Goal: Obtain resource: Download file/media

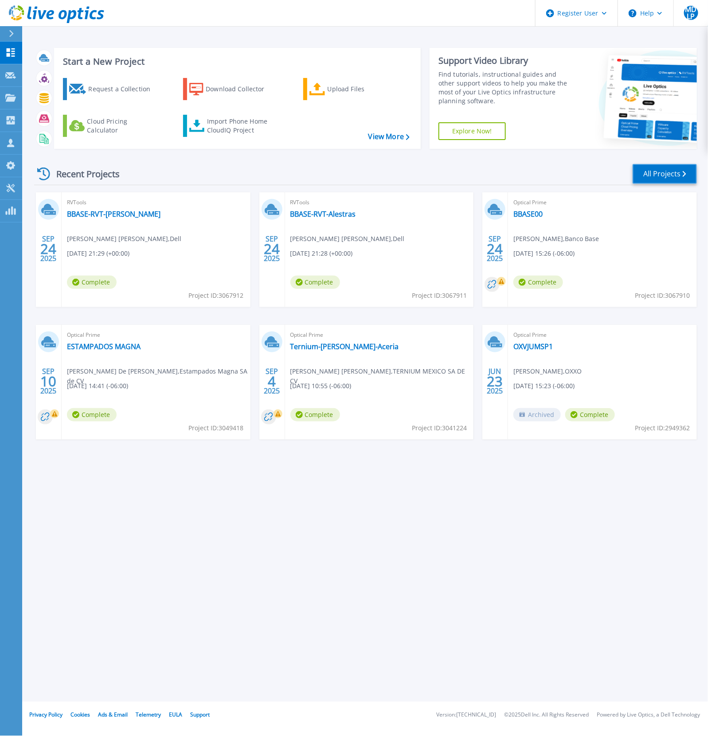
click at [672, 176] on link "All Projects" at bounding box center [665, 174] width 64 height 20
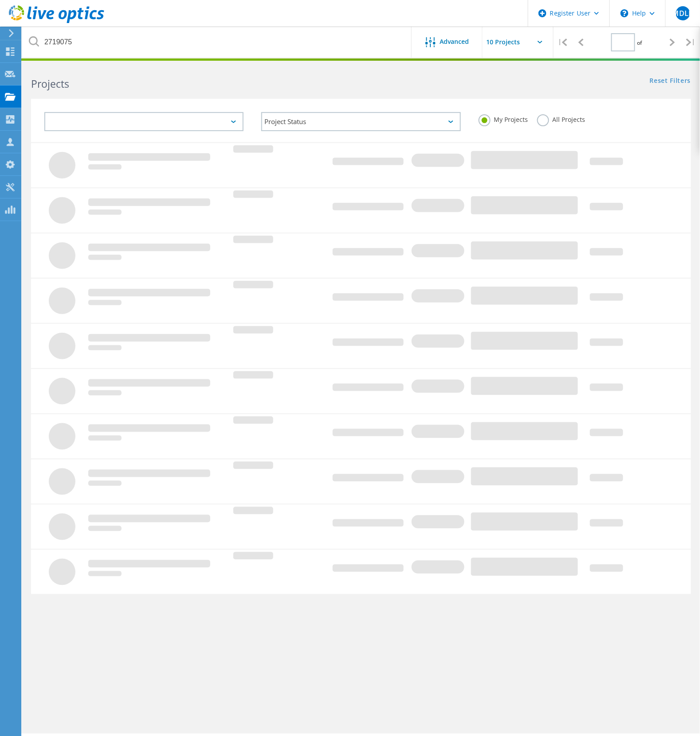
type input "1"
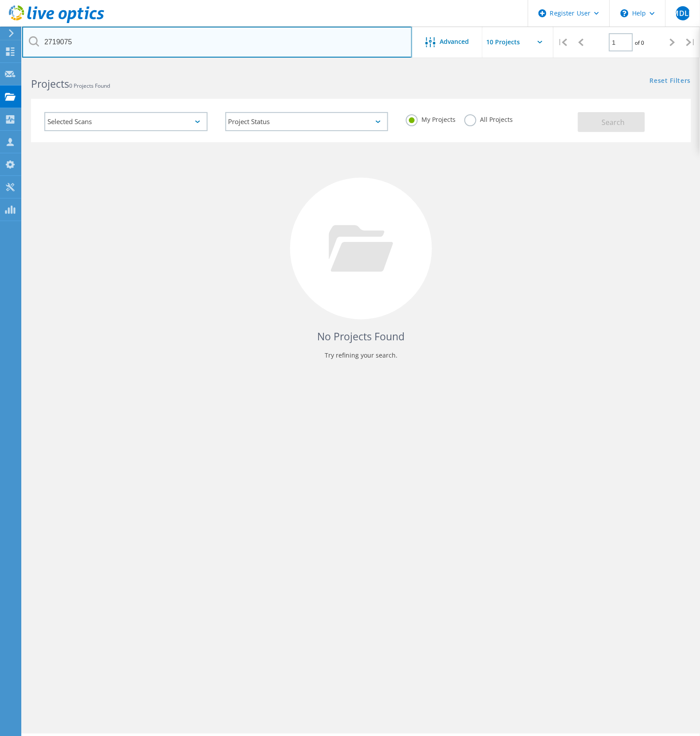
click at [59, 41] on input "2719075" at bounding box center [217, 42] width 390 height 31
type input "Banco Base"
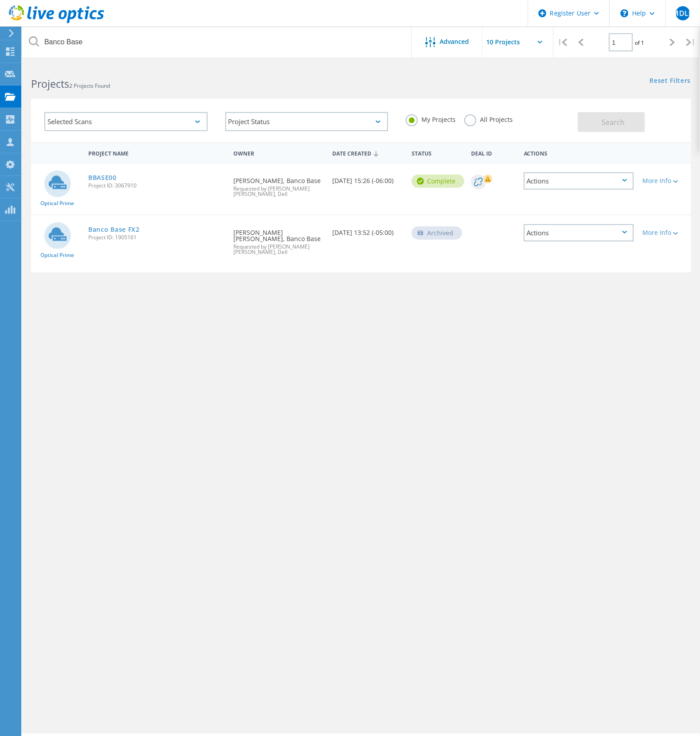
click at [471, 112] on div "My Projects All Projects" at bounding box center [487, 119] width 181 height 33
click at [473, 117] on label "All Projects" at bounding box center [488, 118] width 48 height 8
click at [0, 0] on input "All Projects" at bounding box center [0, 0] width 0 height 0
click at [616, 125] on span "Search" at bounding box center [613, 123] width 23 height 10
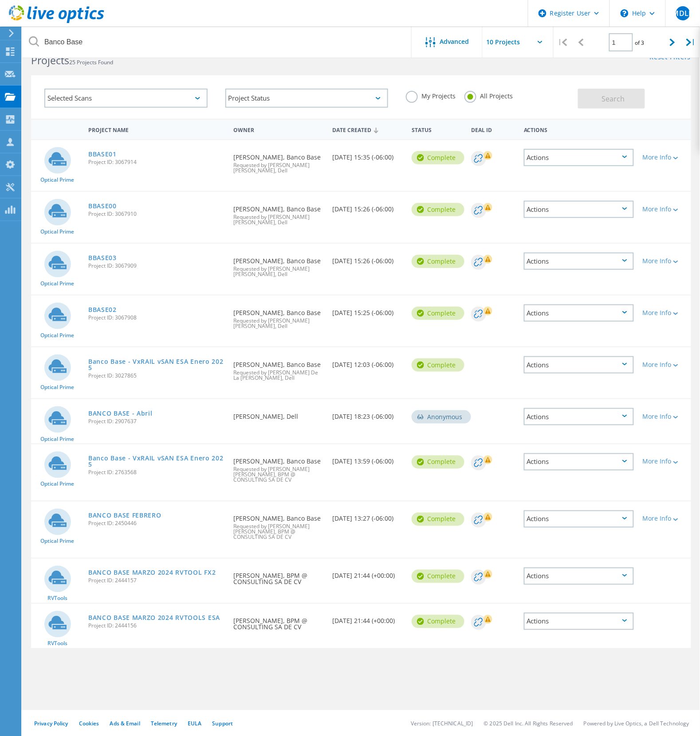
scroll to position [24, 0]
click at [100, 208] on link "BBASE00" at bounding box center [102, 205] width 28 height 6
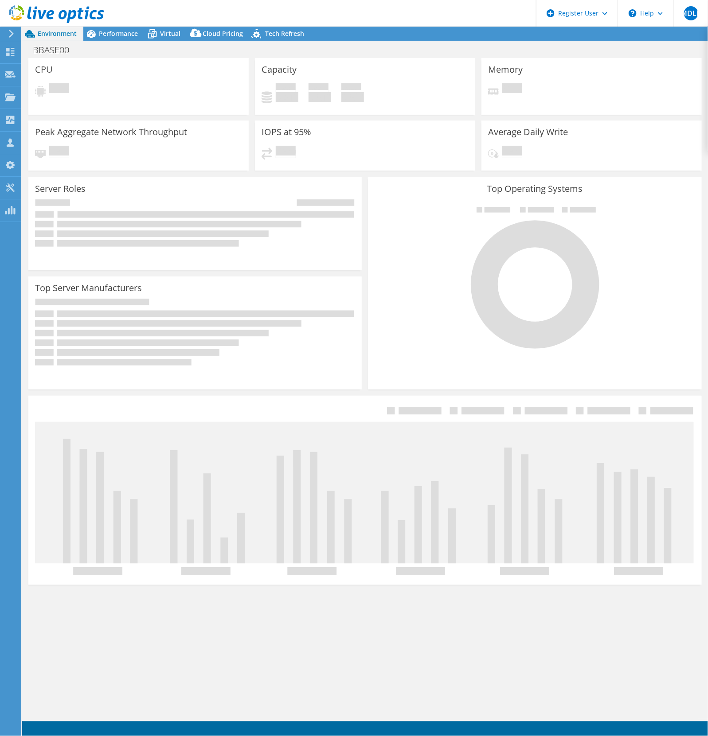
select select "USD"
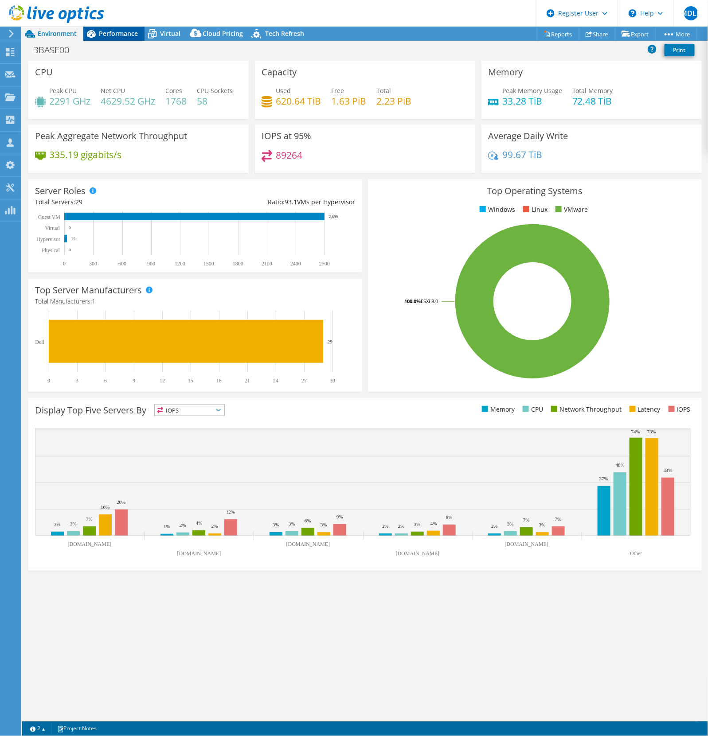
click at [125, 31] on span "Performance" at bounding box center [118, 33] width 39 height 8
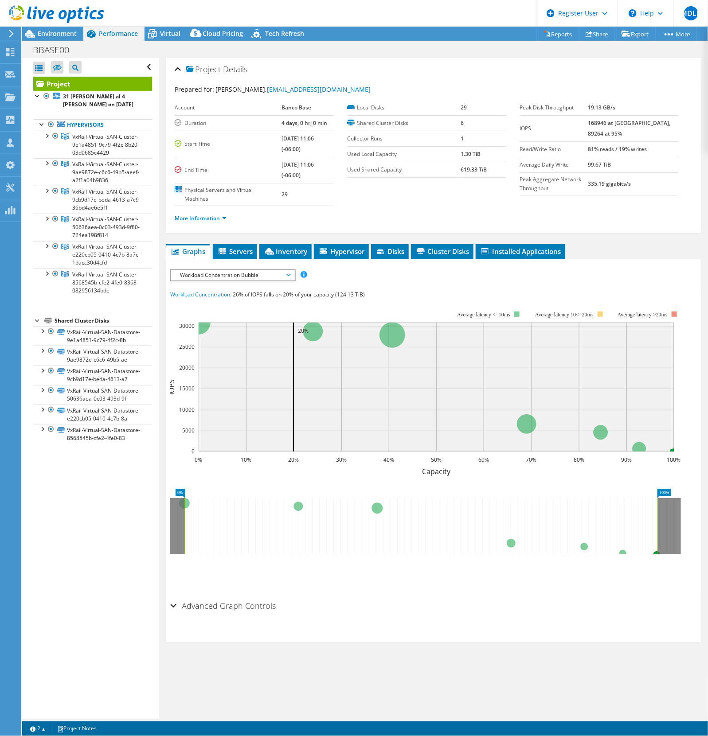
click at [35, 325] on div at bounding box center [37, 320] width 9 height 9
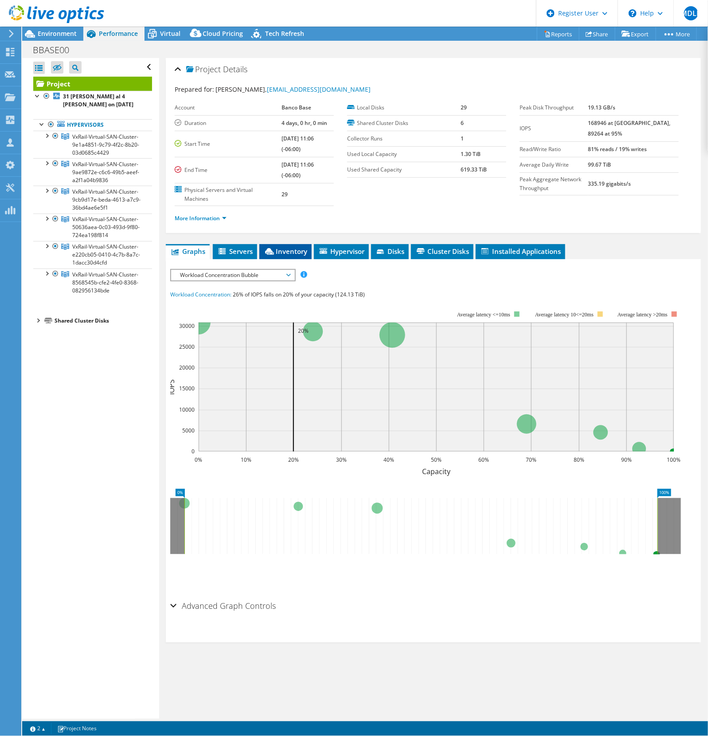
click at [278, 251] on span "Inventory" at bounding box center [285, 251] width 43 height 9
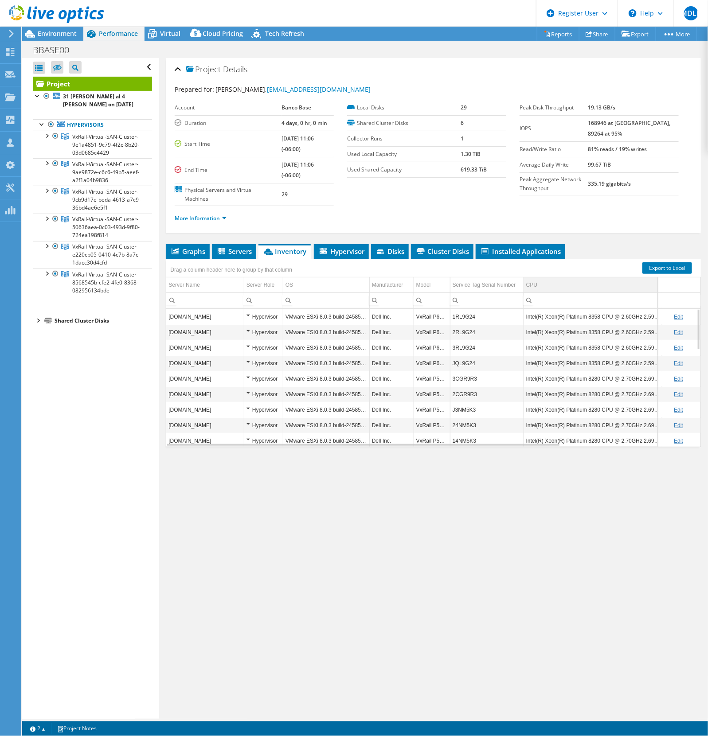
click at [565, 286] on td "CPU" at bounding box center [593, 286] width 138 height 16
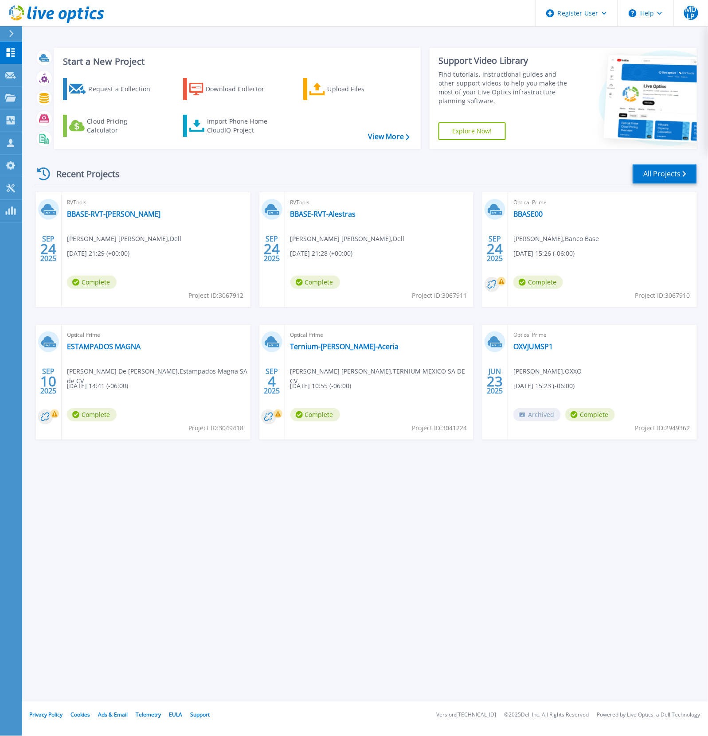
click at [644, 176] on link "All Projects" at bounding box center [665, 174] width 64 height 20
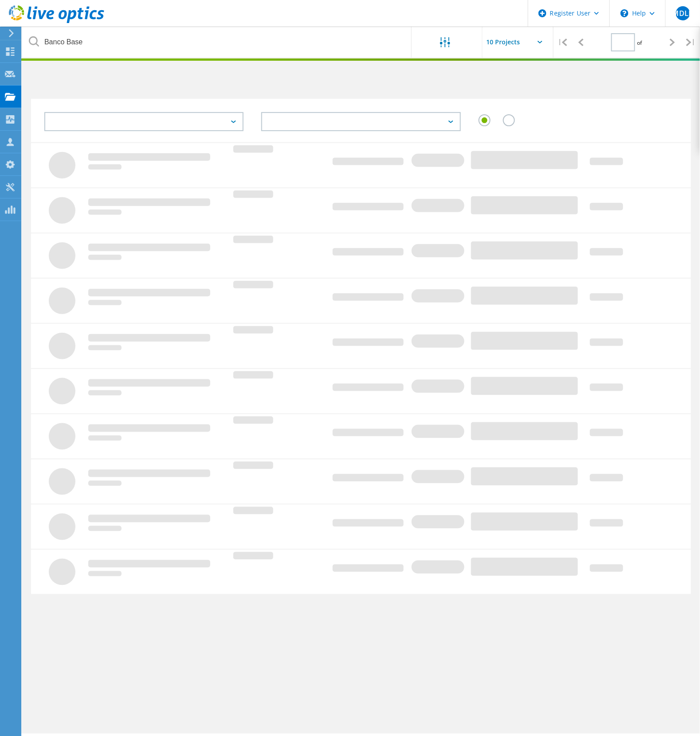
type input "1"
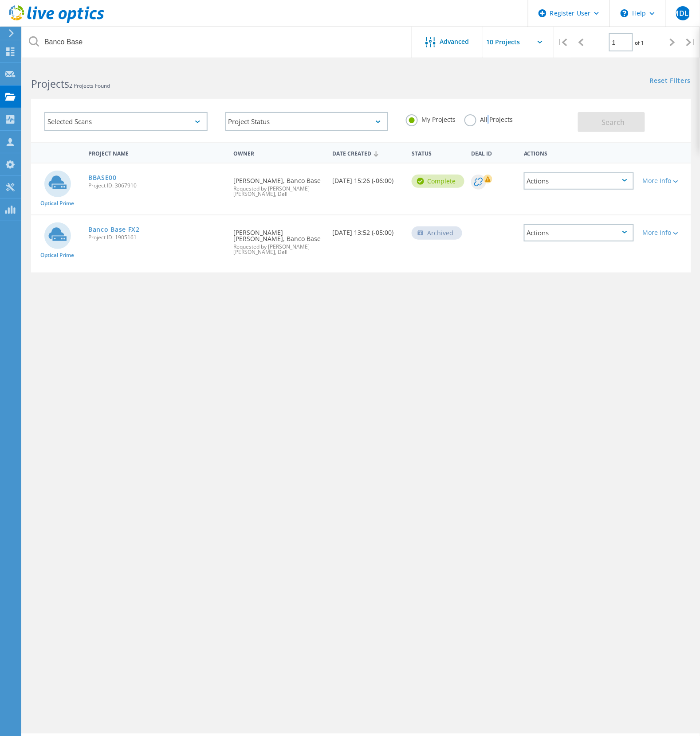
click at [488, 120] on label "All Projects" at bounding box center [488, 118] width 48 height 8
click at [503, 118] on label "All Projects" at bounding box center [488, 118] width 48 height 8
click at [0, 0] on input "All Projects" at bounding box center [0, 0] width 0 height 0
drag, startPoint x: 611, startPoint y: 116, endPoint x: 382, endPoint y: 256, distance: 267.9
click at [612, 117] on button "Search" at bounding box center [611, 122] width 67 height 20
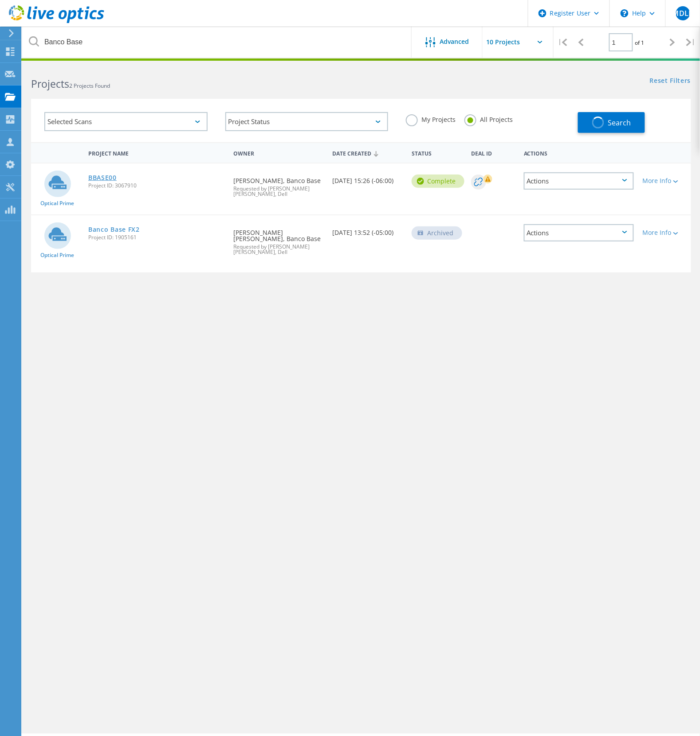
click at [105, 177] on link "BBASE00" at bounding box center [102, 178] width 28 height 6
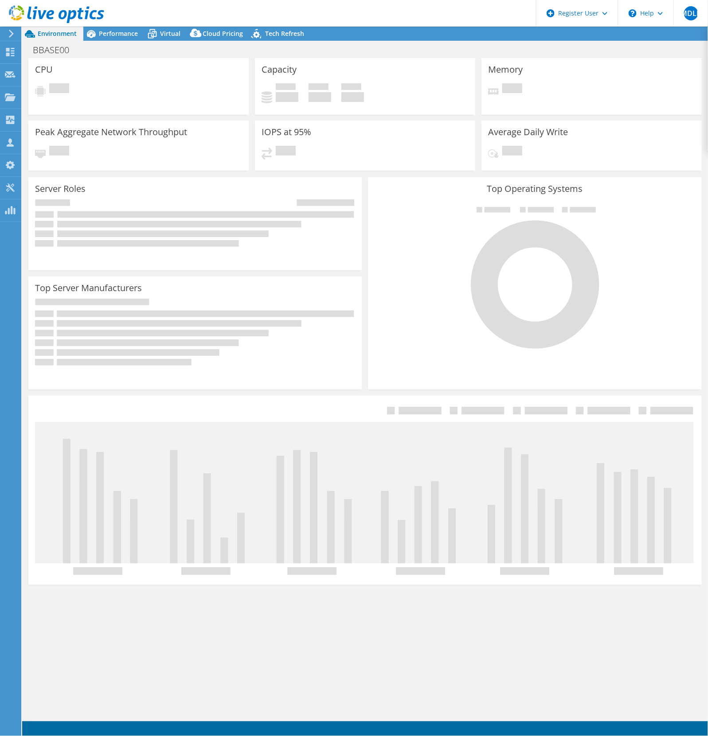
select select "USD"
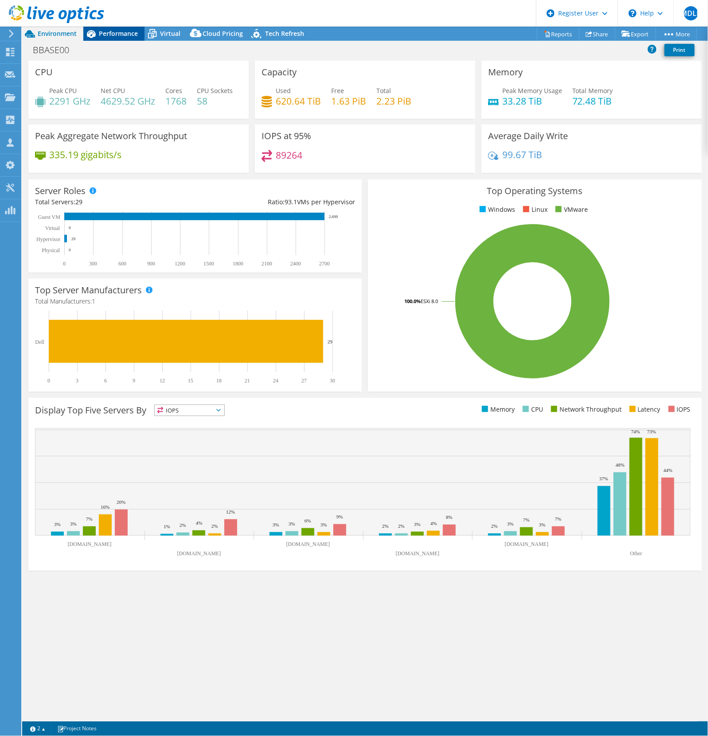
click at [126, 36] on span "Performance" at bounding box center [118, 33] width 39 height 8
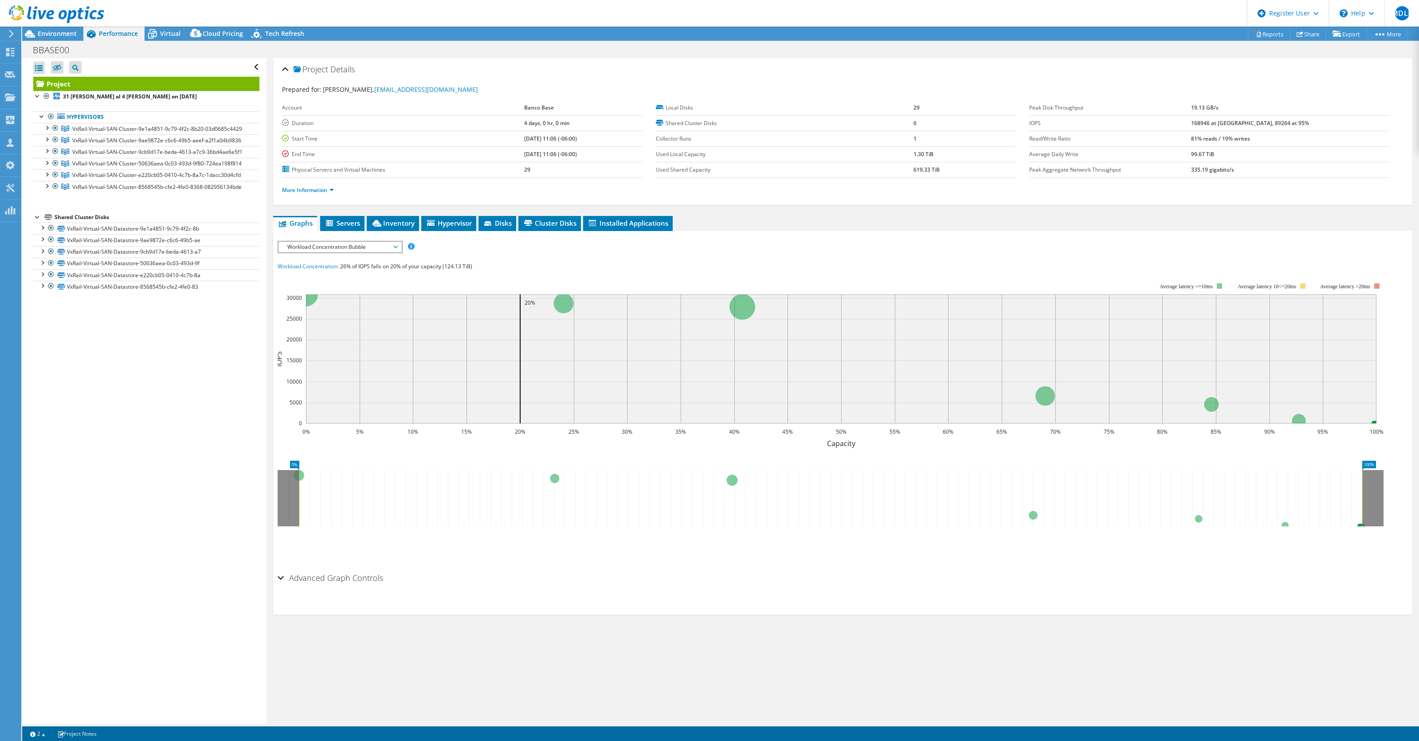
click at [34, 221] on div at bounding box center [37, 216] width 9 height 9
drag, startPoint x: 70, startPoint y: 34, endPoint x: 90, endPoint y: 30, distance: 19.9
click at [70, 34] on span "Environment" at bounding box center [57, 33] width 39 height 8
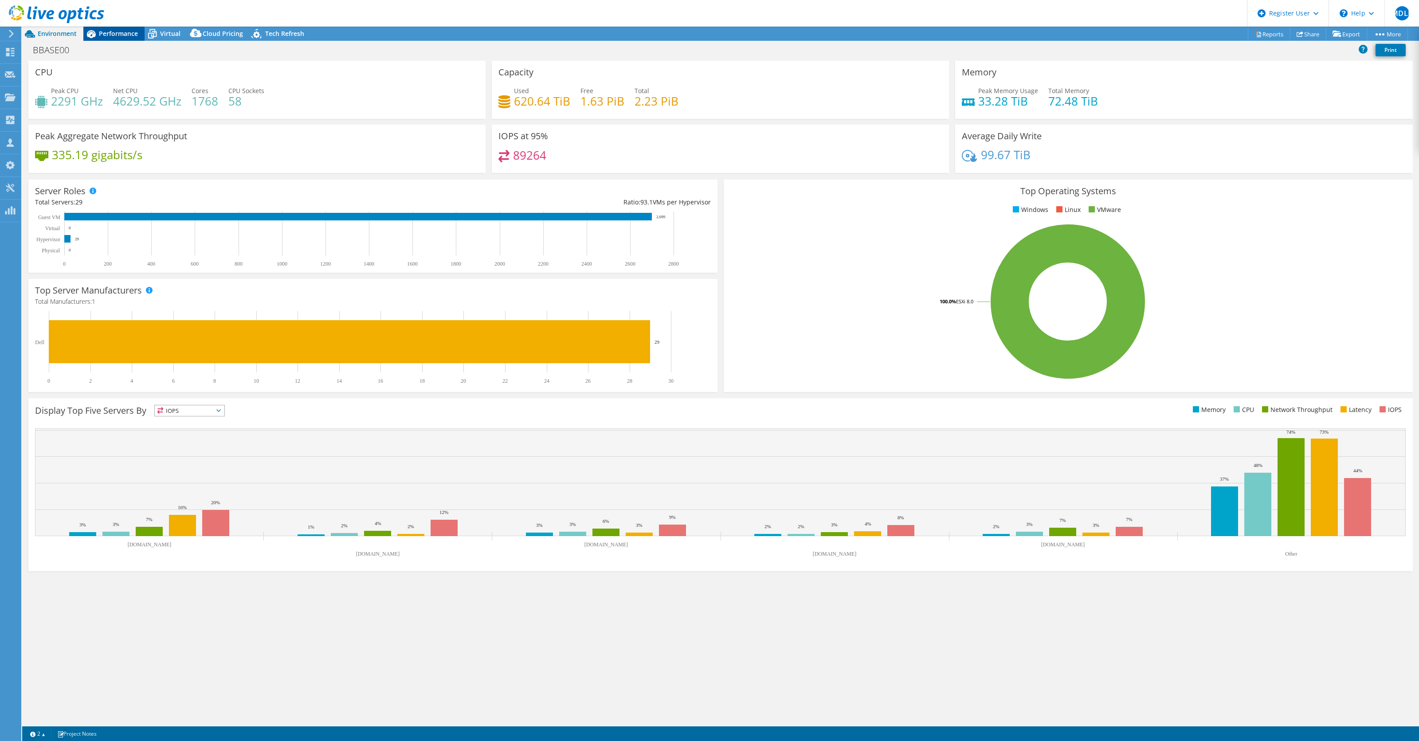
click at [106, 30] on span "Performance" at bounding box center [118, 33] width 39 height 8
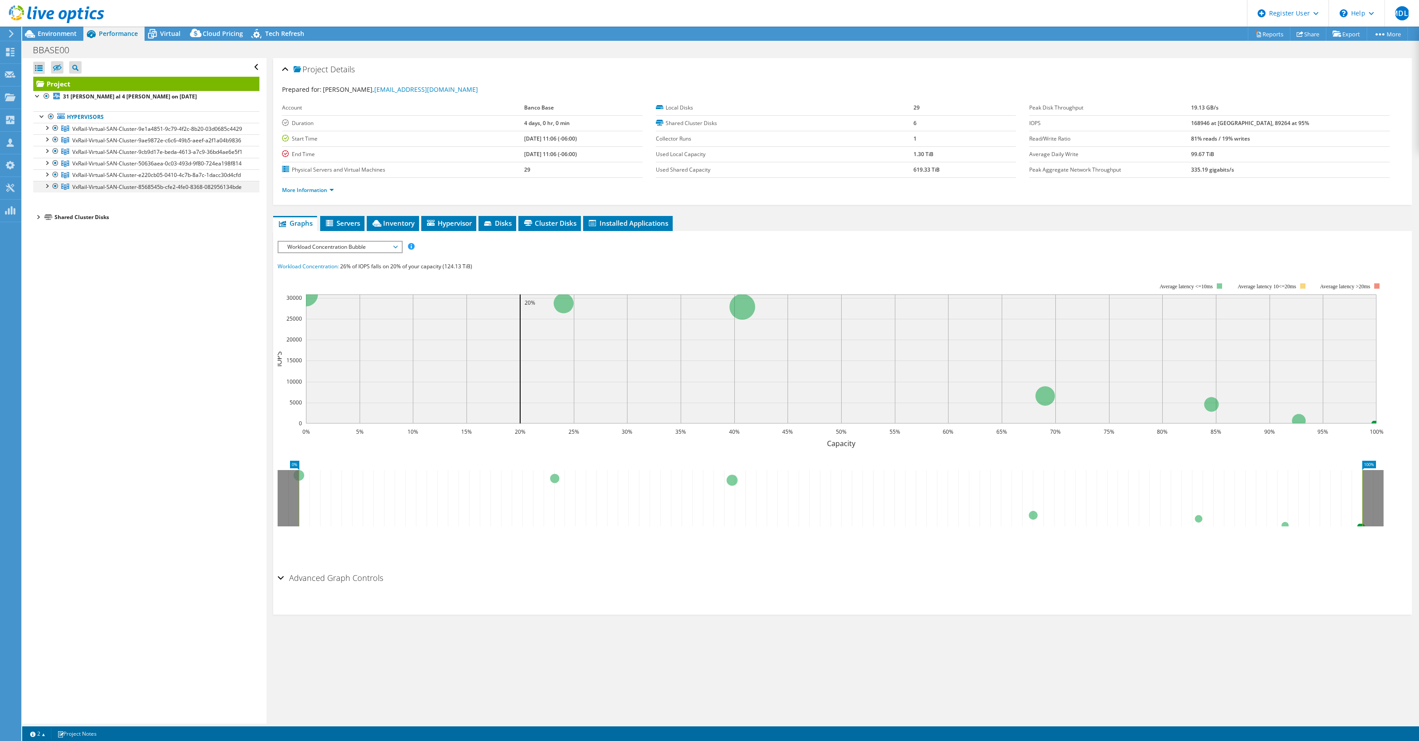
click at [47, 190] on div at bounding box center [46, 185] width 9 height 9
click at [45, 178] on div at bounding box center [46, 173] width 9 height 9
click at [47, 167] on div at bounding box center [46, 162] width 9 height 9
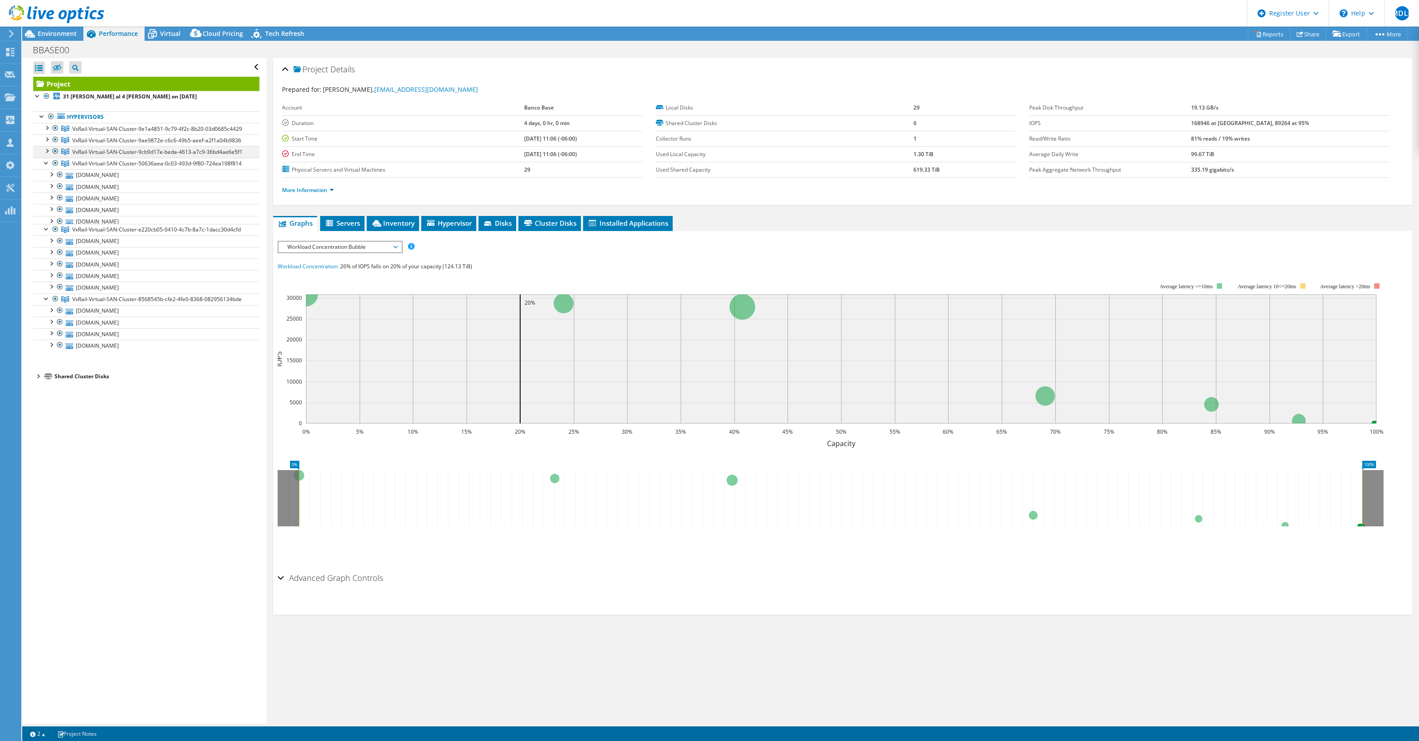
click at [49, 151] on div at bounding box center [46, 150] width 9 height 9
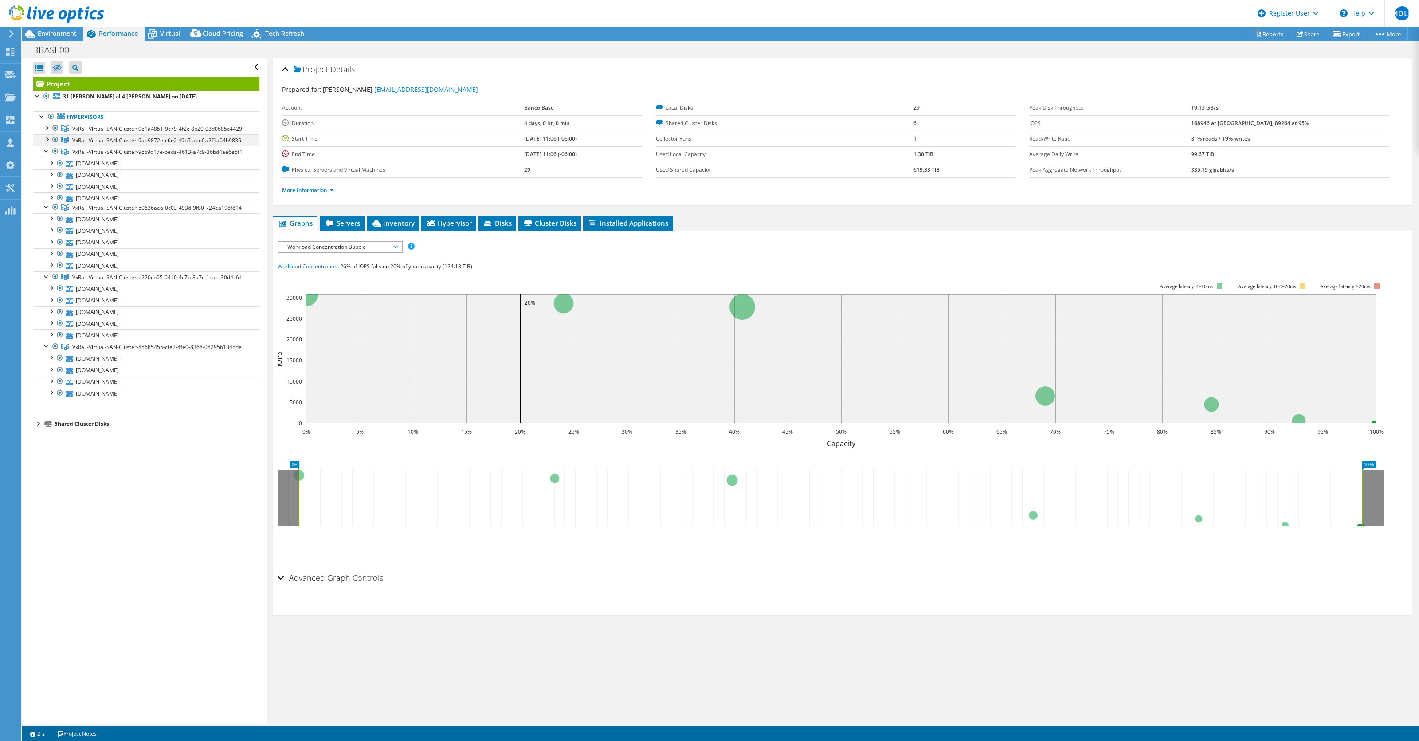
click at [46, 138] on div at bounding box center [46, 138] width 9 height 9
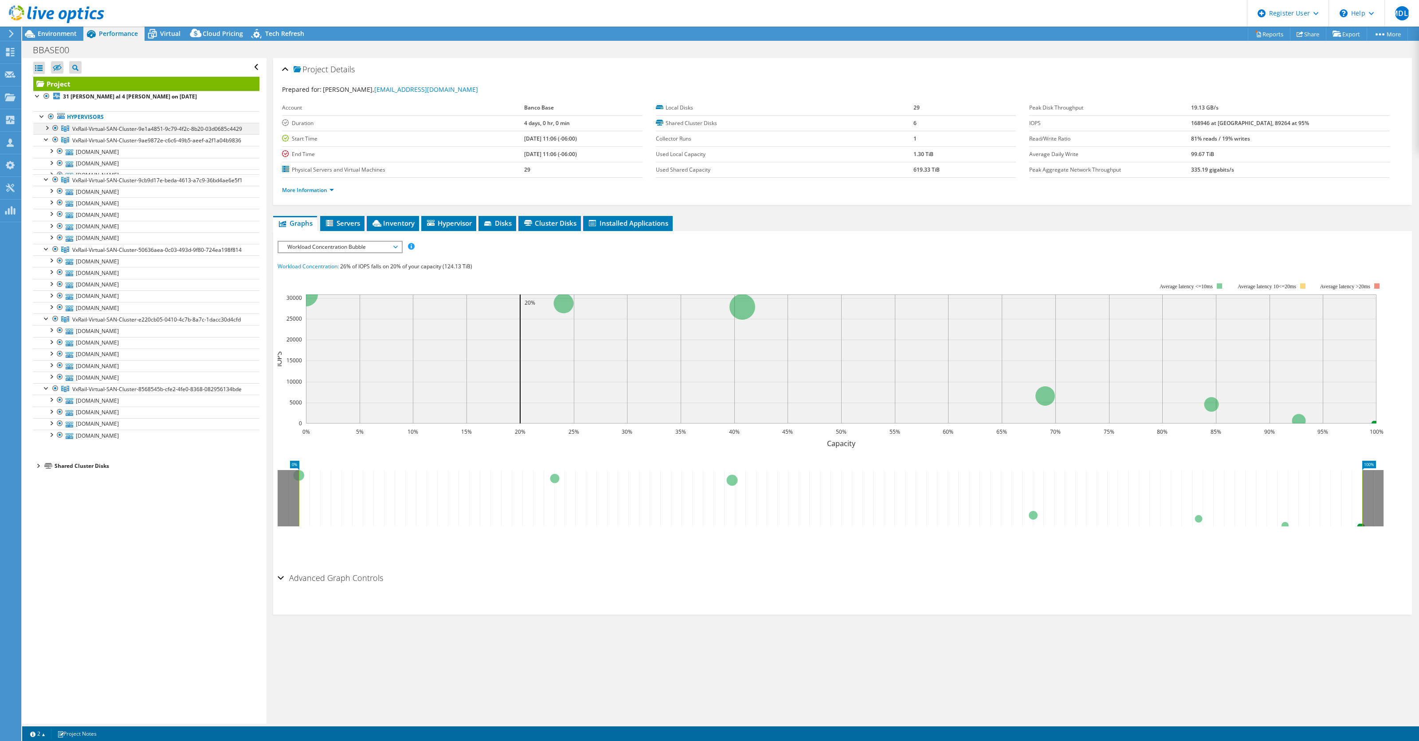
click at [46, 125] on div at bounding box center [46, 127] width 9 height 9
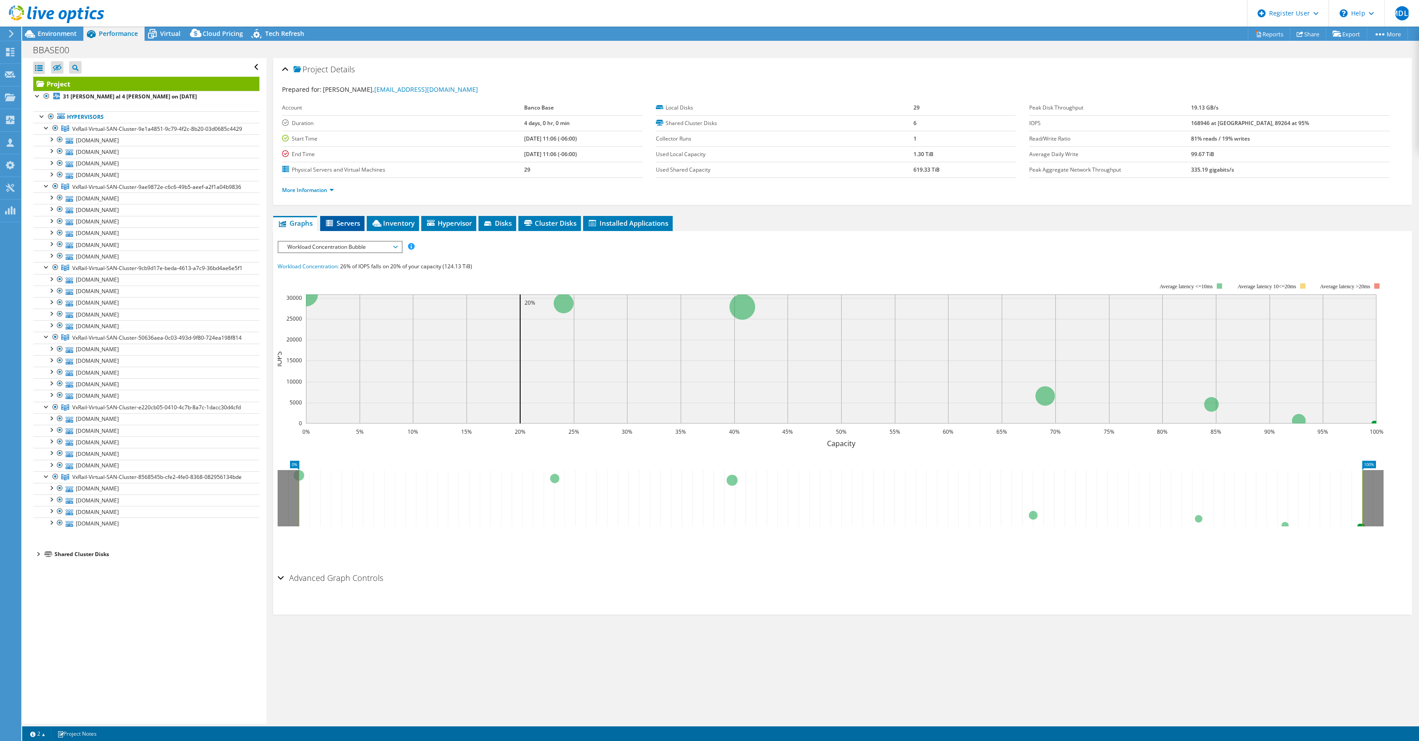
drag, startPoint x: 342, startPoint y: 227, endPoint x: 362, endPoint y: 223, distance: 19.8
click at [344, 227] on span "Servers" at bounding box center [342, 223] width 35 height 9
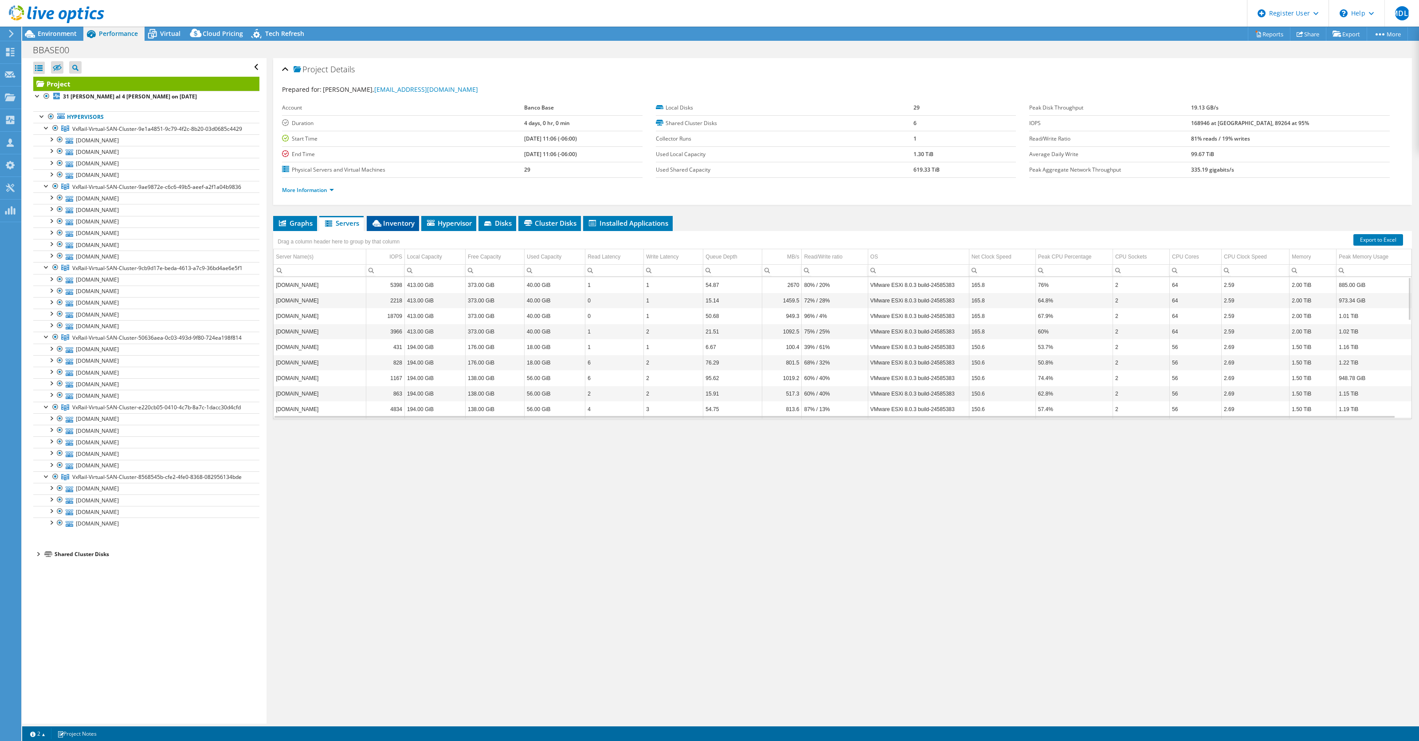
click at [377, 222] on icon at bounding box center [376, 223] width 9 height 7
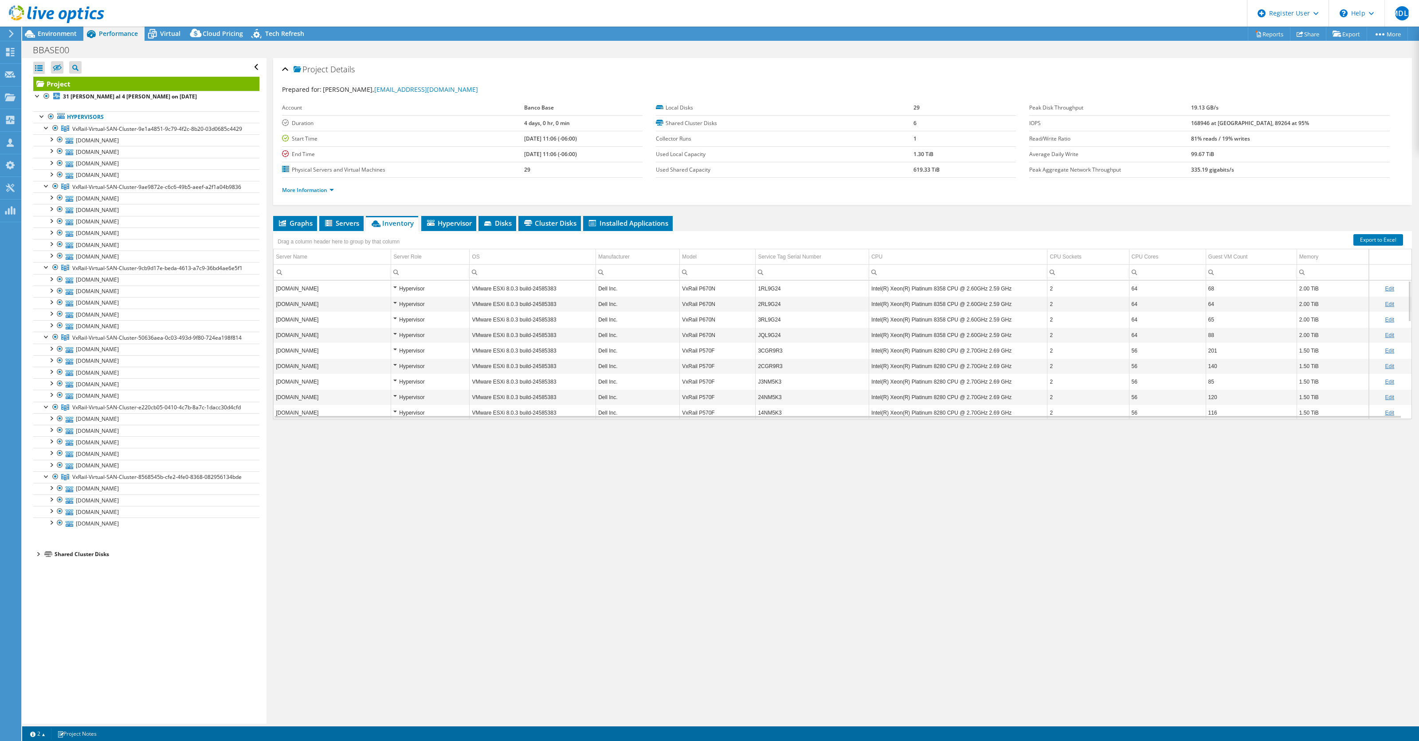
click at [708, 232] on div "Drag a column header here to group by that column" at bounding box center [842, 237] width 1139 height 12
click at [708, 242] on link "Export to Excel" at bounding box center [1378, 240] width 50 height 12
drag, startPoint x: 1001, startPoint y: 526, endPoint x: 757, endPoint y: 380, distance: 283.6
click at [708, 526] on div "Project Details Prepared for: Jose Carlos Sepulveda, jsepulved@bancobase.com Ac…" at bounding box center [842, 391] width 1152 height 666
click at [708, 575] on div "Project Details Prepared for: Jose Carlos Sepulveda, jsepulved@bancobase.com Ac…" at bounding box center [842, 391] width 1152 height 666
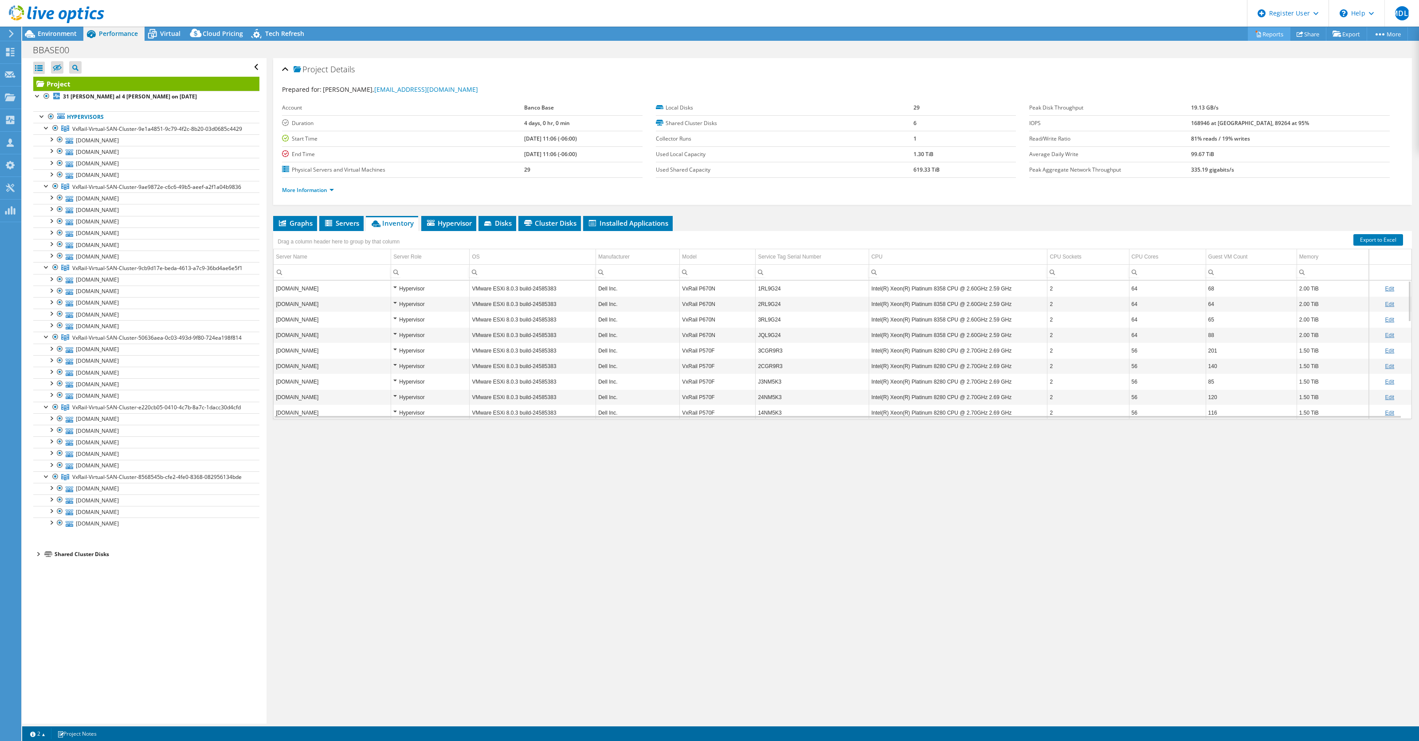
click at [708, 31] on link "Reports" at bounding box center [1269, 34] width 43 height 14
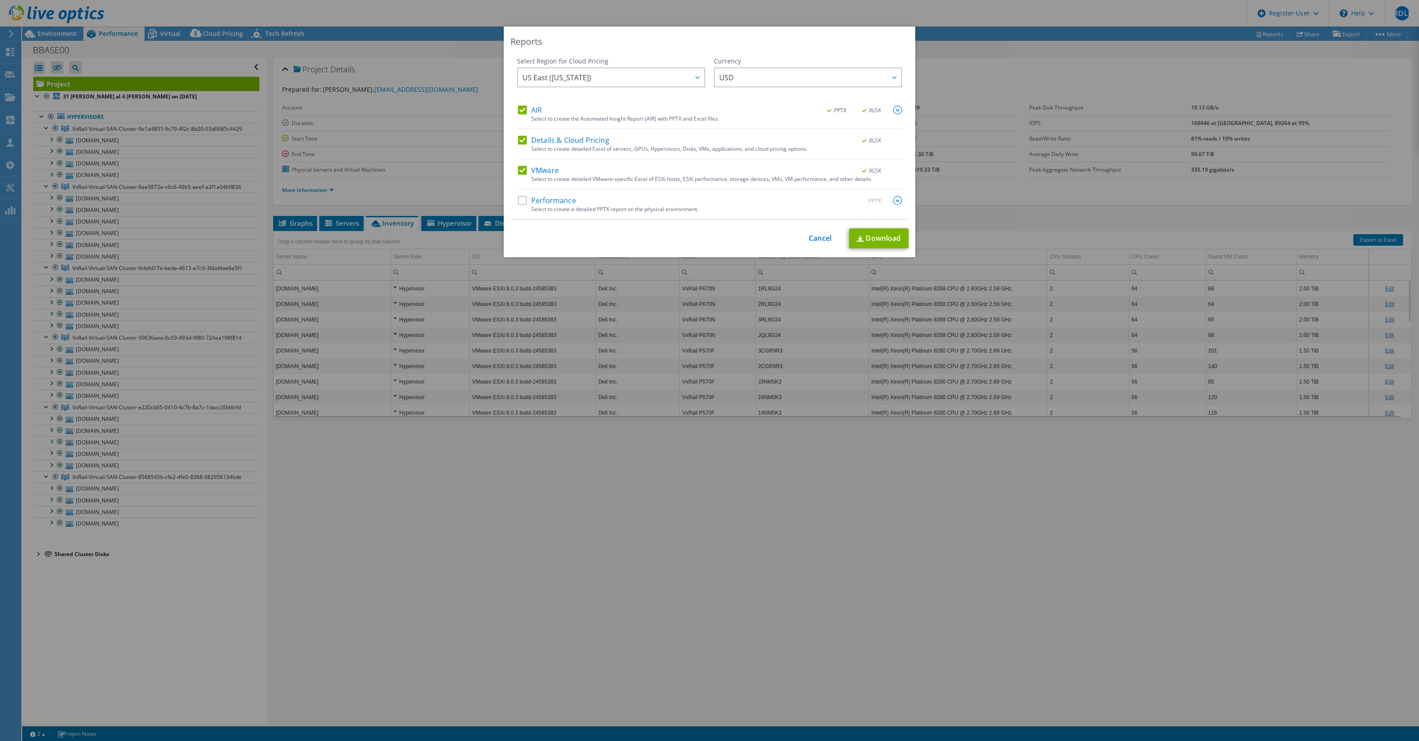
click at [535, 109] on label "AIR" at bounding box center [530, 110] width 24 height 9
click at [0, 0] on input "AIR" at bounding box center [0, 0] width 0 height 0
click at [708, 235] on link "Cancel" at bounding box center [820, 238] width 23 height 8
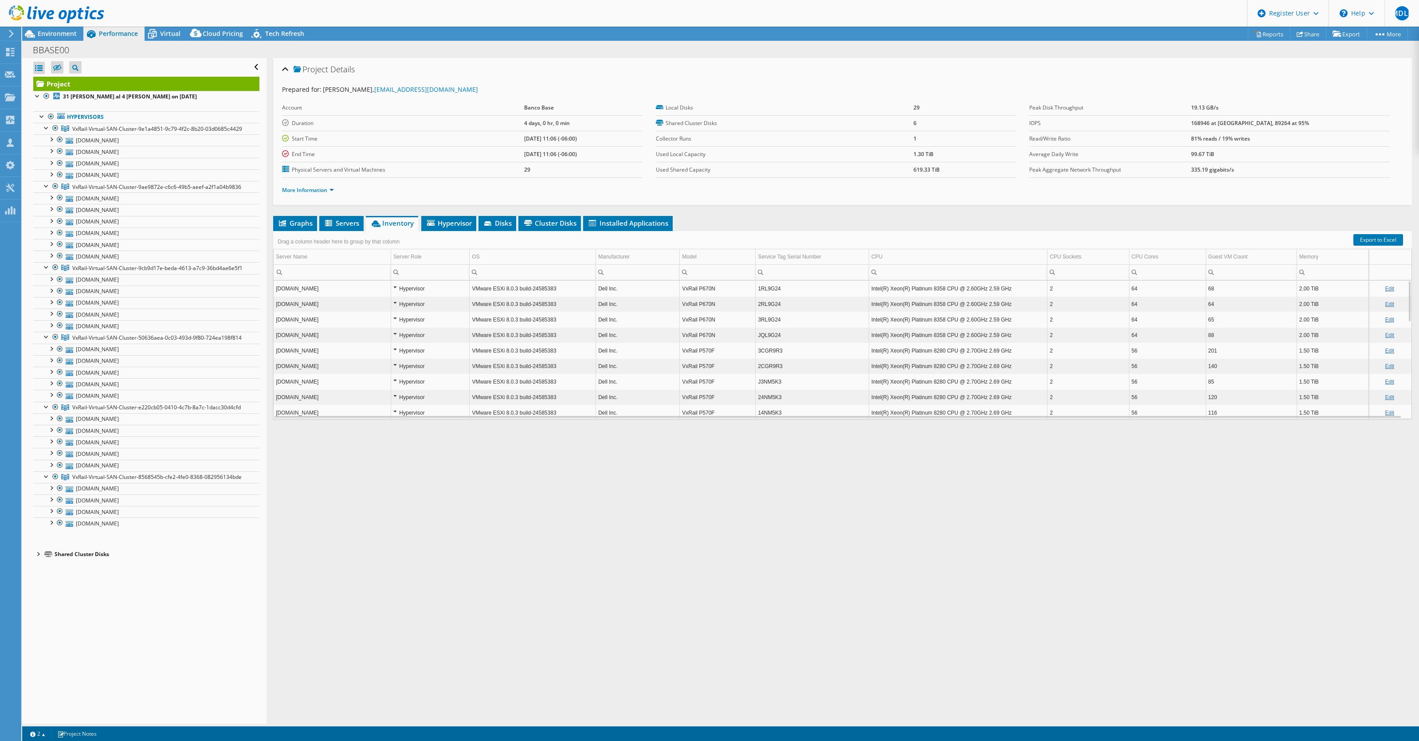
drag, startPoint x: 800, startPoint y: 563, endPoint x: 449, endPoint y: 358, distance: 406.9
click at [708, 561] on div "This project has been archived. No changes can be made, and graphs and summary …" at bounding box center [720, 384] width 1397 height 714
click at [708, 32] on link "Reports" at bounding box center [1269, 34] width 43 height 14
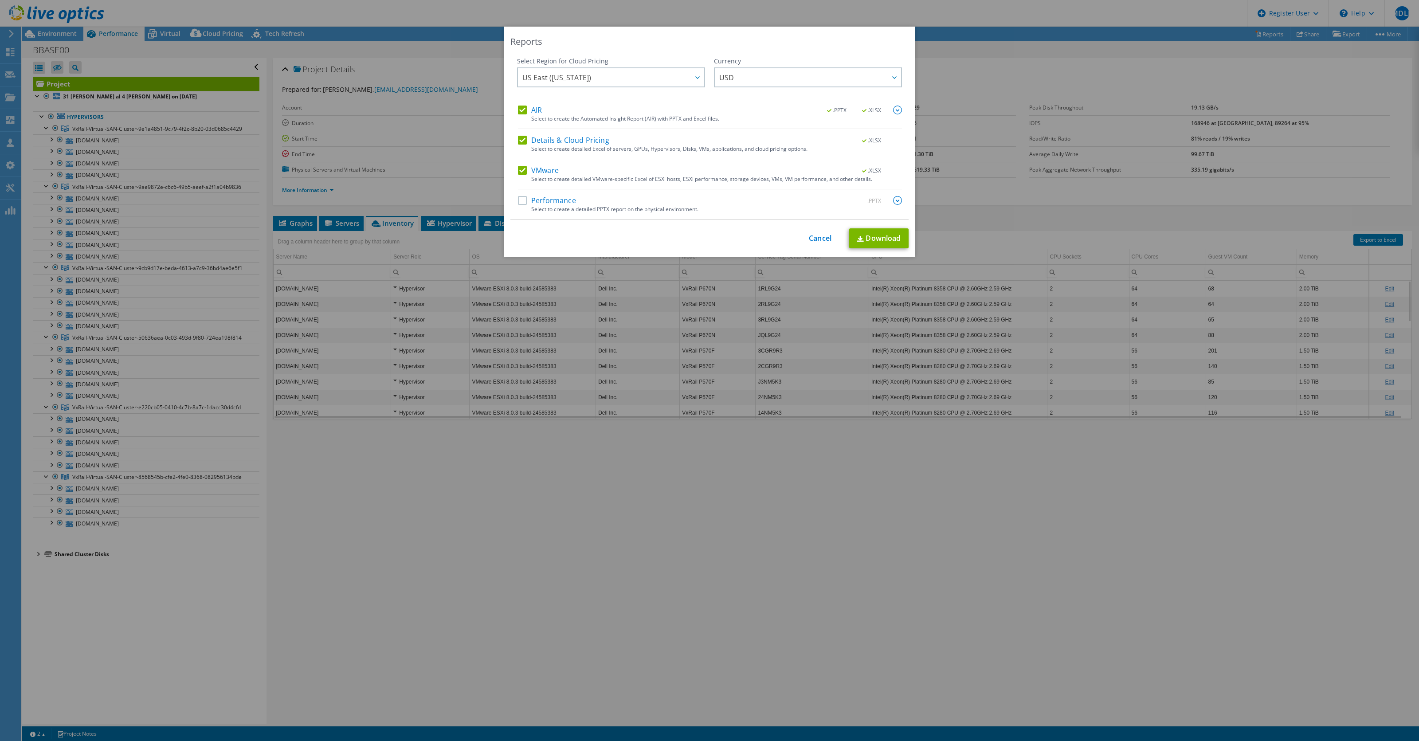
click at [518, 110] on label "AIR" at bounding box center [530, 110] width 24 height 9
click at [0, 0] on input "AIR" at bounding box center [0, 0] width 0 height 0
click at [708, 240] on link "Cancel" at bounding box center [820, 238] width 23 height 8
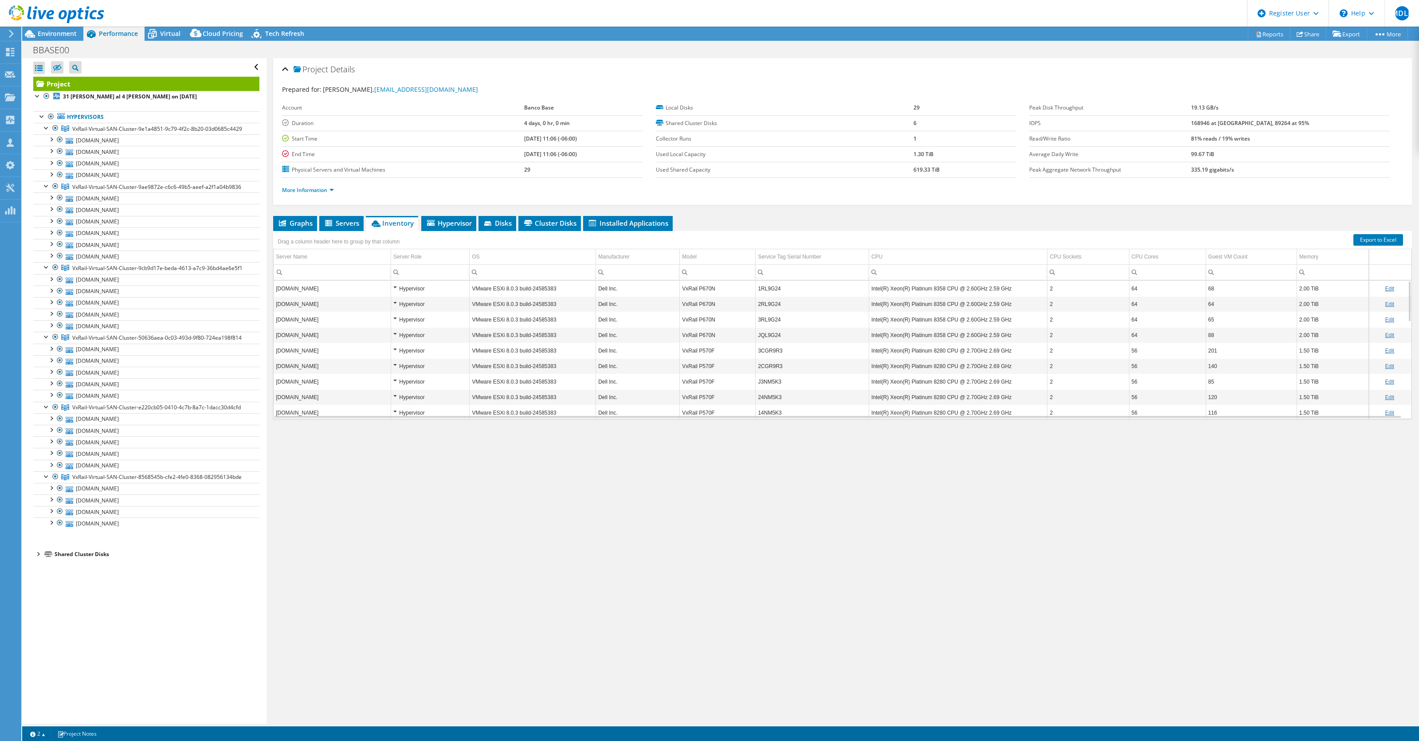
click at [708, 74] on div "Project Details" at bounding box center [842, 69] width 1121 height 19
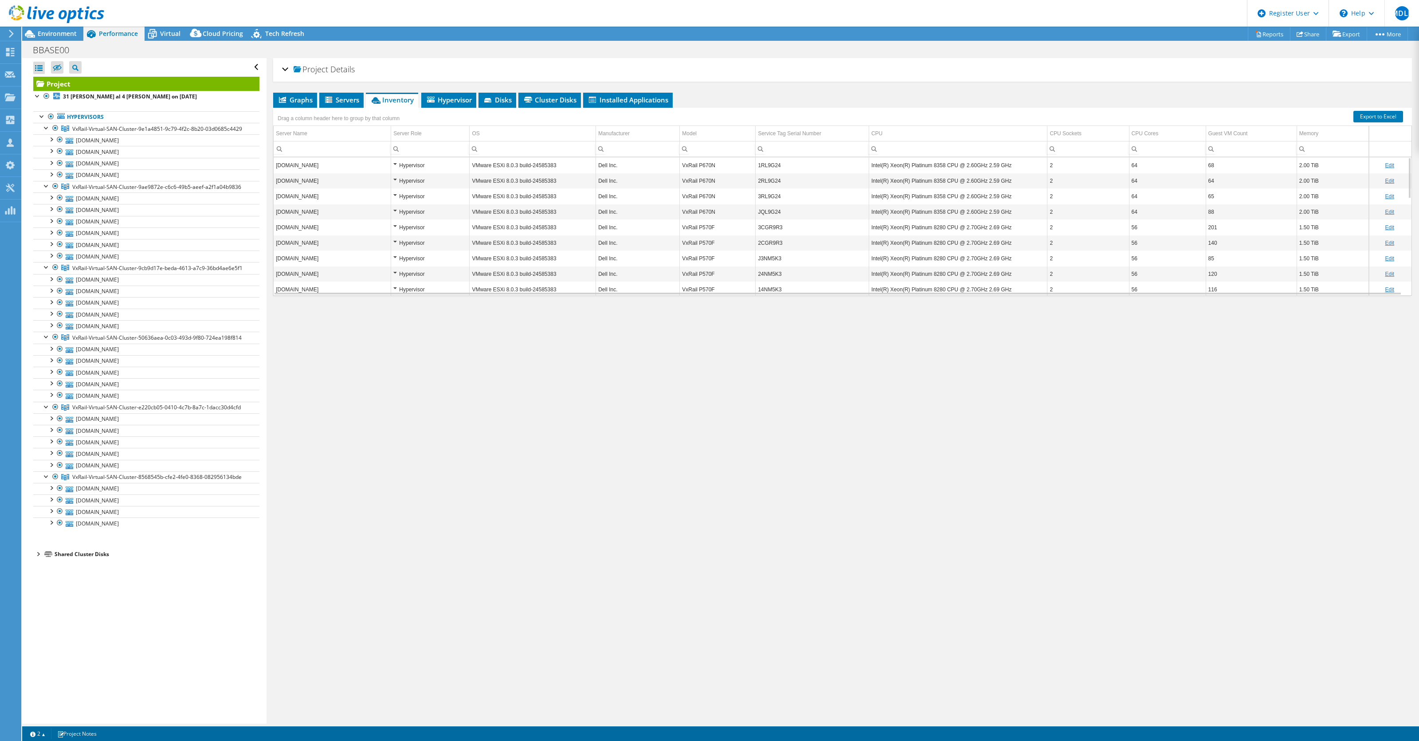
click at [335, 70] on span "Details" at bounding box center [342, 69] width 24 height 11
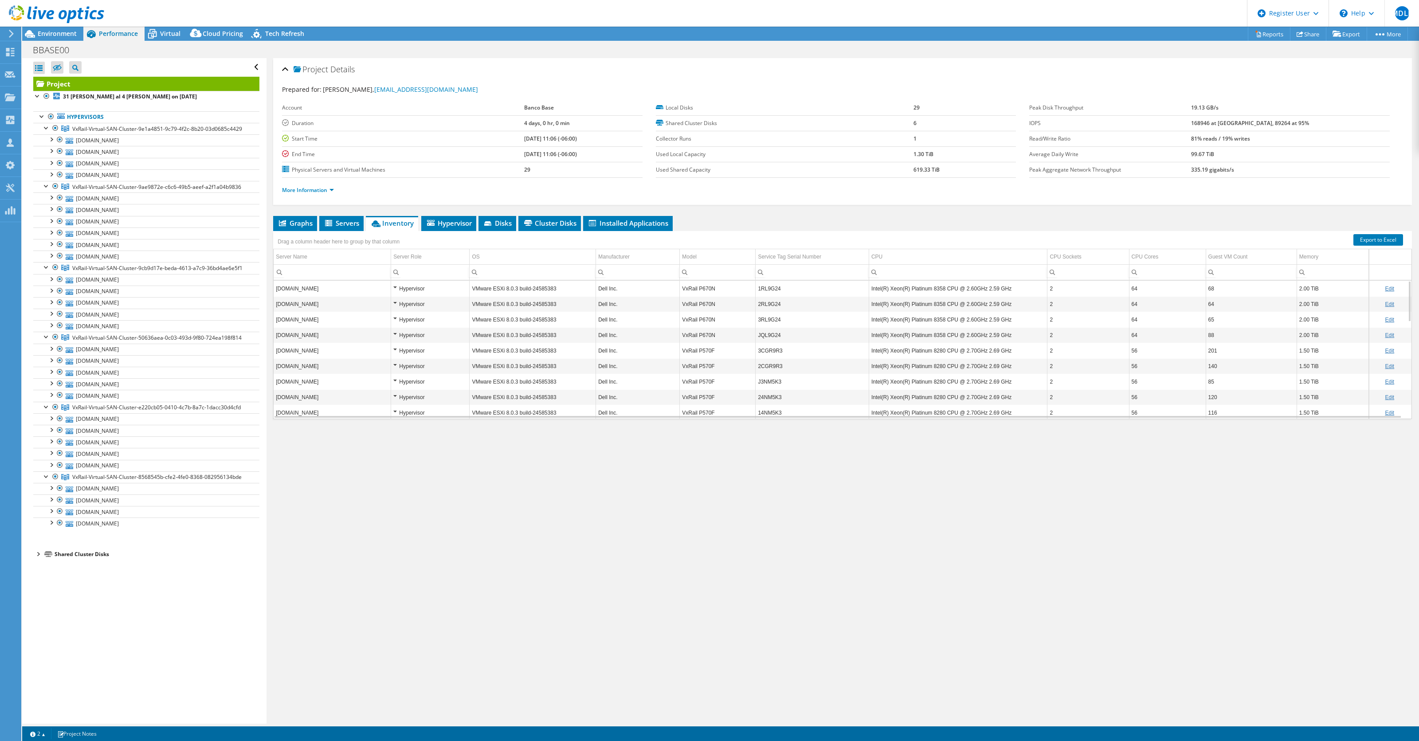
drag, startPoint x: 56, startPoint y: 36, endPoint x: 118, endPoint y: 7, distance: 69.0
click at [56, 36] on span "Environment" at bounding box center [57, 33] width 39 height 8
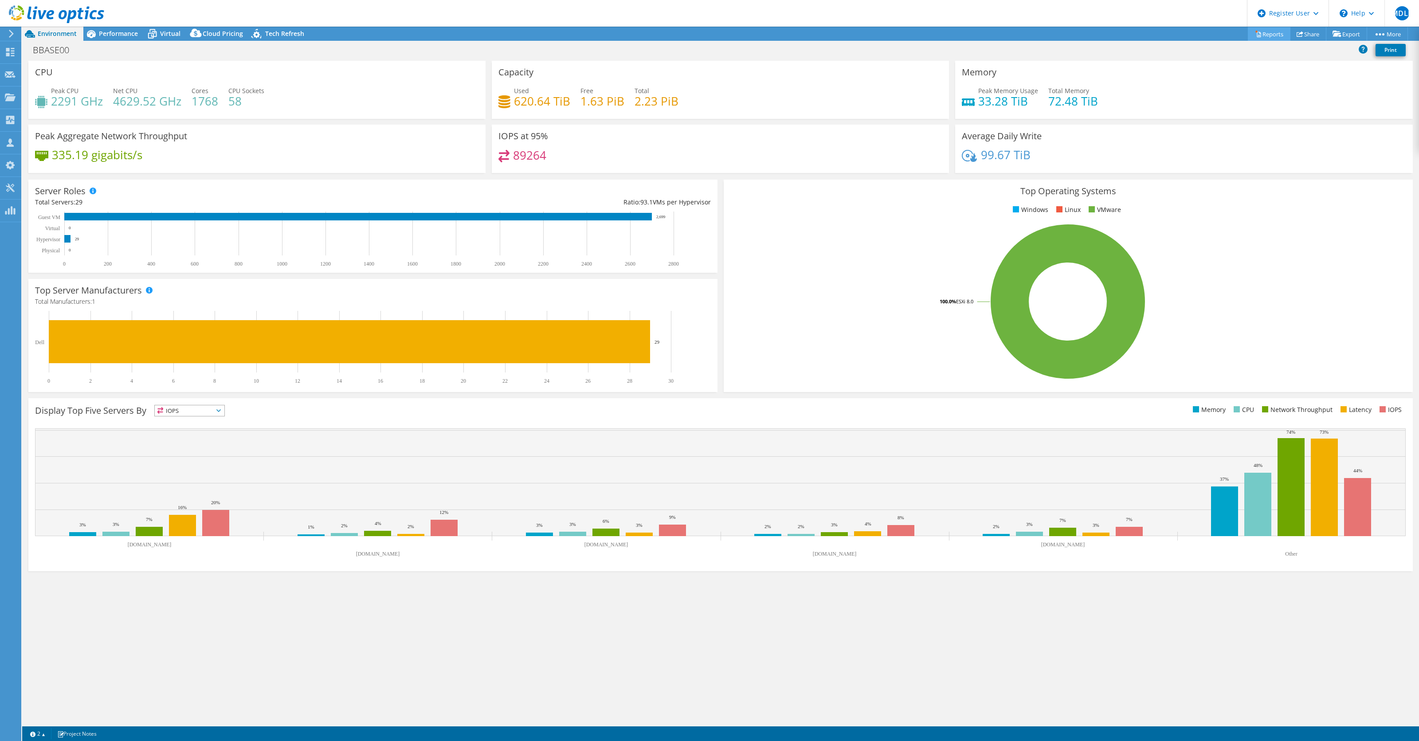
click at [708, 31] on link "Reports" at bounding box center [1269, 34] width 43 height 14
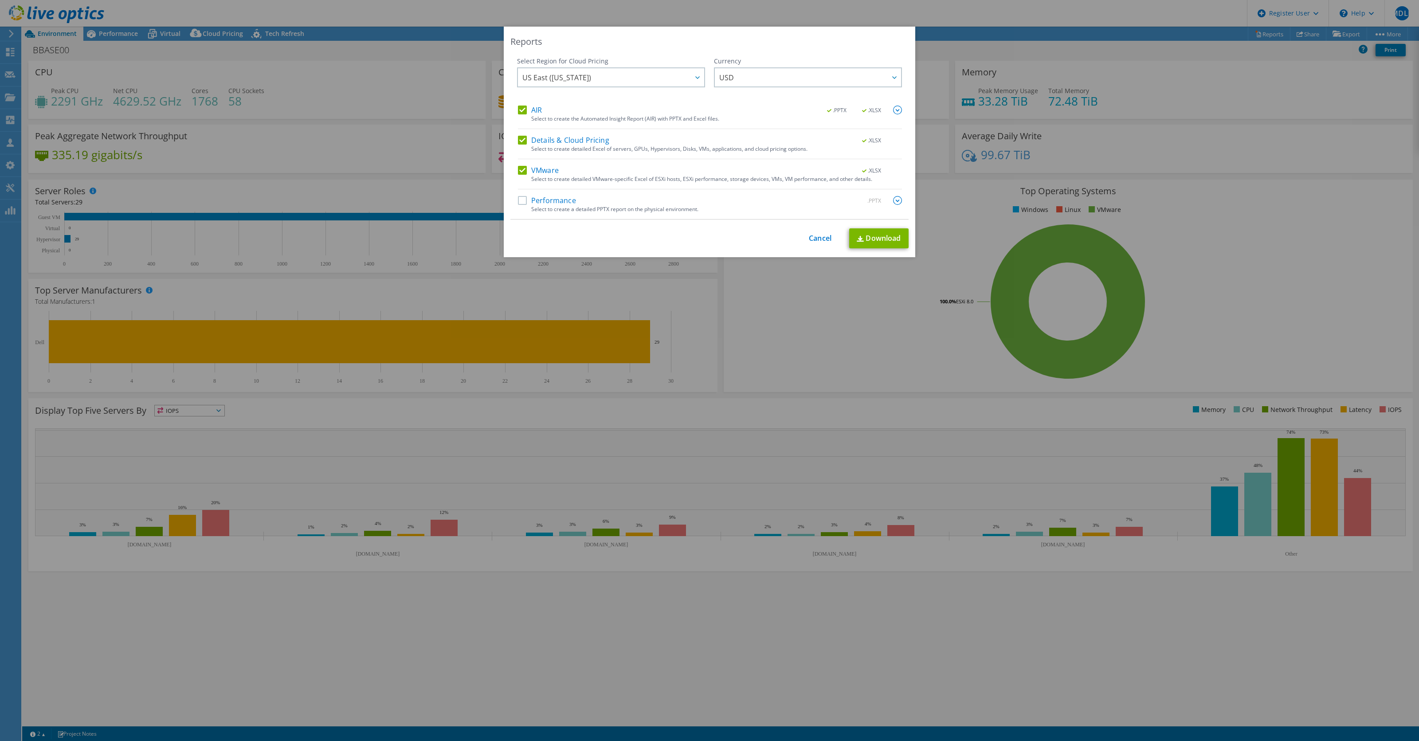
click at [544, 200] on label "Performance" at bounding box center [547, 200] width 58 height 9
click at [0, 0] on input "Performance" at bounding box center [0, 0] width 0 height 0
click at [531, 168] on label "VMware" at bounding box center [538, 170] width 41 height 9
click at [0, 0] on input "VMware" at bounding box center [0, 0] width 0 height 0
click at [540, 140] on label "Details & Cloud Pricing" at bounding box center [563, 140] width 91 height 9
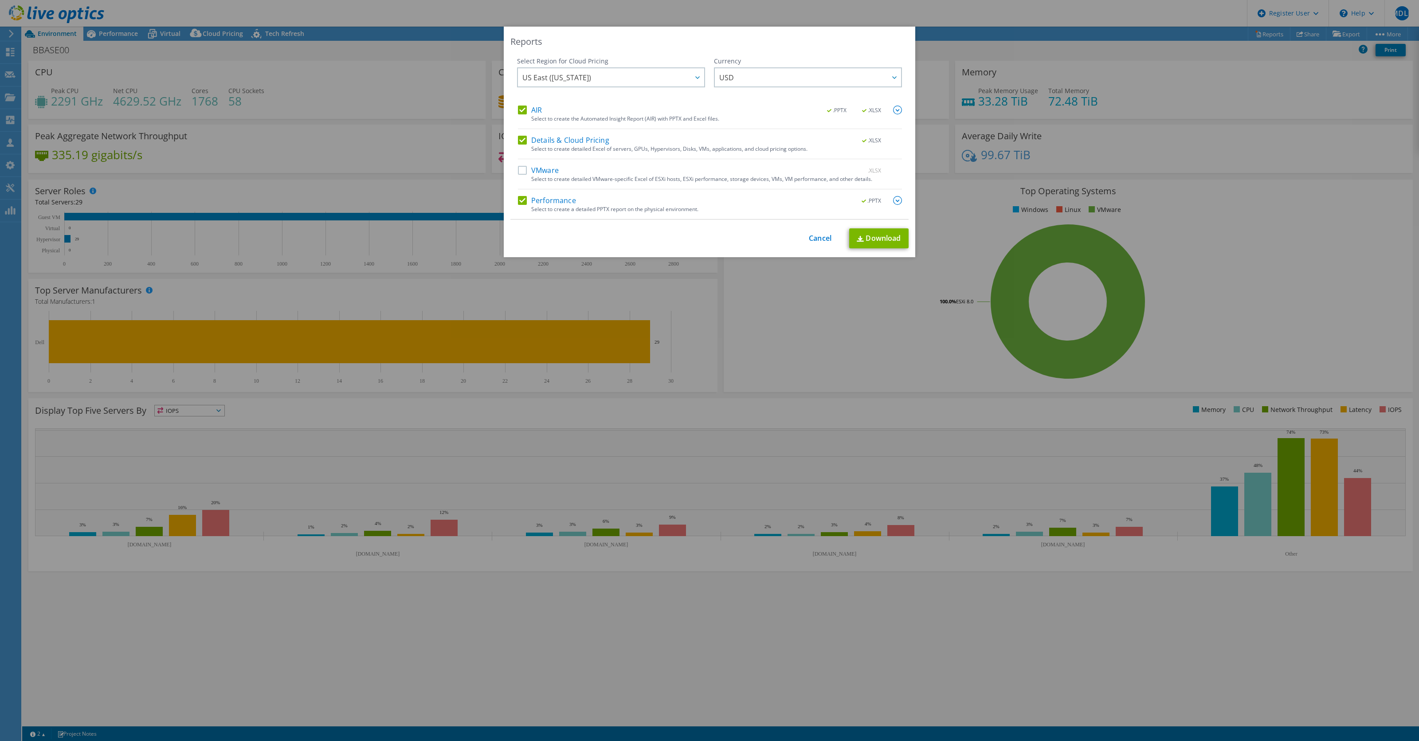
click at [0, 0] on input "Details & Cloud Pricing" at bounding box center [0, 0] width 0 height 0
click at [551, 141] on label "Details & Cloud Pricing" at bounding box center [563, 140] width 91 height 9
click at [0, 0] on input "Details & Cloud Pricing" at bounding box center [0, 0] width 0 height 0
click at [551, 169] on label "VMware" at bounding box center [538, 170] width 41 height 9
click at [0, 0] on input "VMware" at bounding box center [0, 0] width 0 height 0
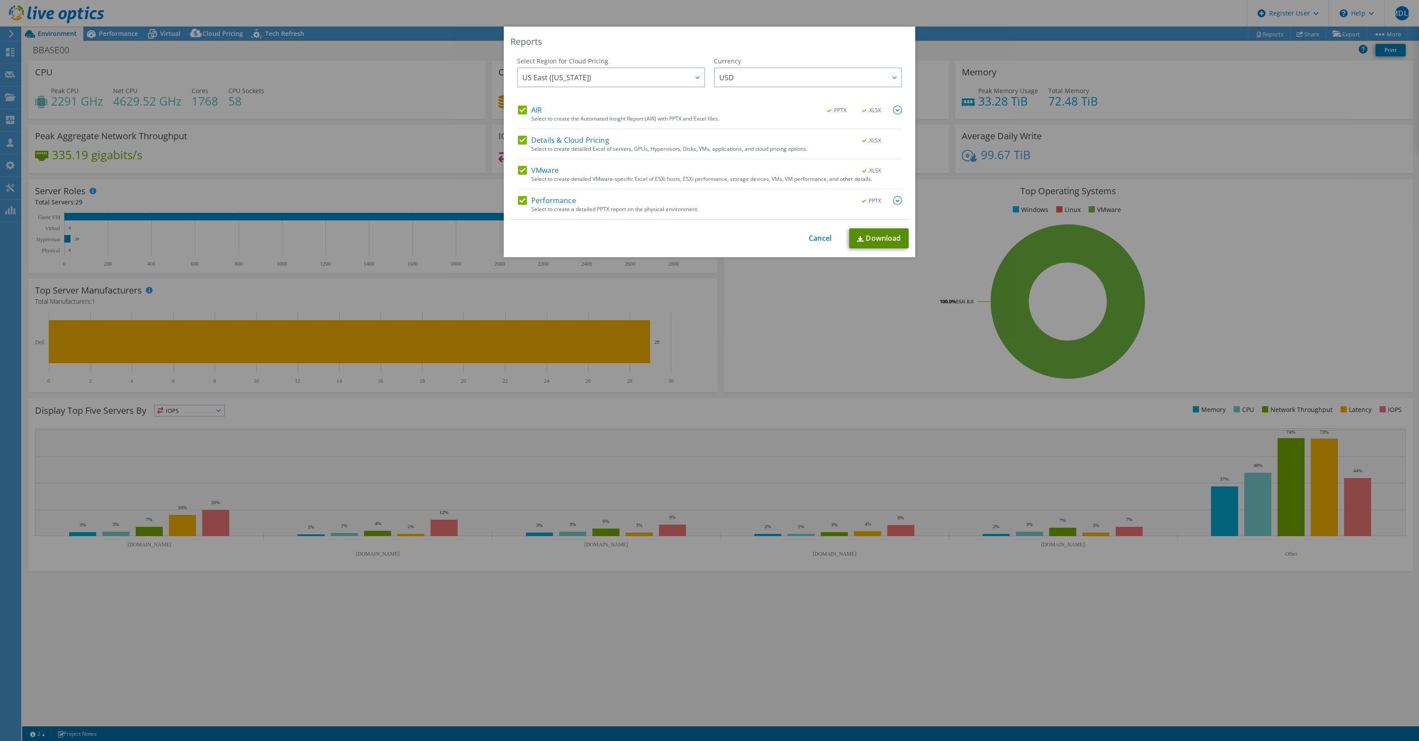
click at [708, 240] on link "Download" at bounding box center [878, 238] width 59 height 20
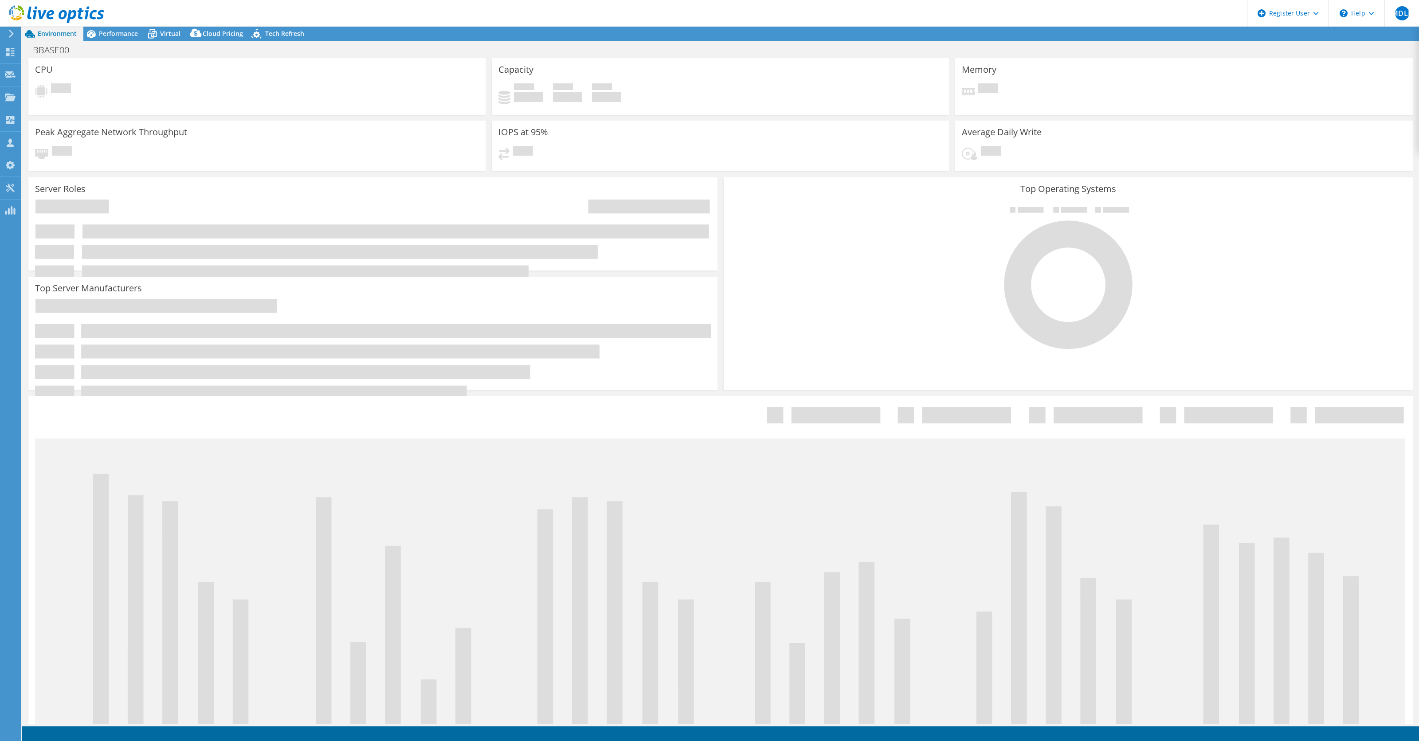
select select "USD"
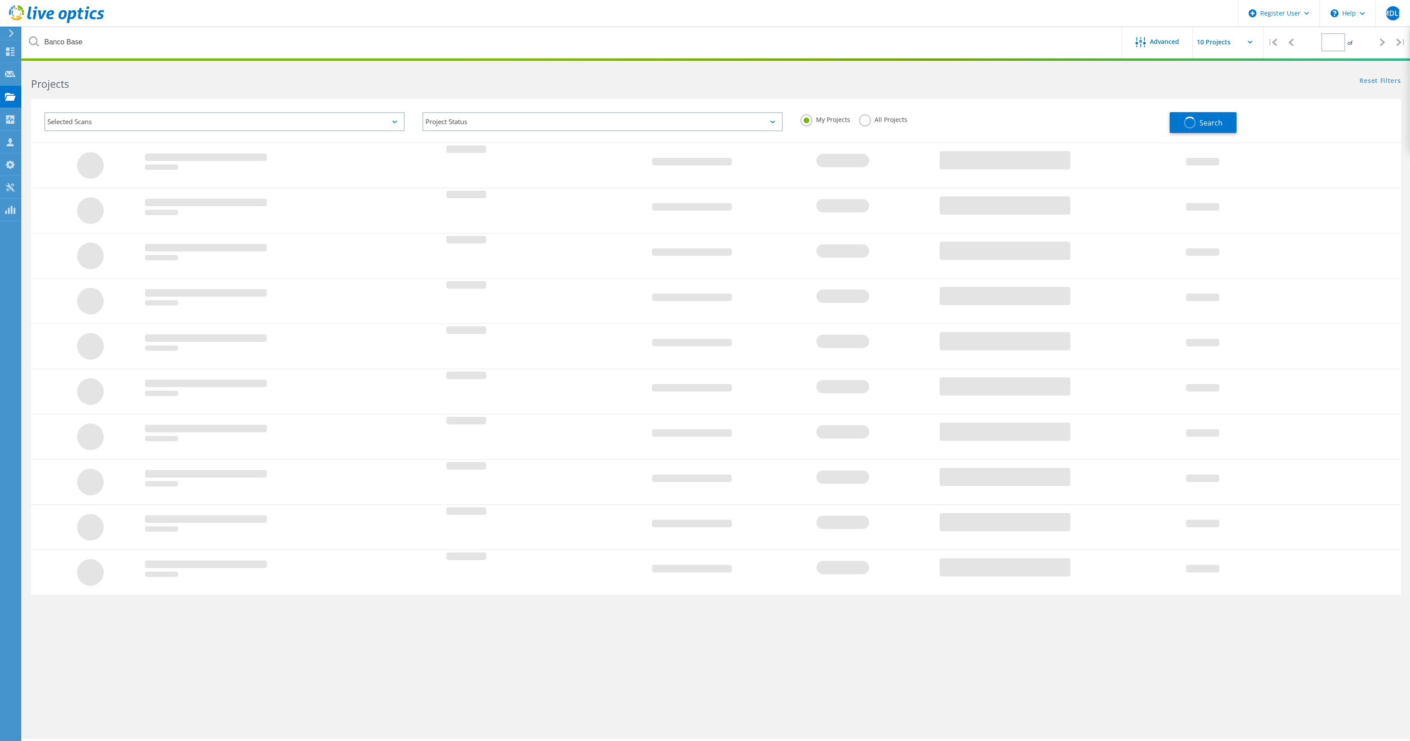
type input "1"
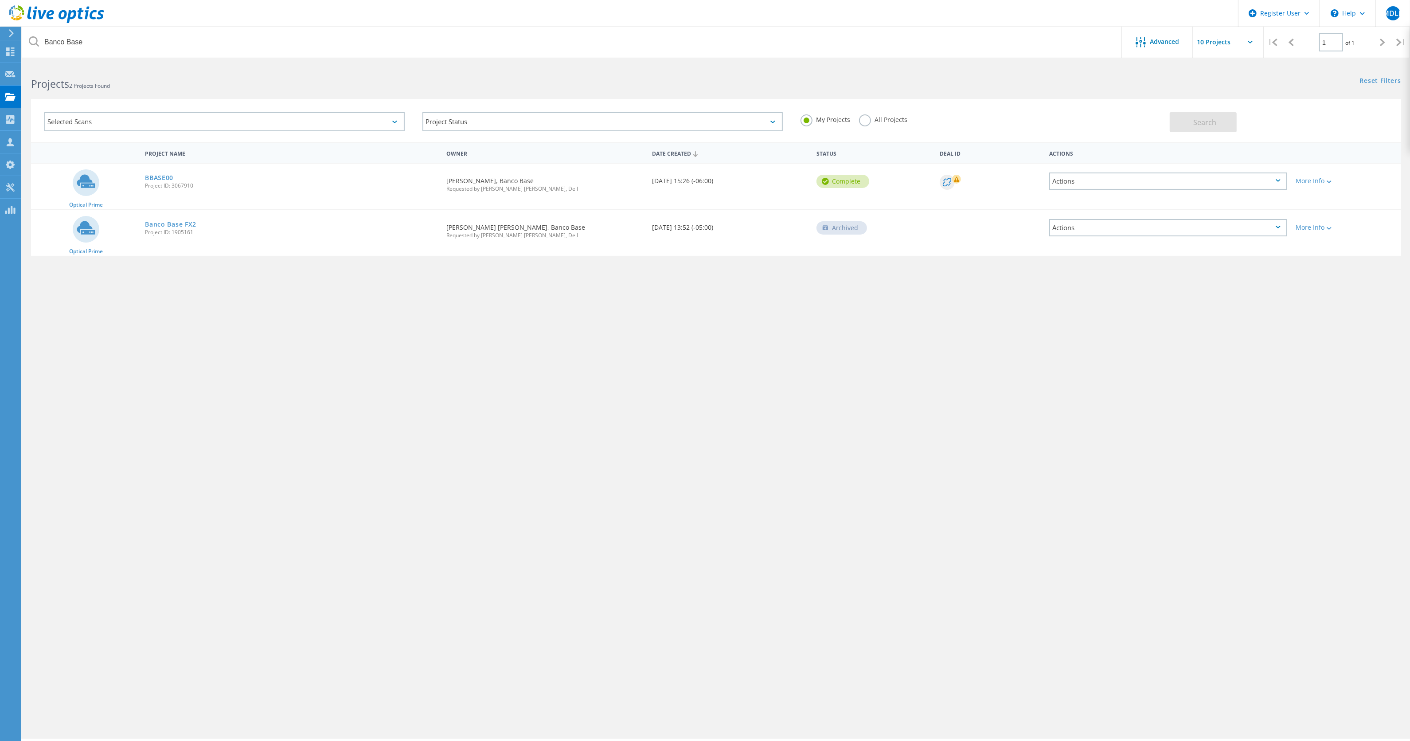
click at [867, 121] on label "All Projects" at bounding box center [883, 118] width 48 height 8
click at [0, 0] on input "All Projects" at bounding box center [0, 0] width 0 height 0
click at [1218, 120] on button "Search" at bounding box center [1203, 122] width 67 height 20
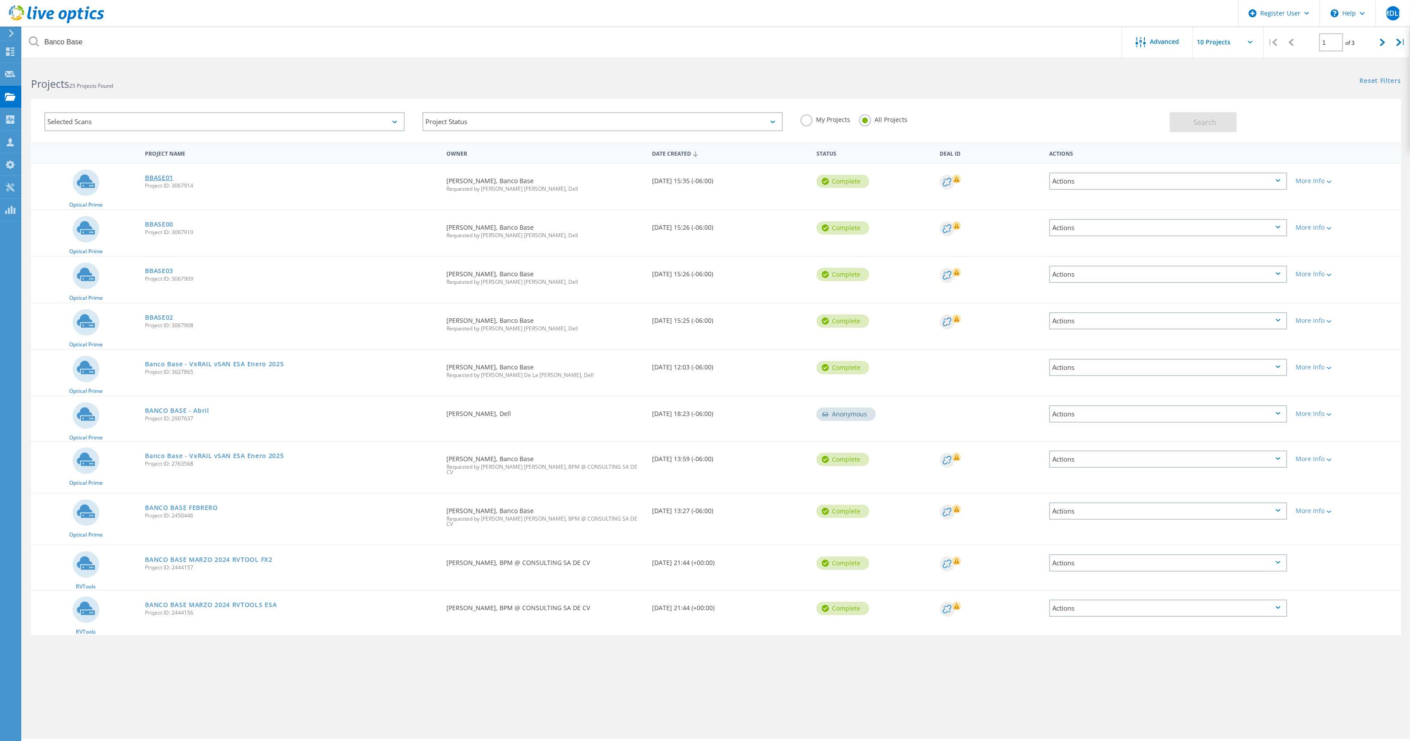
click at [167, 176] on link "BBASE01" at bounding box center [159, 178] width 28 height 6
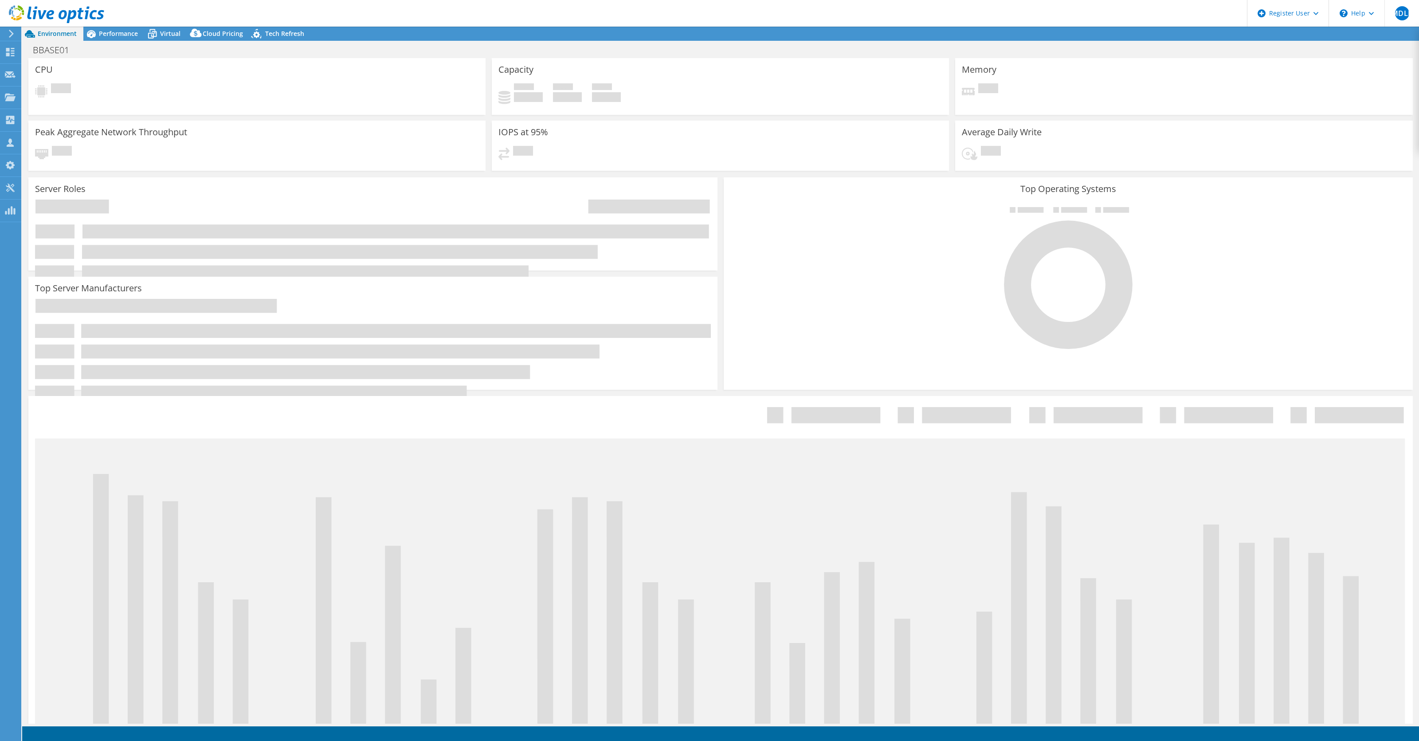
select select "USD"
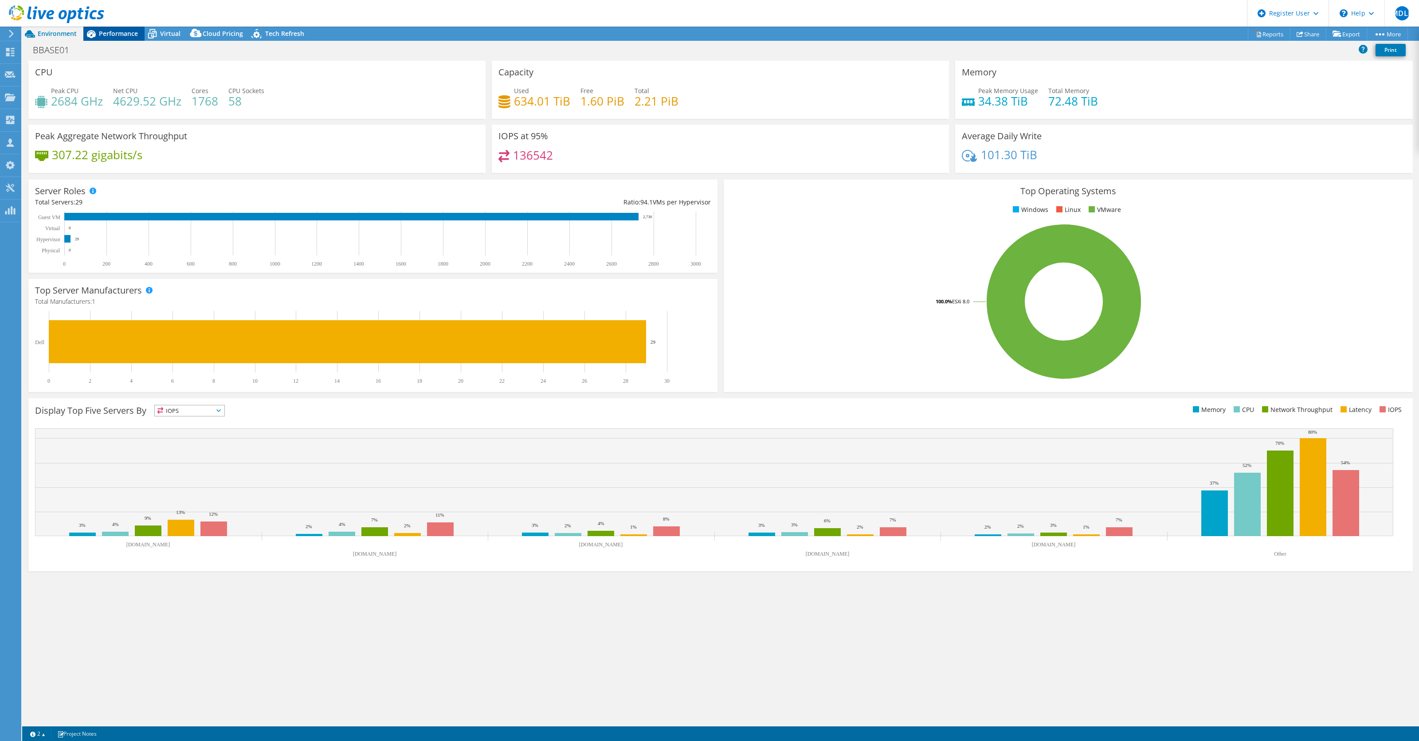
click at [125, 31] on span "Performance" at bounding box center [118, 33] width 39 height 8
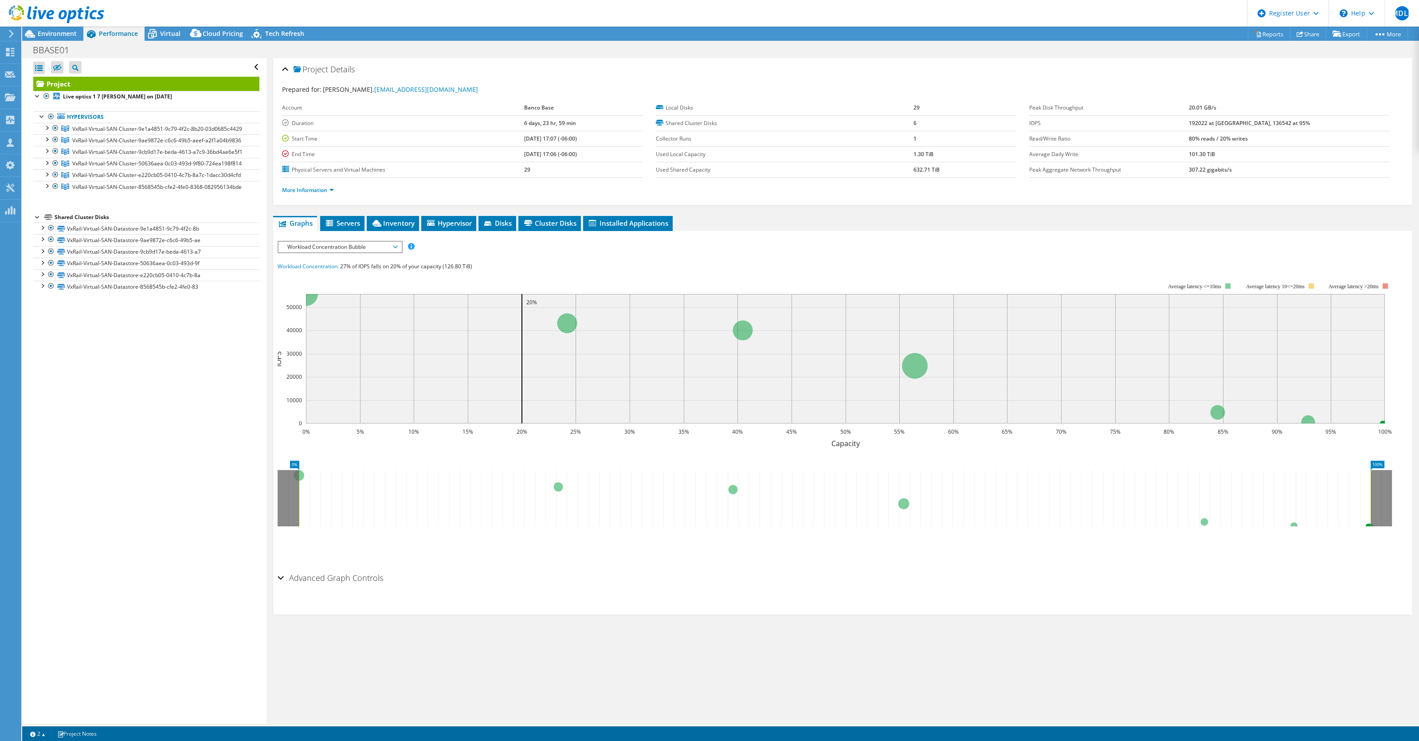
click at [31, 227] on div "Open All Close All Hide Excluded Nodes Project Tree Filter" at bounding box center [144, 391] width 244 height 666
click at [32, 223] on div "Open All Close All Hide Excluded Nodes Project Tree Filter" at bounding box center [144, 391] width 244 height 666
click at [36, 221] on div at bounding box center [37, 216] width 9 height 9
click at [47, 190] on div at bounding box center [46, 185] width 9 height 9
click at [47, 178] on div at bounding box center [46, 173] width 9 height 9
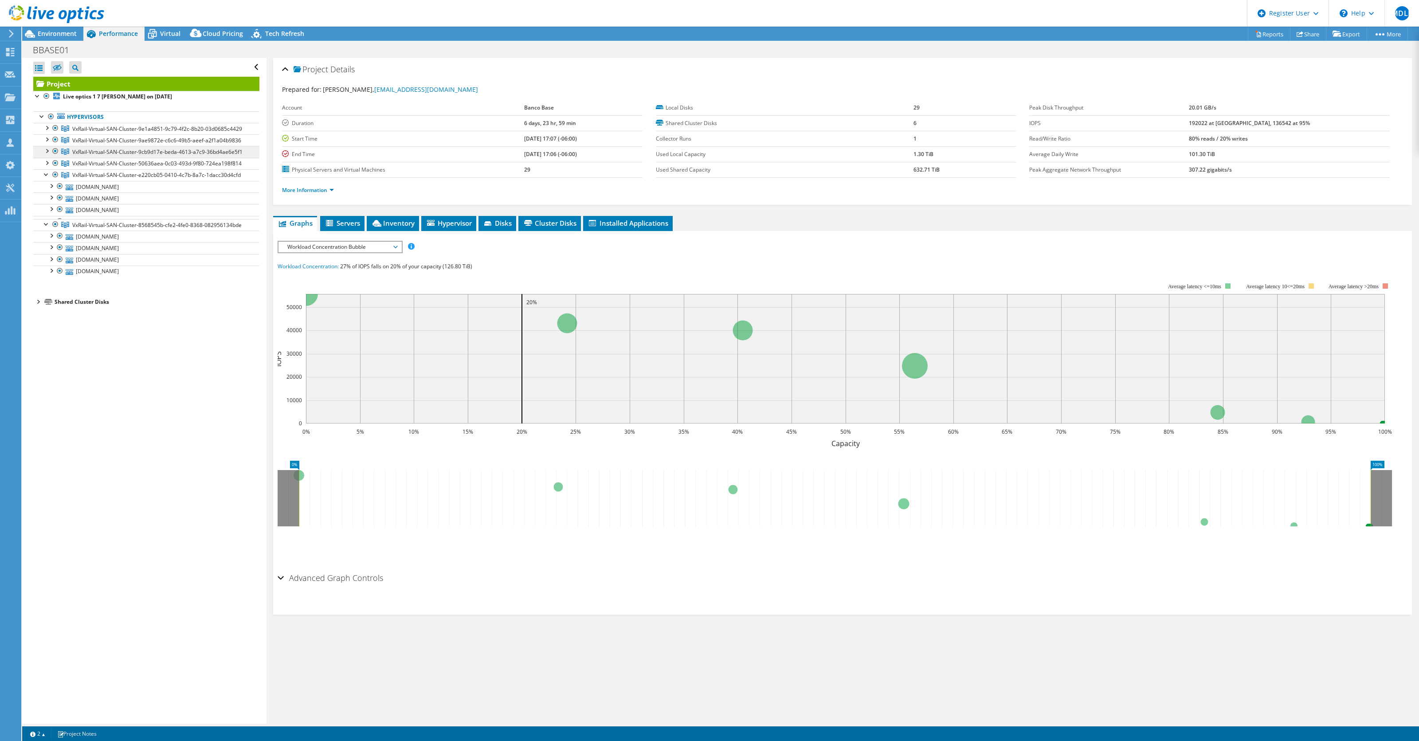
drag, startPoint x: 48, startPoint y: 169, endPoint x: 47, endPoint y: 162, distance: 7.6
click at [49, 167] on div at bounding box center [46, 162] width 9 height 9
click at [49, 150] on div at bounding box center [46, 150] width 9 height 9
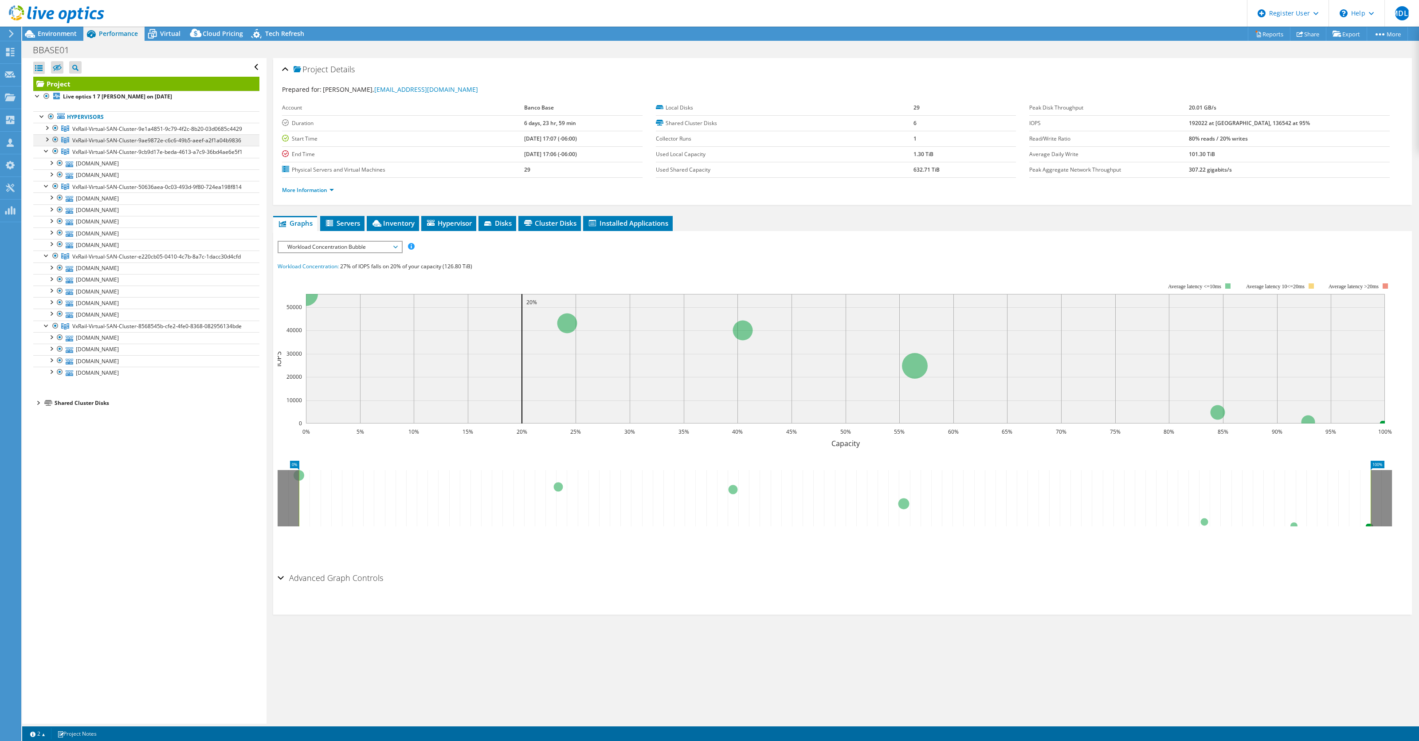
click at [48, 141] on div at bounding box center [46, 138] width 9 height 9
click at [48, 128] on div at bounding box center [46, 127] width 9 height 9
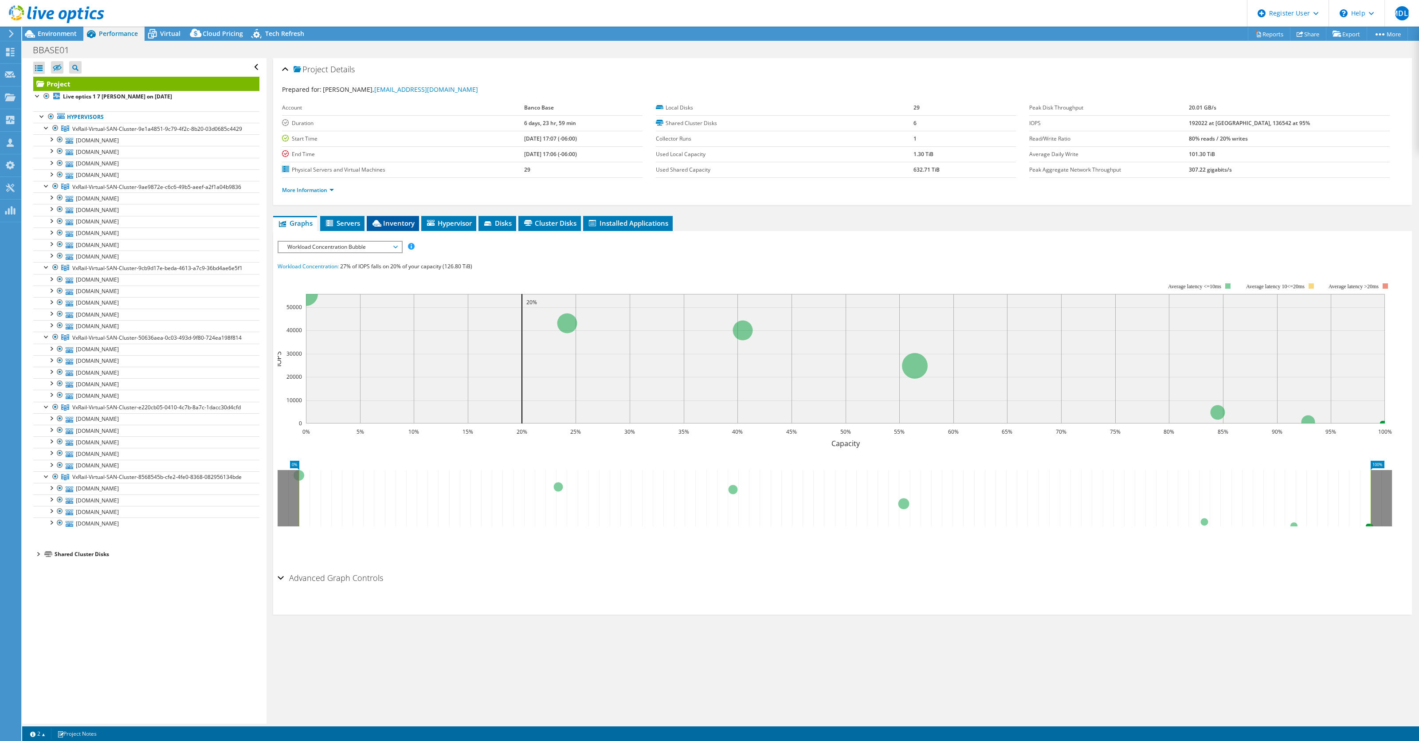
click at [380, 220] on icon at bounding box center [376, 223] width 9 height 7
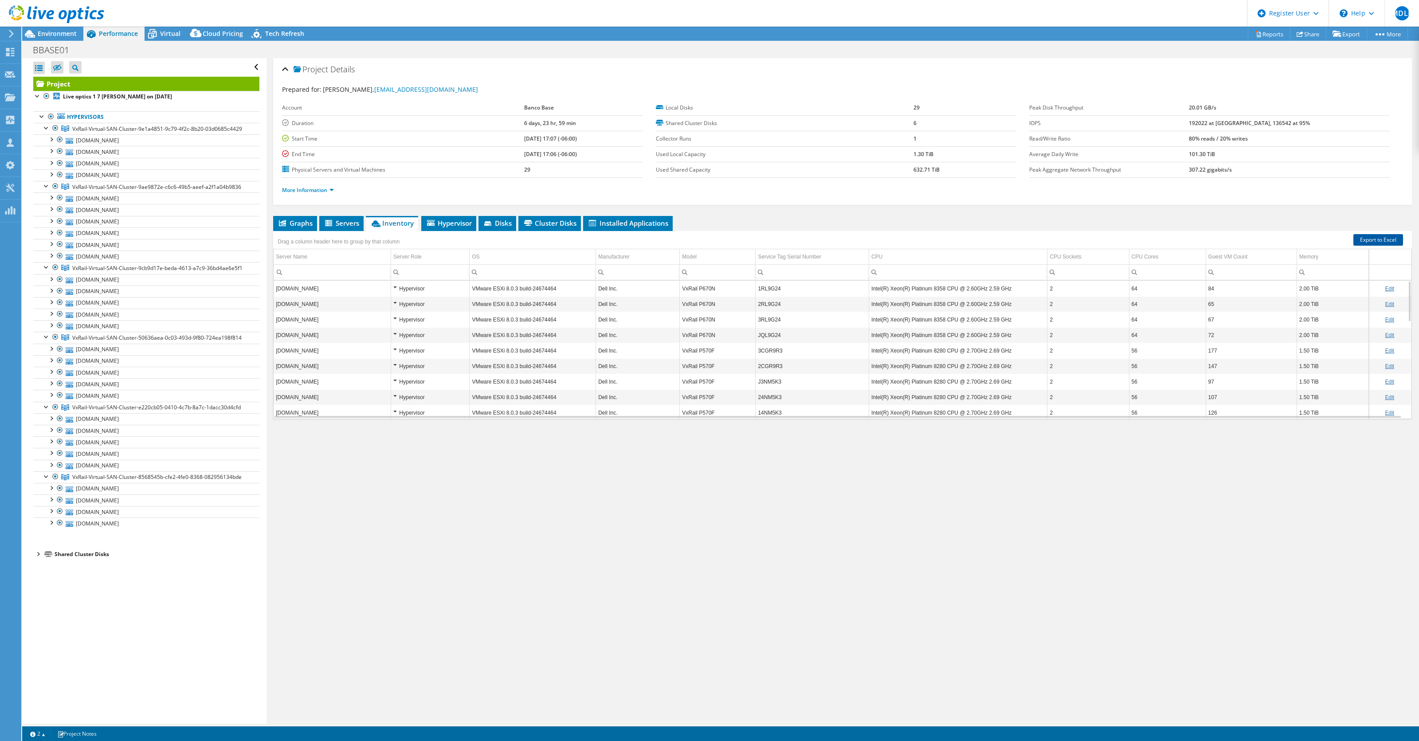
click at [1375, 241] on link "Export to Excel" at bounding box center [1378, 240] width 50 height 12
click at [46, 29] on div at bounding box center [52, 15] width 104 height 30
click at [34, 35] on icon at bounding box center [30, 34] width 10 height 8
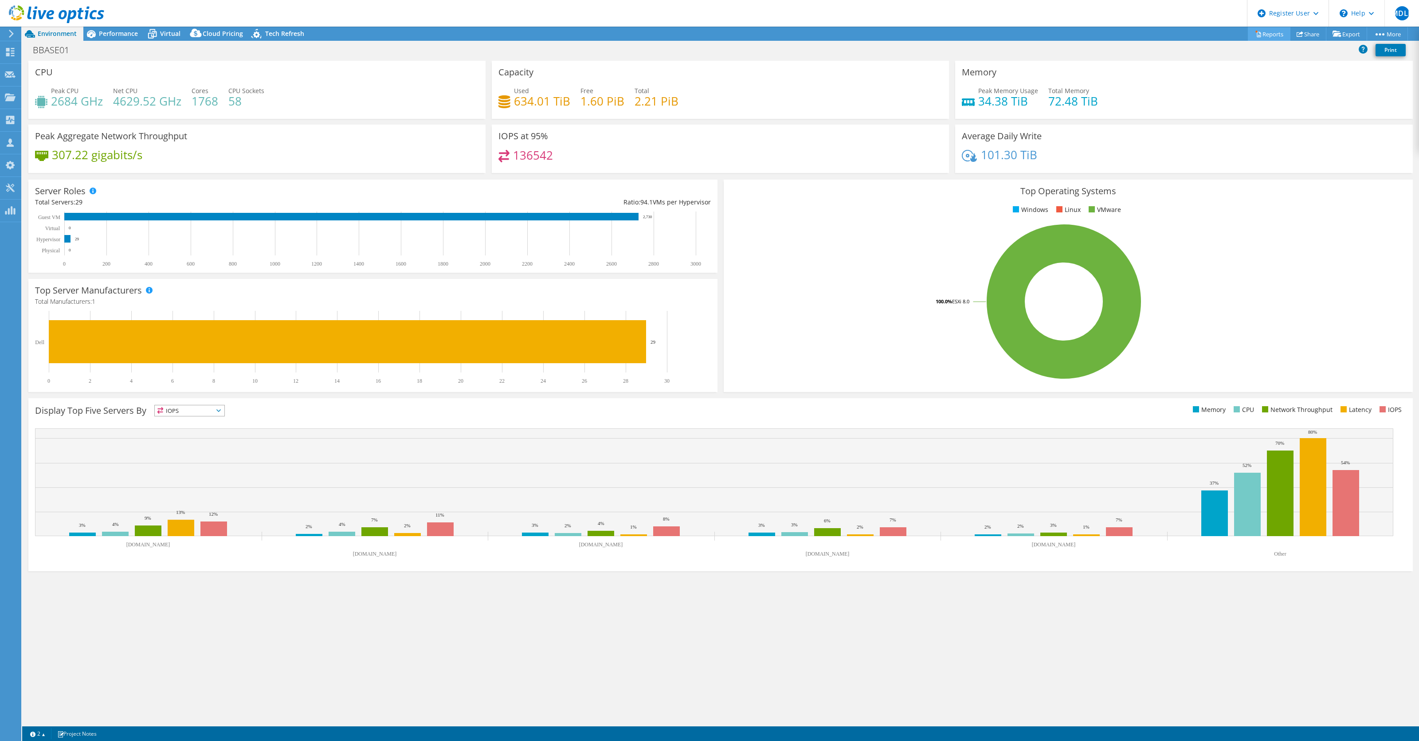
click at [1277, 29] on link "Reports" at bounding box center [1269, 34] width 43 height 14
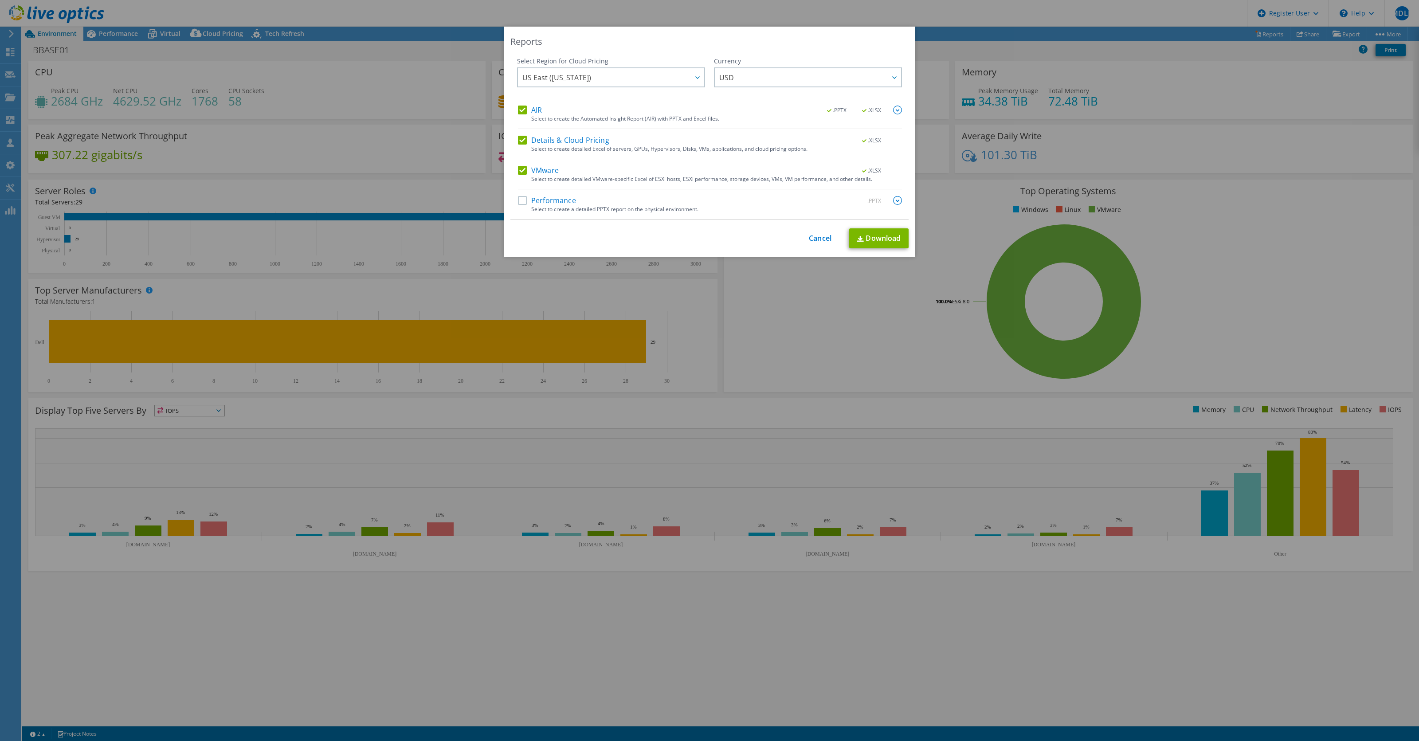
click at [560, 203] on label "Performance" at bounding box center [547, 200] width 58 height 9
click at [0, 0] on input "Performance" at bounding box center [0, 0] width 0 height 0
click at [881, 233] on link "Download" at bounding box center [878, 238] width 59 height 20
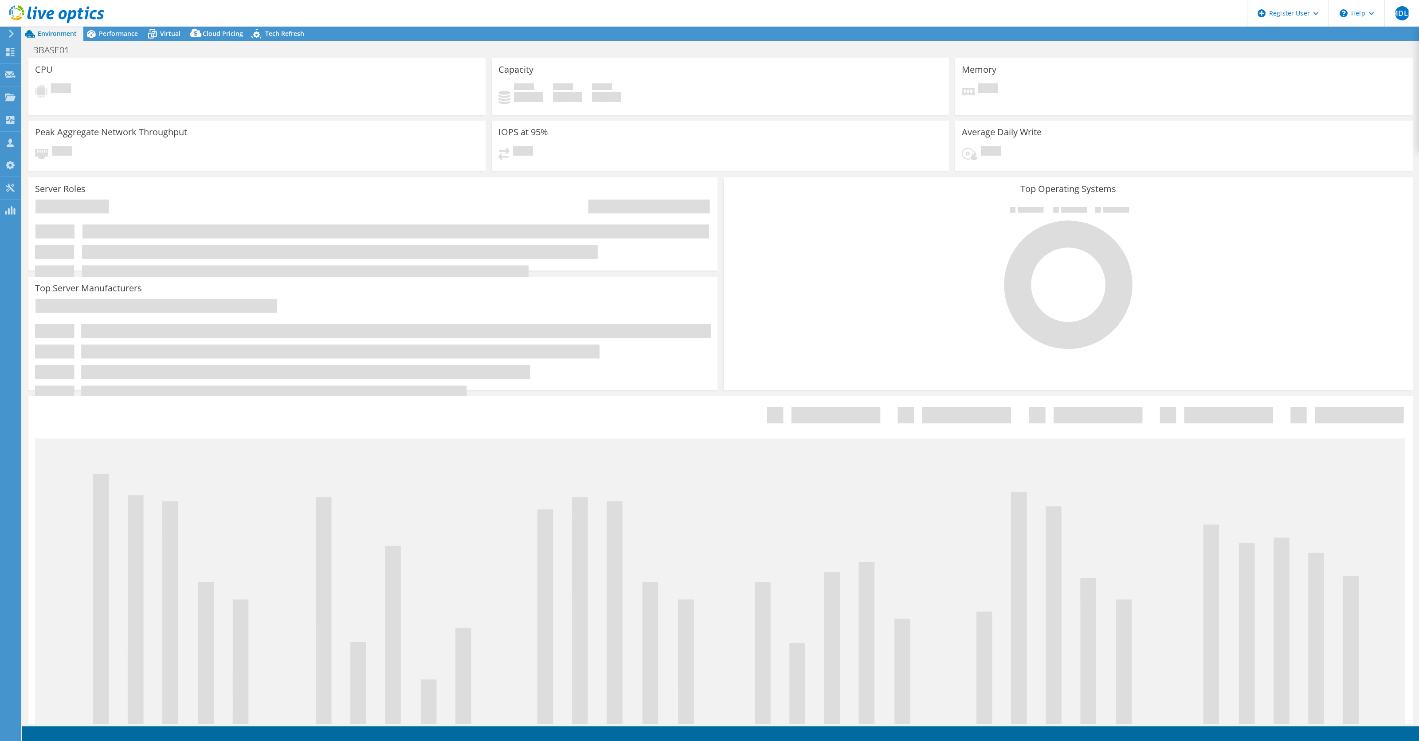
select select "USD"
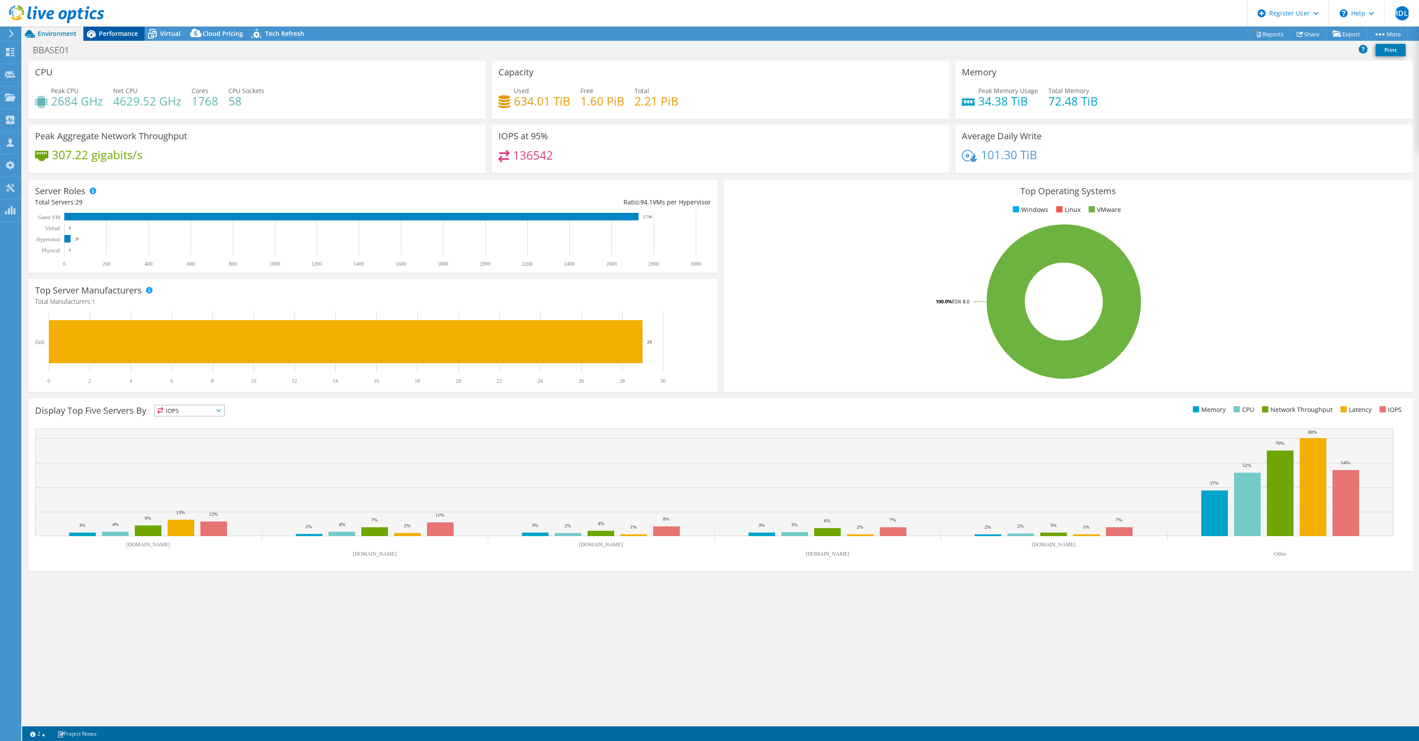
click at [121, 31] on span "Performance" at bounding box center [118, 33] width 39 height 8
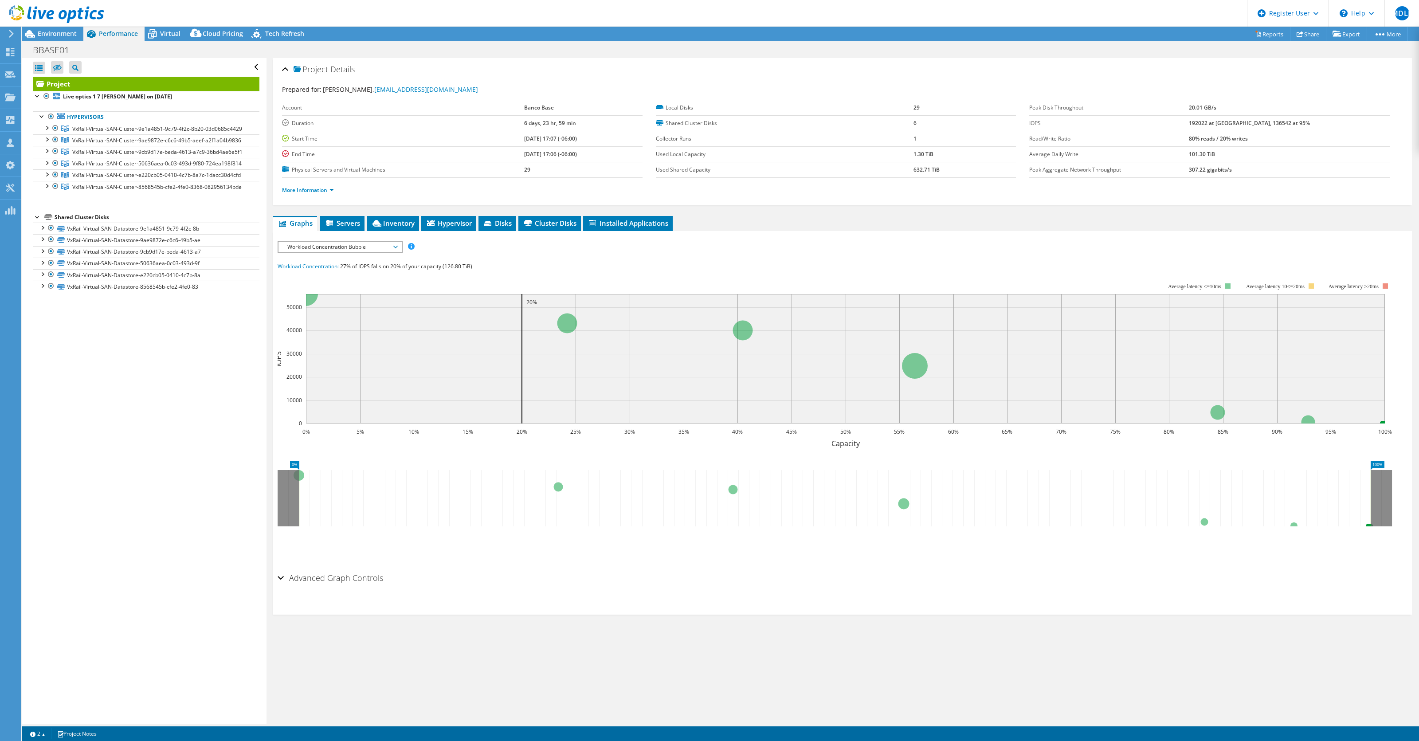
click at [65, 29] on div at bounding box center [52, 15] width 104 height 30
click at [42, 37] on span "Environment" at bounding box center [57, 33] width 39 height 8
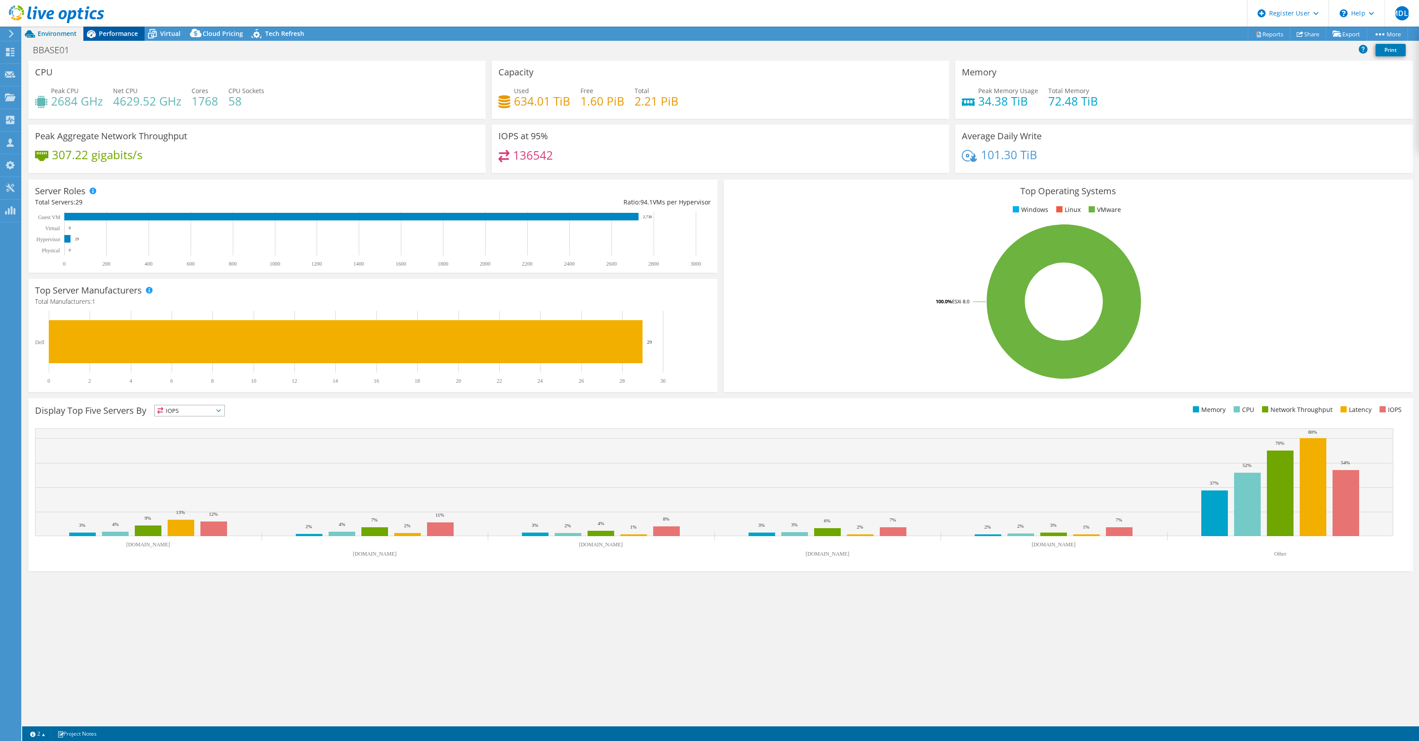
click at [103, 32] on span "Performance" at bounding box center [118, 33] width 39 height 8
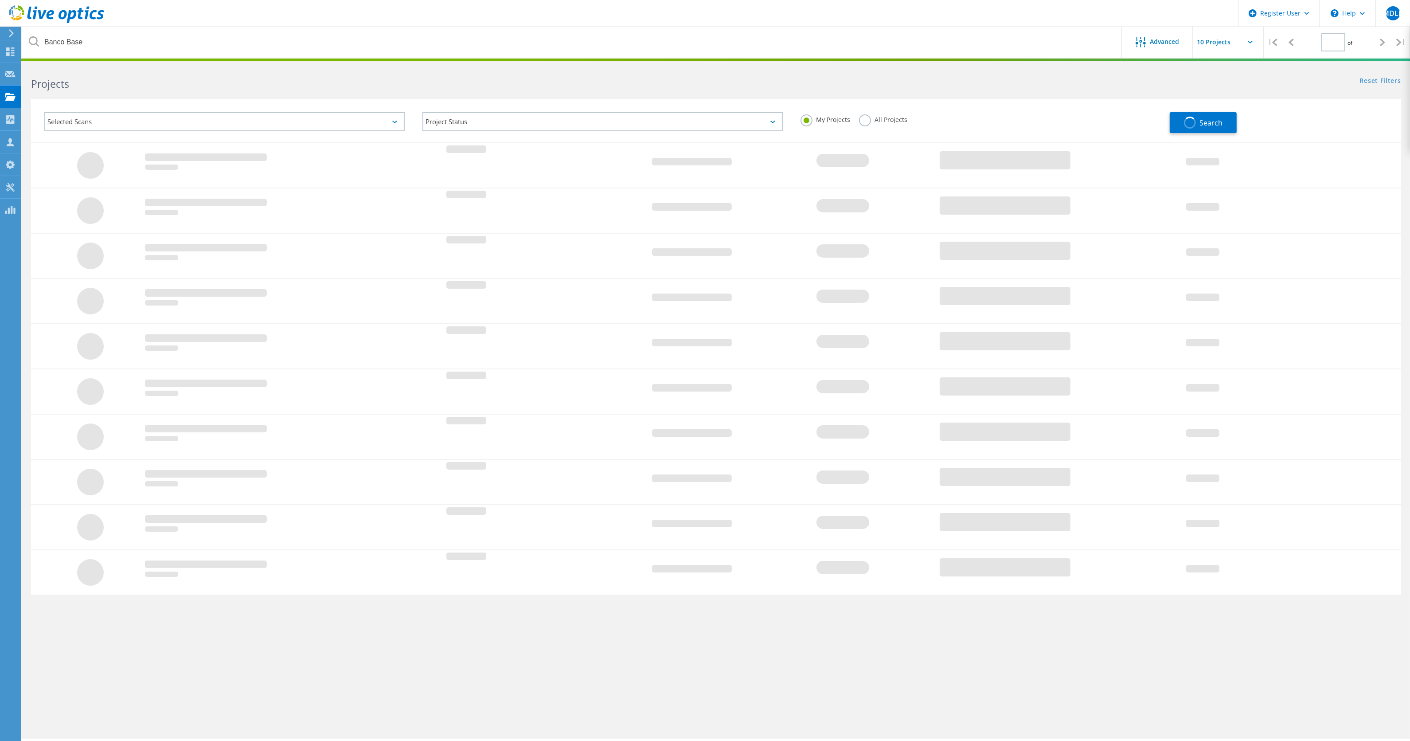
type input "1"
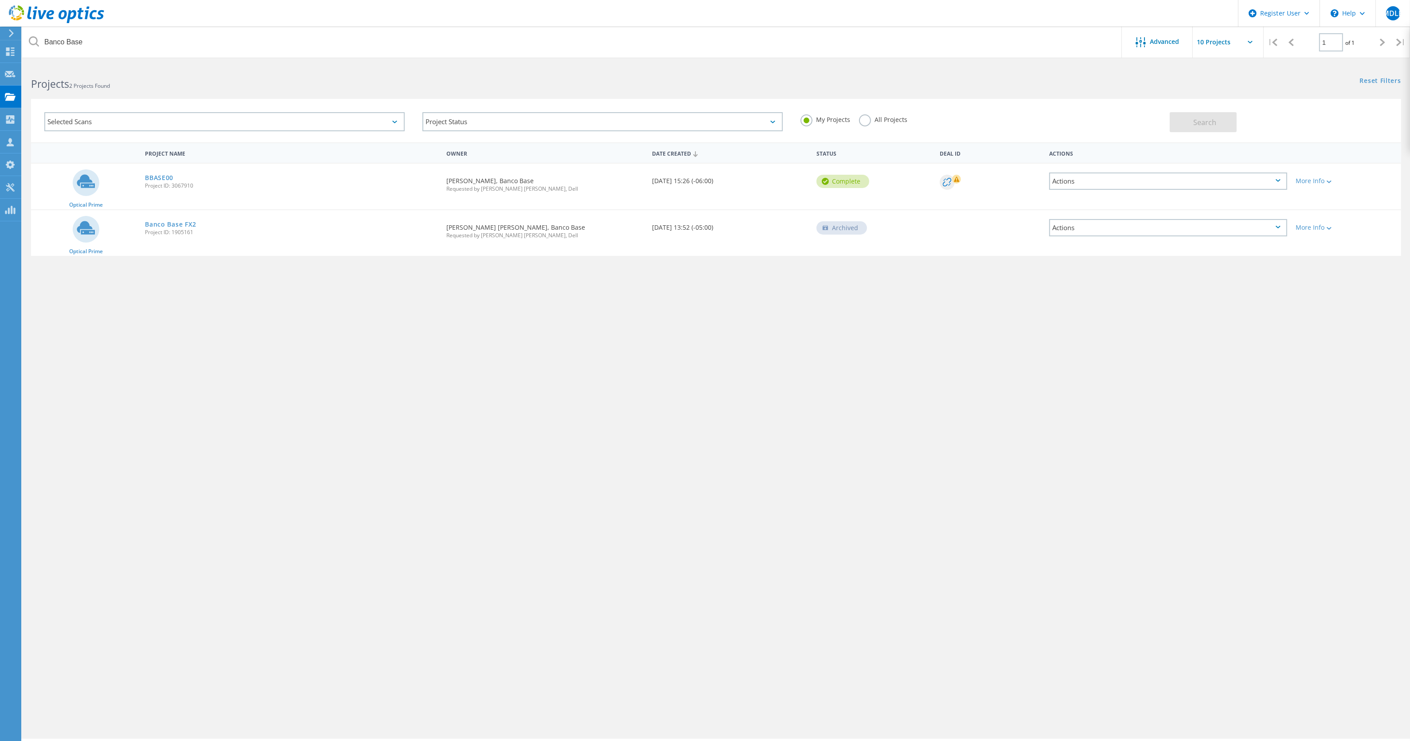
click at [879, 118] on label "All Projects" at bounding box center [883, 118] width 48 height 8
click at [0, 0] on input "All Projects" at bounding box center [0, 0] width 0 height 0
click at [1217, 122] on button "Search" at bounding box center [1203, 122] width 67 height 20
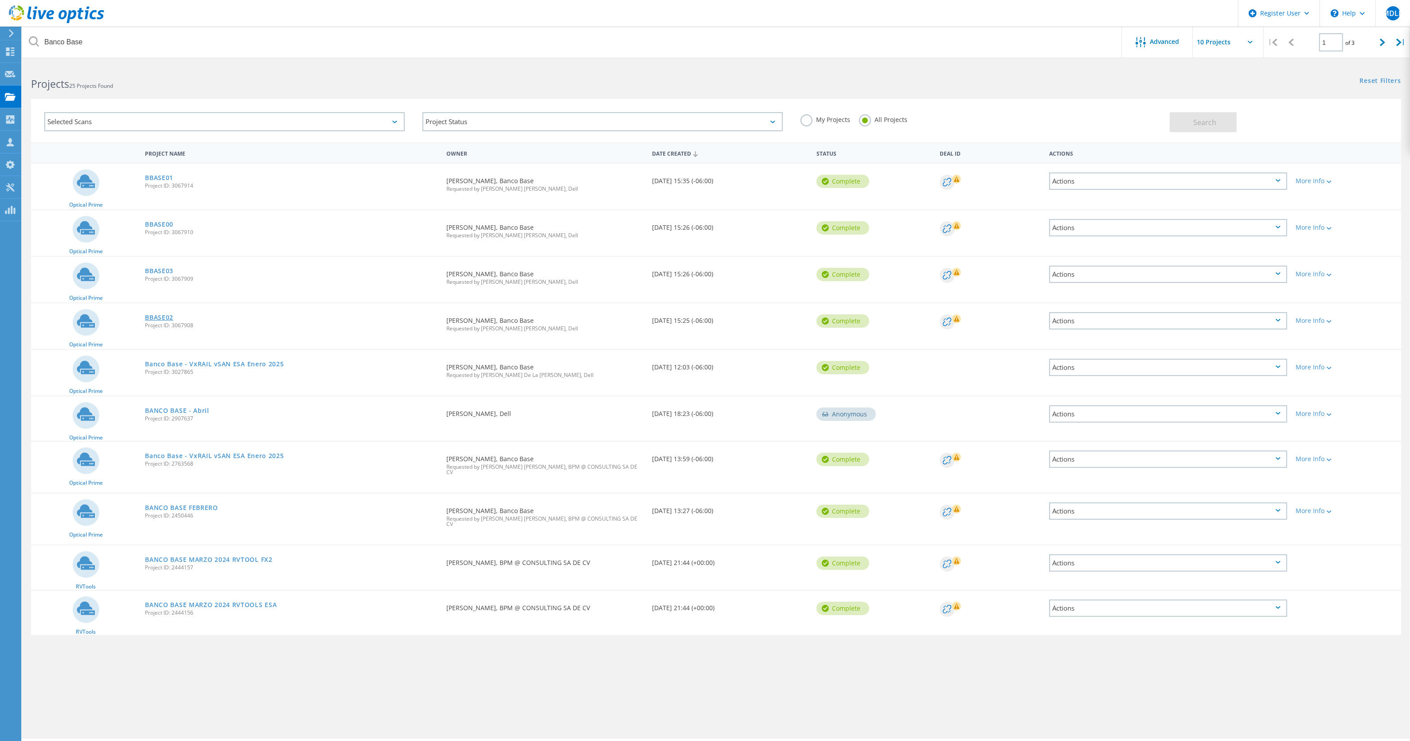
click at [149, 314] on link "BBASE02" at bounding box center [159, 317] width 28 height 6
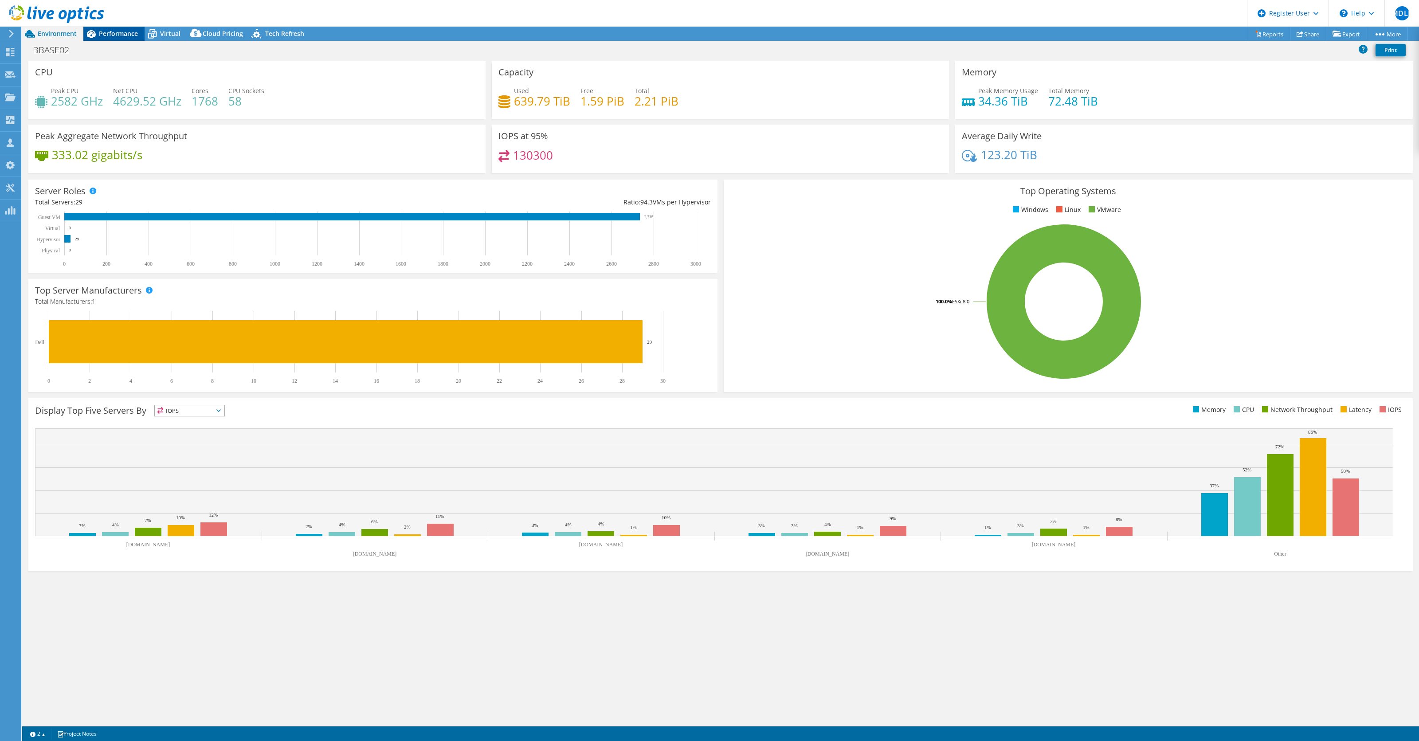
click at [109, 31] on span "Performance" at bounding box center [118, 33] width 39 height 8
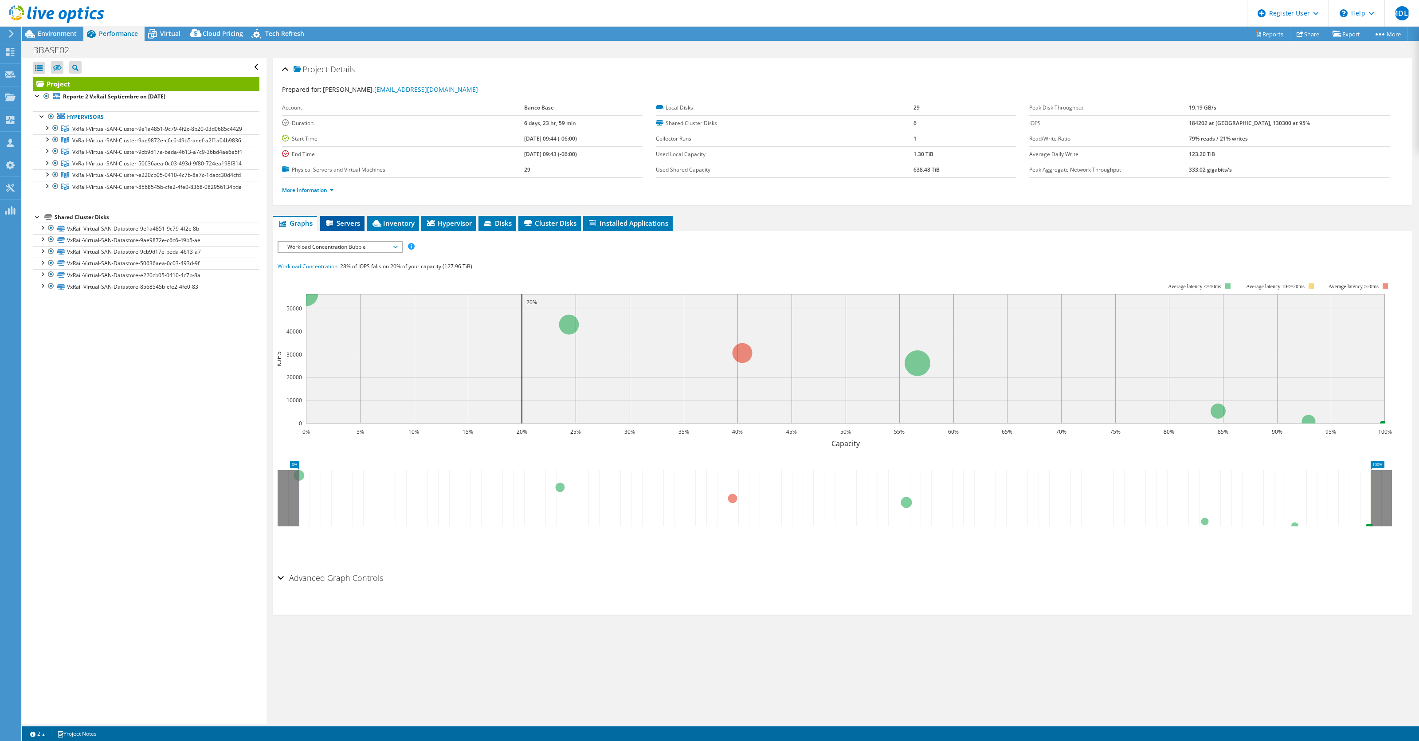
click at [344, 227] on span "Servers" at bounding box center [342, 223] width 35 height 9
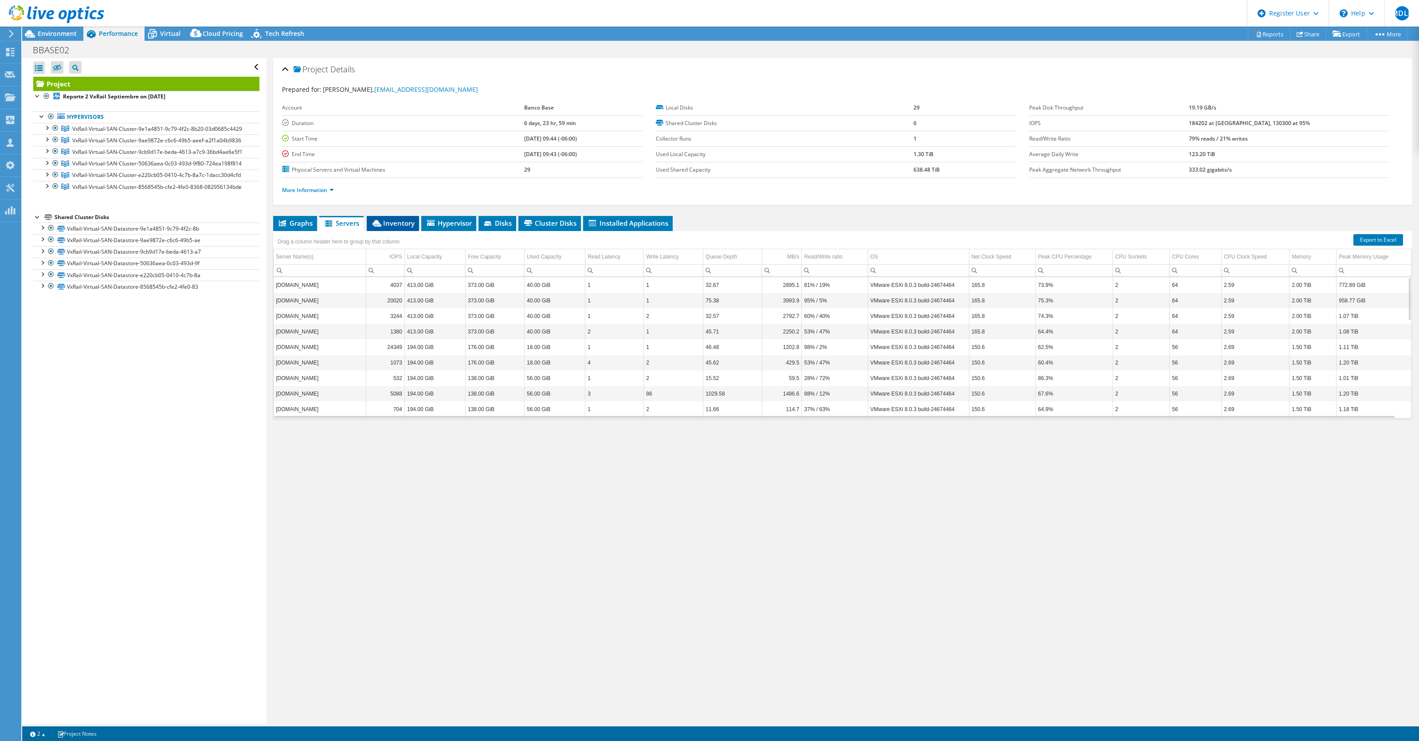
click at [394, 224] on span "Inventory" at bounding box center [392, 223] width 43 height 9
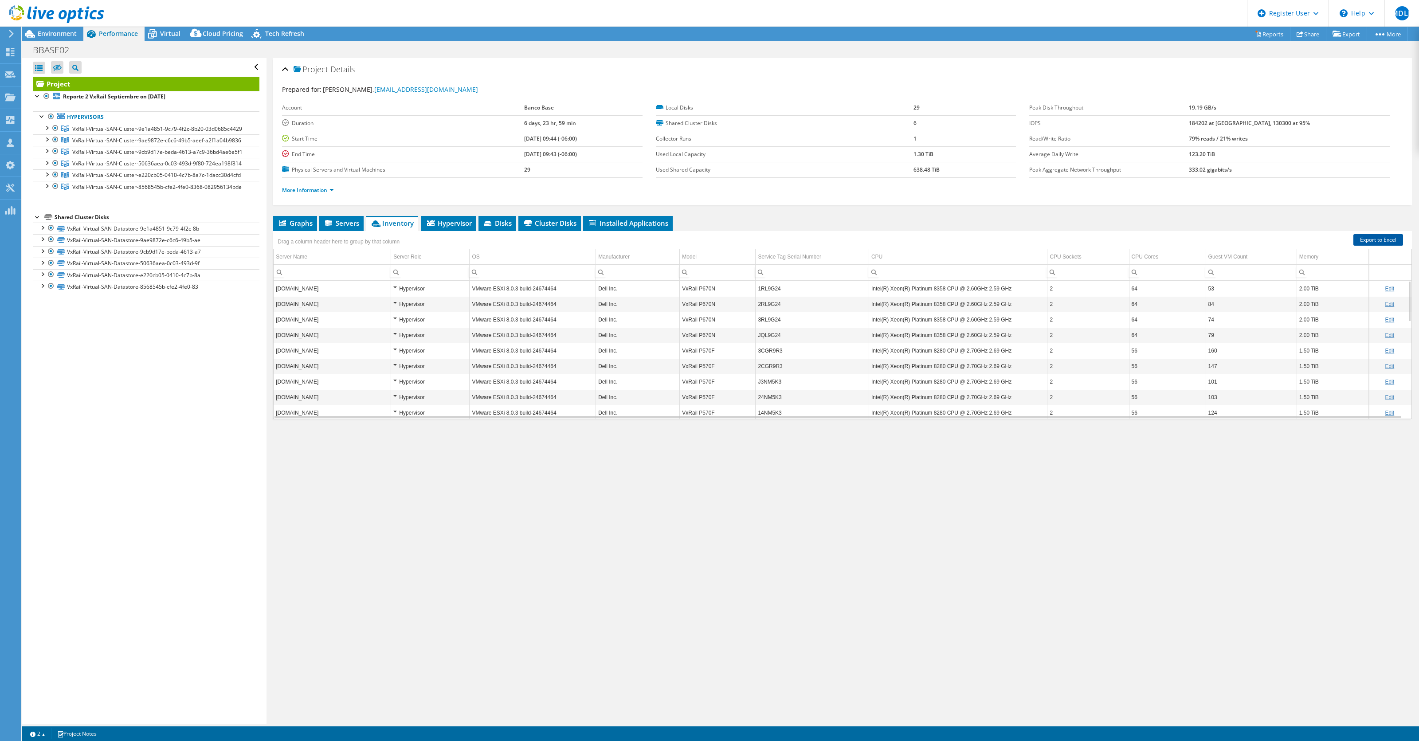
click at [1366, 242] on link "Export to Excel" at bounding box center [1378, 240] width 50 height 12
click at [35, 221] on div at bounding box center [37, 216] width 9 height 9
click at [45, 190] on div at bounding box center [46, 185] width 9 height 9
click at [45, 178] on div at bounding box center [46, 173] width 9 height 9
click at [45, 167] on div at bounding box center [46, 162] width 9 height 9
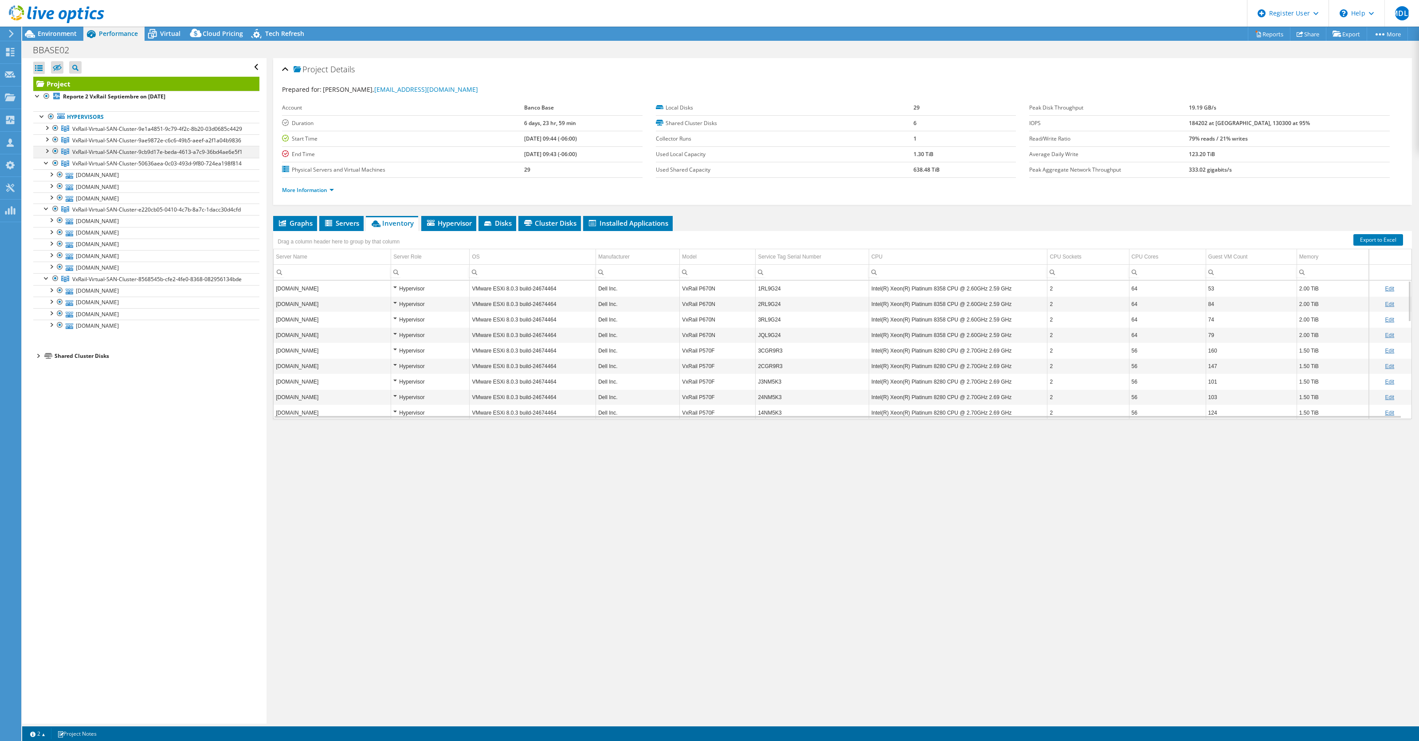
click at [48, 153] on div at bounding box center [46, 150] width 9 height 9
click at [52, 137] on div at bounding box center [55, 139] width 9 height 11
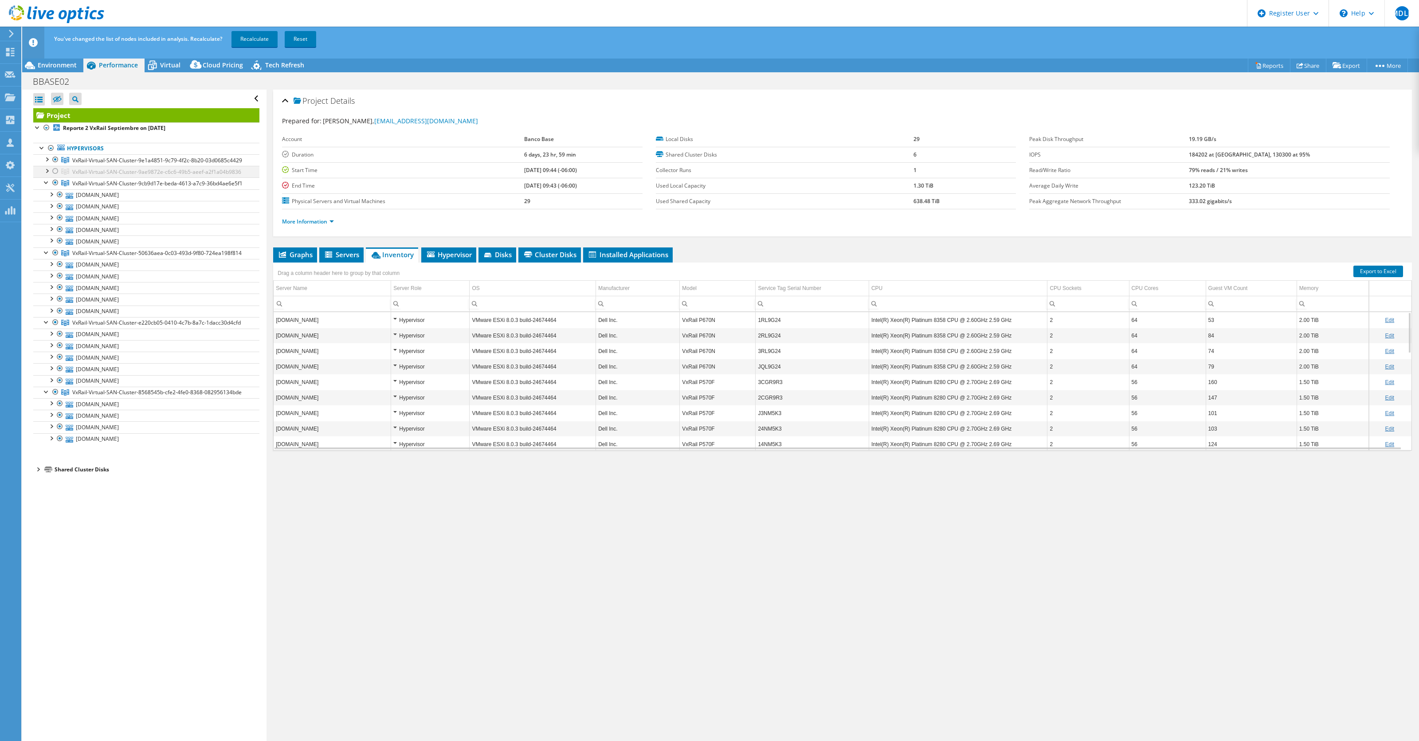
click at [54, 167] on div at bounding box center [55, 171] width 9 height 11
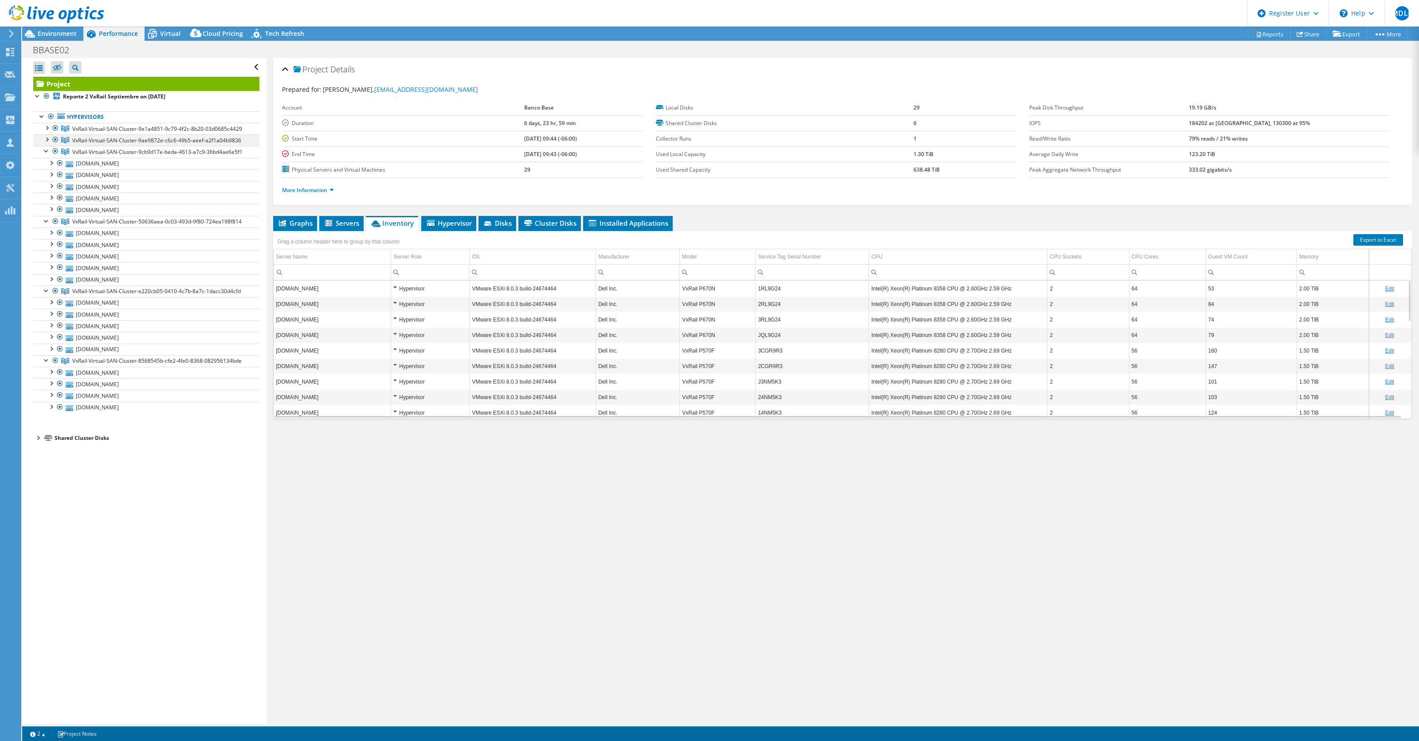
click at [48, 139] on div at bounding box center [46, 138] width 9 height 9
click at [47, 125] on div at bounding box center [46, 127] width 9 height 9
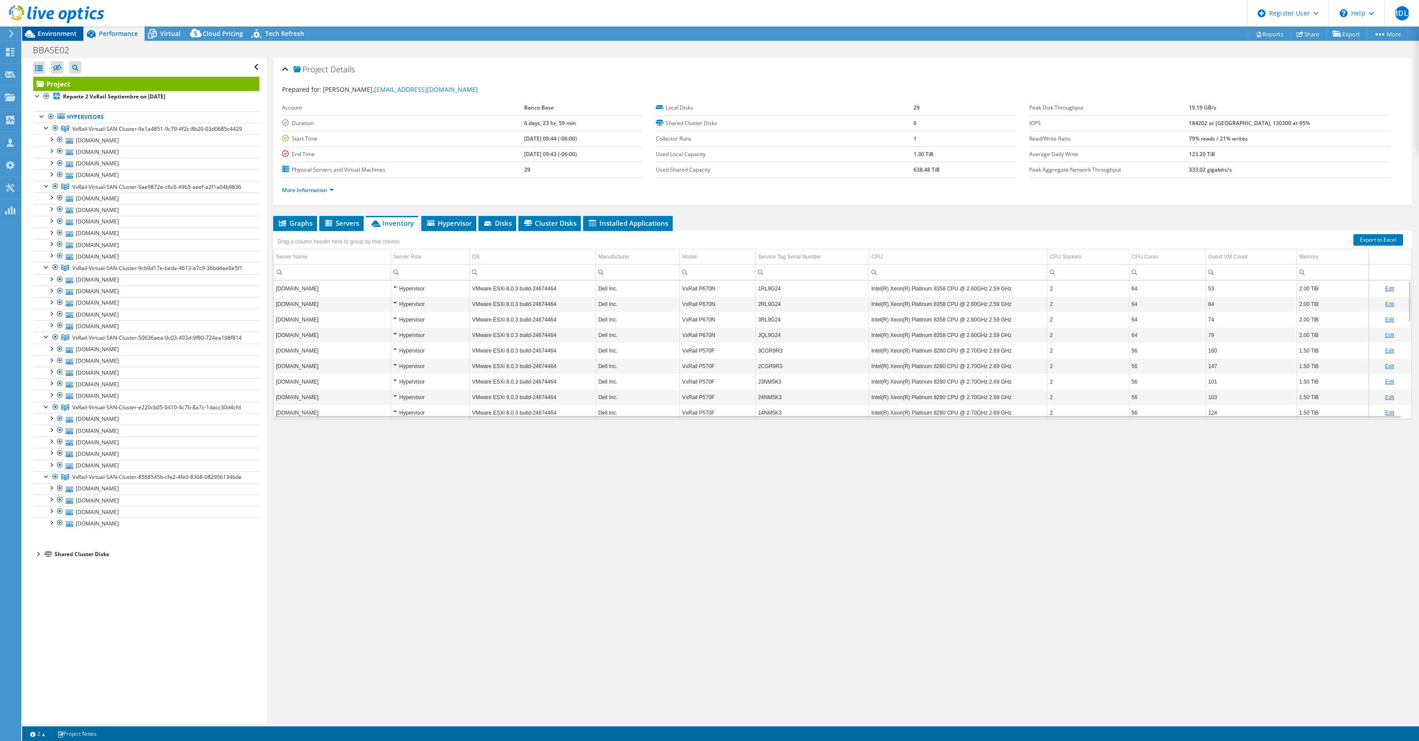
click at [60, 31] on span "Environment" at bounding box center [57, 33] width 39 height 8
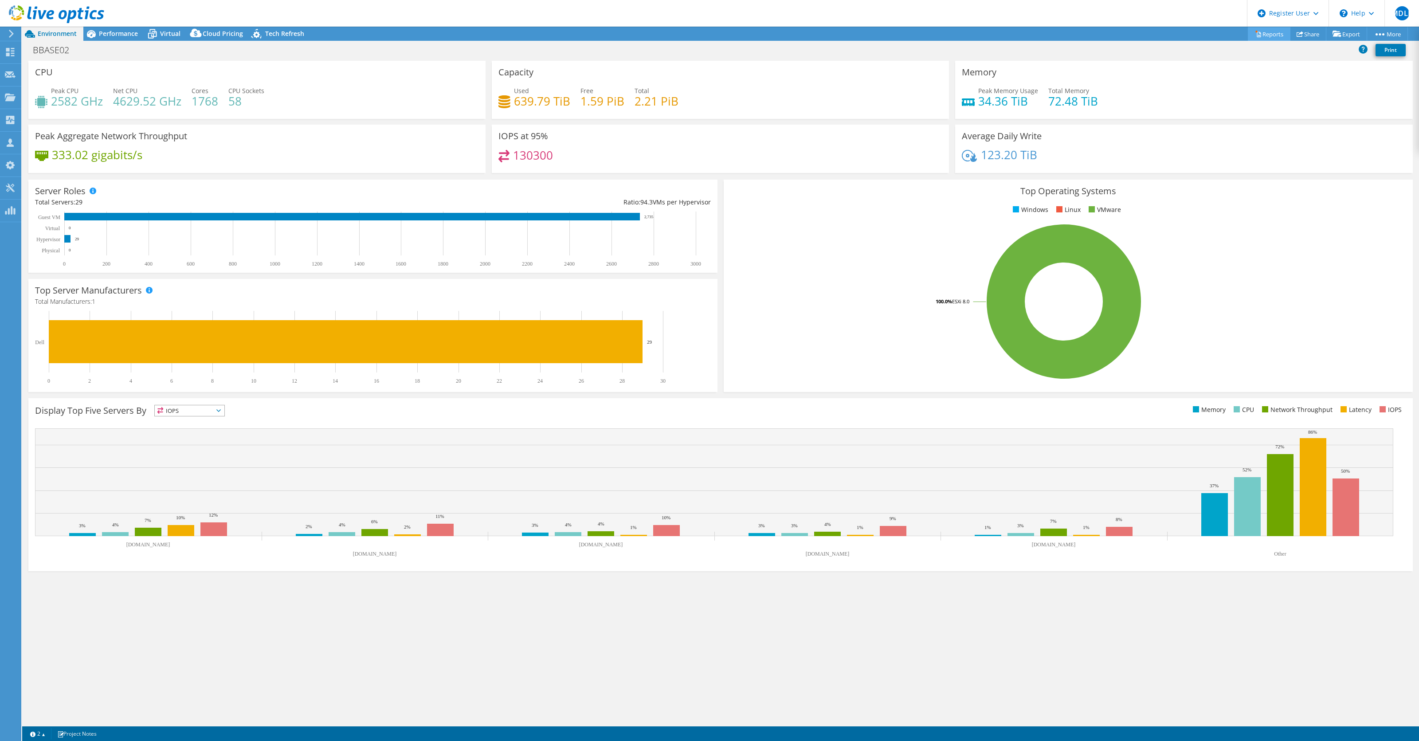
click at [1263, 30] on link "Reports" at bounding box center [1269, 34] width 43 height 14
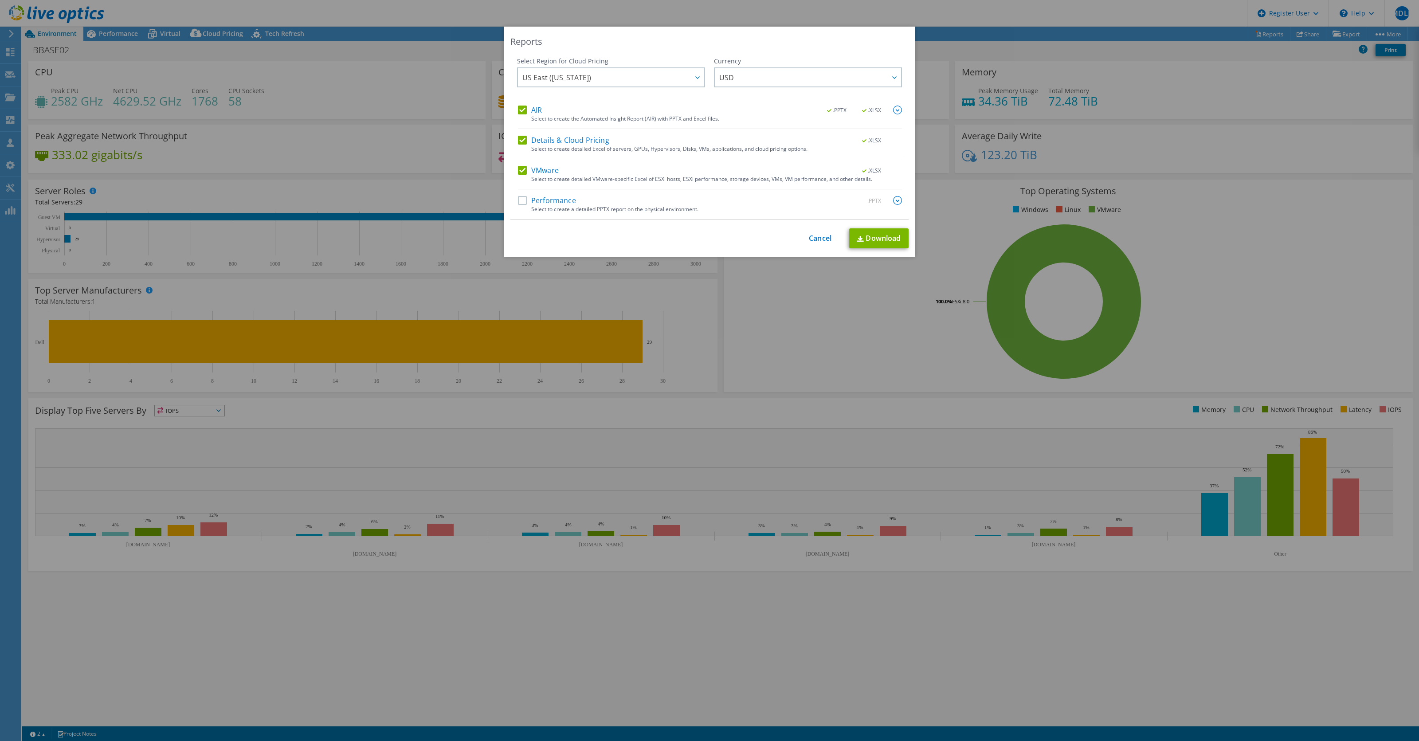
click at [537, 202] on label "Performance" at bounding box center [547, 200] width 58 height 9
click at [0, 0] on input "Performance" at bounding box center [0, 0] width 0 height 0
click at [873, 234] on link "Download" at bounding box center [878, 238] width 59 height 20
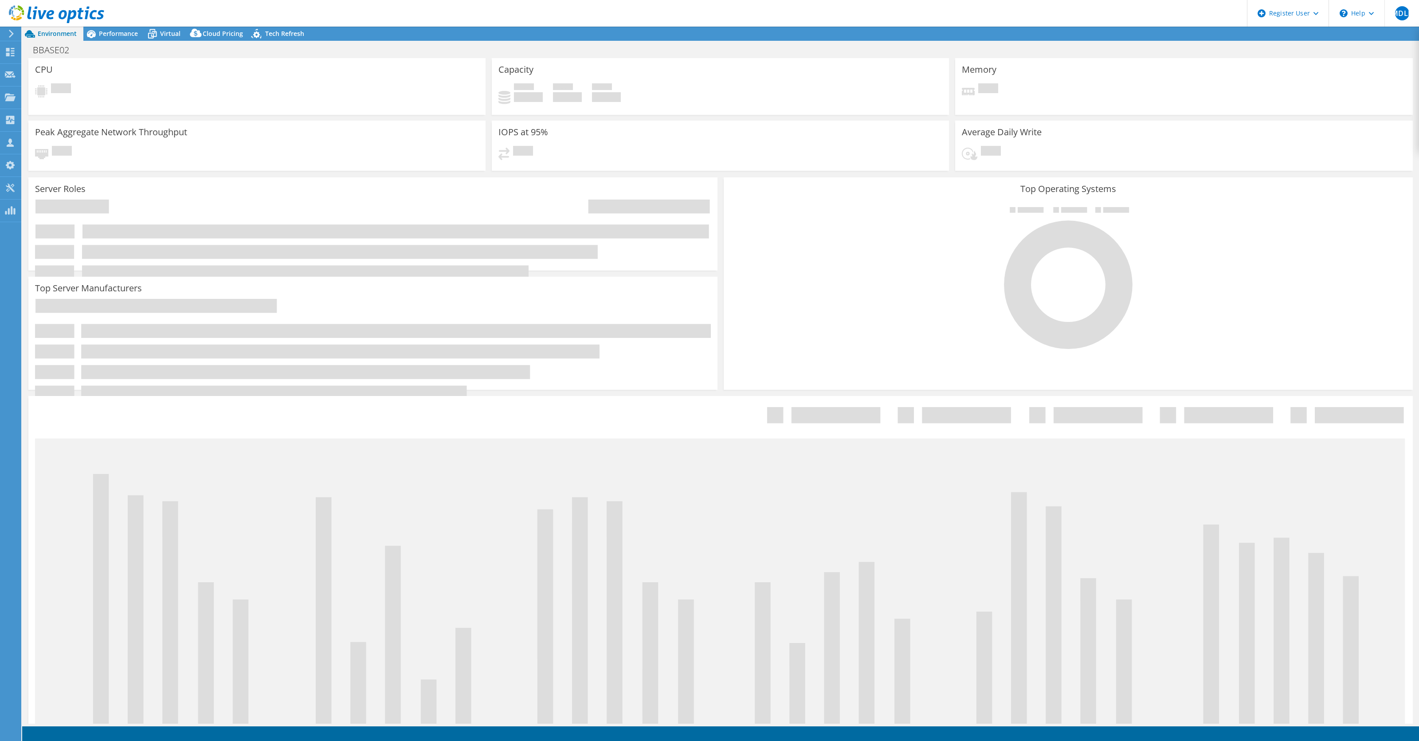
select select "USD"
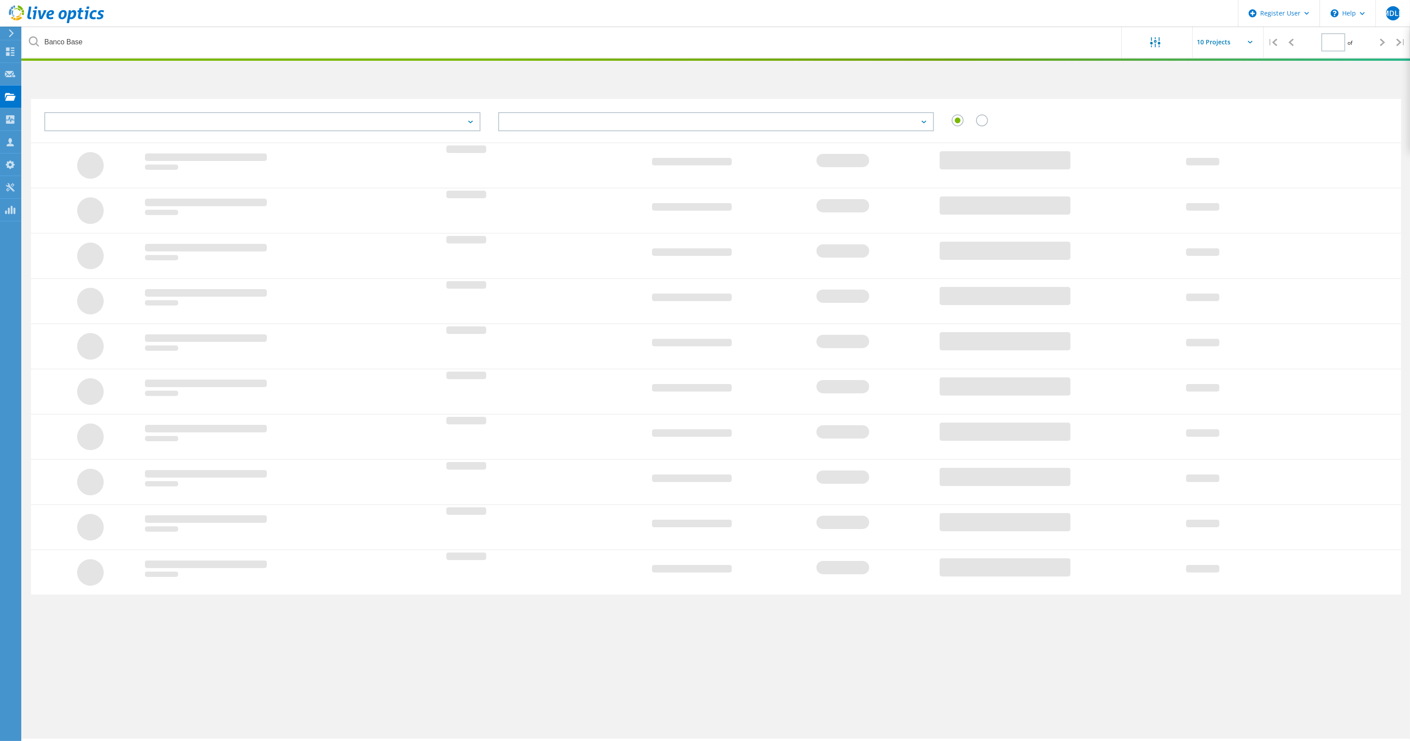
type input "1"
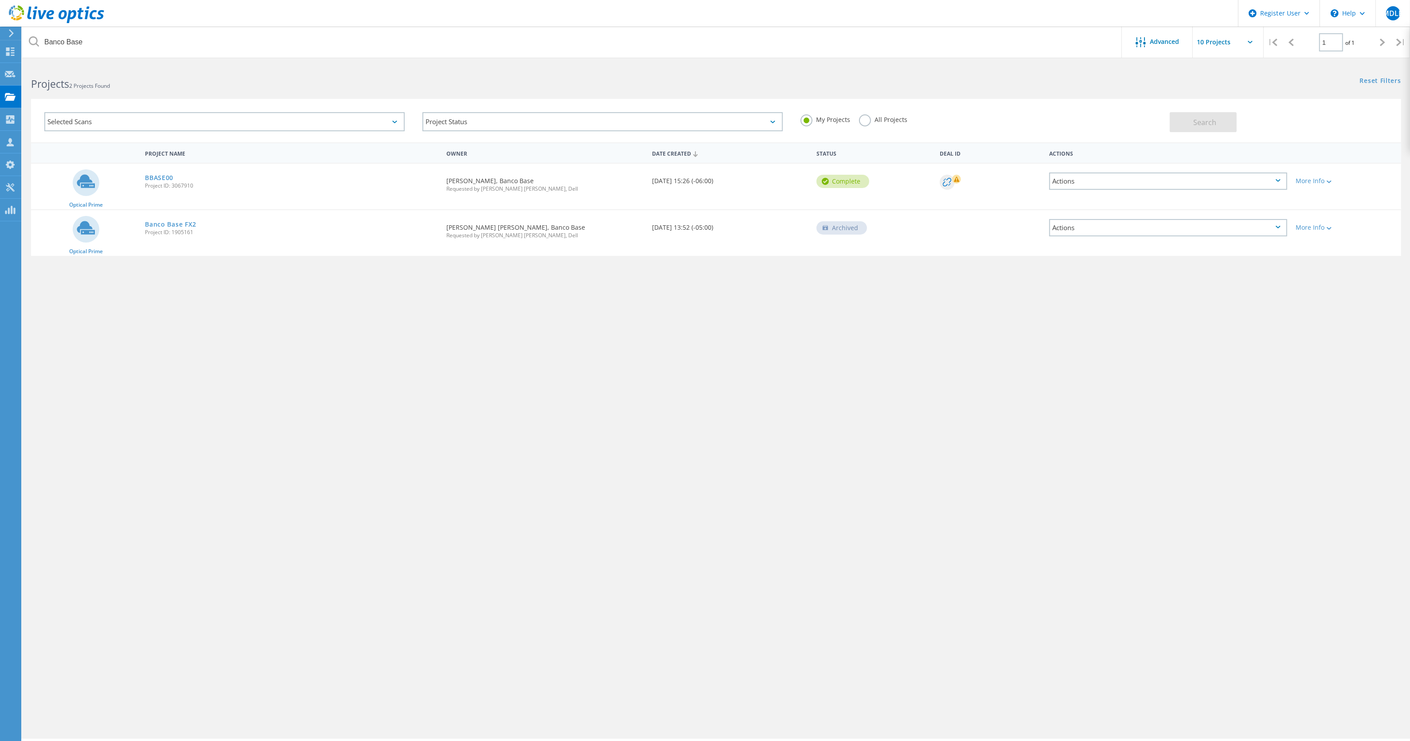
click at [882, 118] on label "All Projects" at bounding box center [883, 118] width 48 height 8
click at [0, 0] on input "All Projects" at bounding box center [0, 0] width 0 height 0
click at [1187, 121] on button "Search" at bounding box center [1203, 122] width 67 height 20
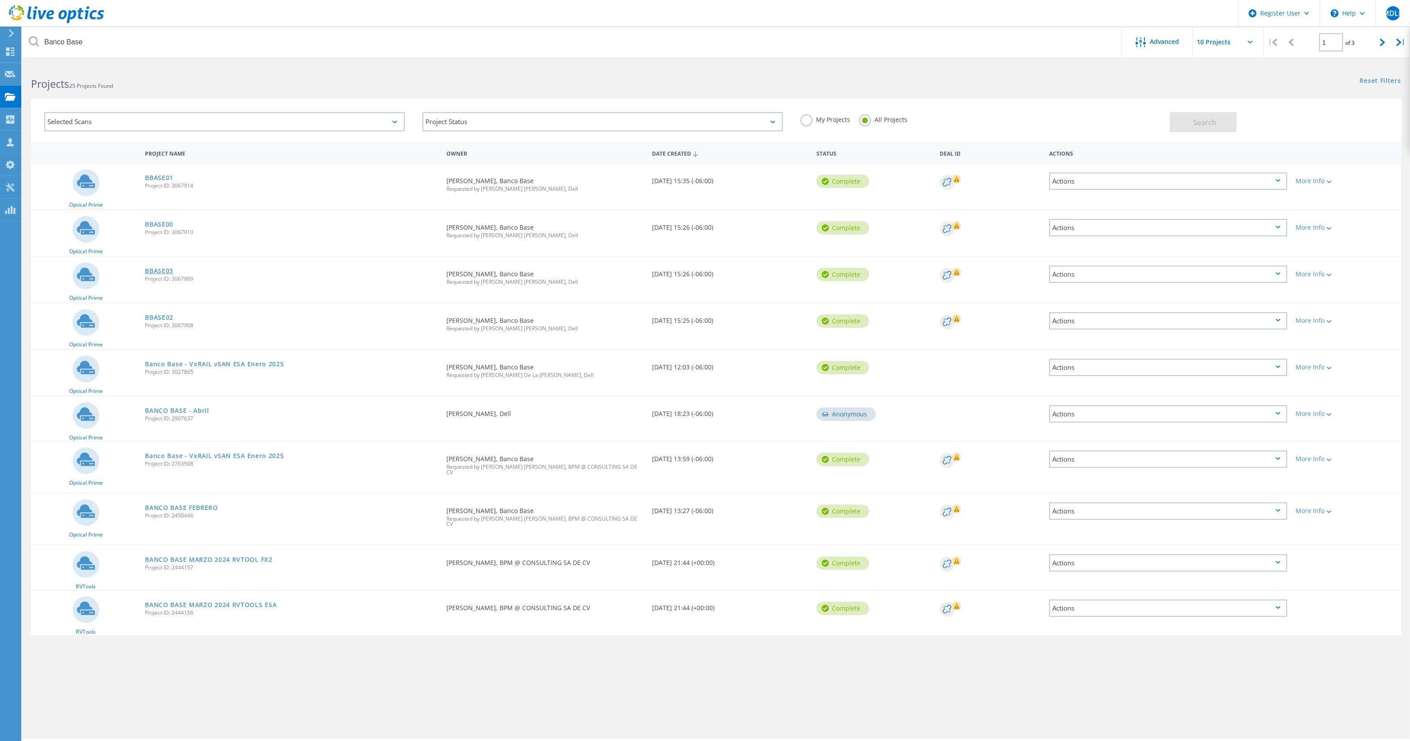
click at [153, 268] on link "BBASE03" at bounding box center [159, 271] width 28 height 6
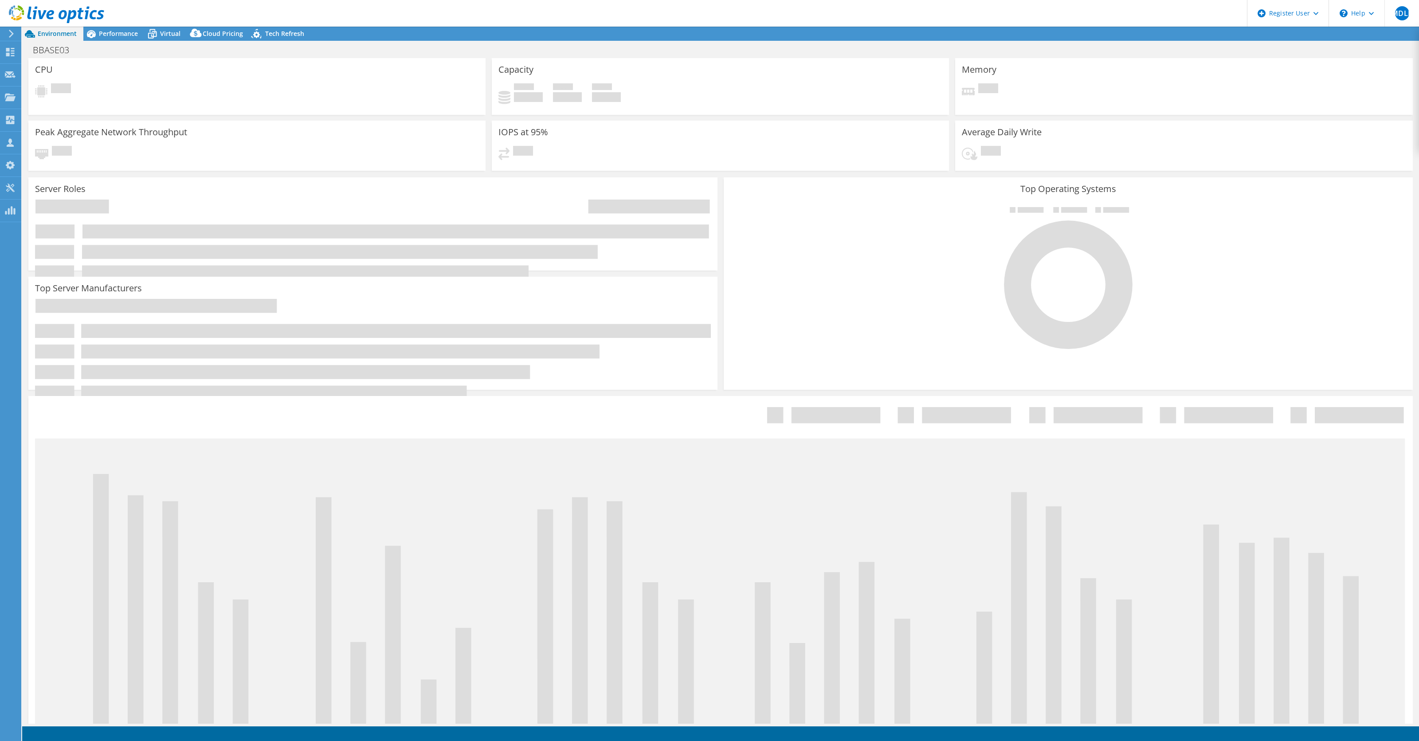
select select "USD"
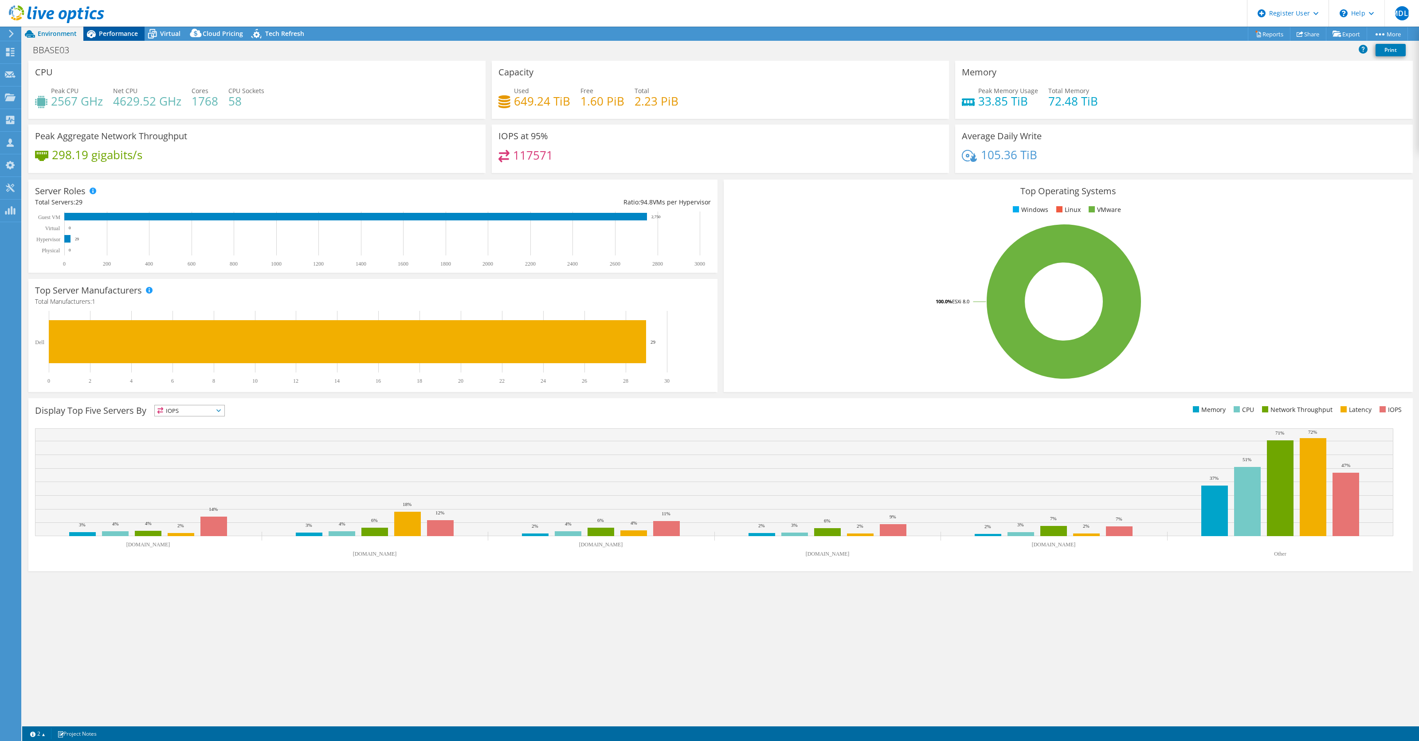
click at [127, 34] on span "Performance" at bounding box center [118, 33] width 39 height 8
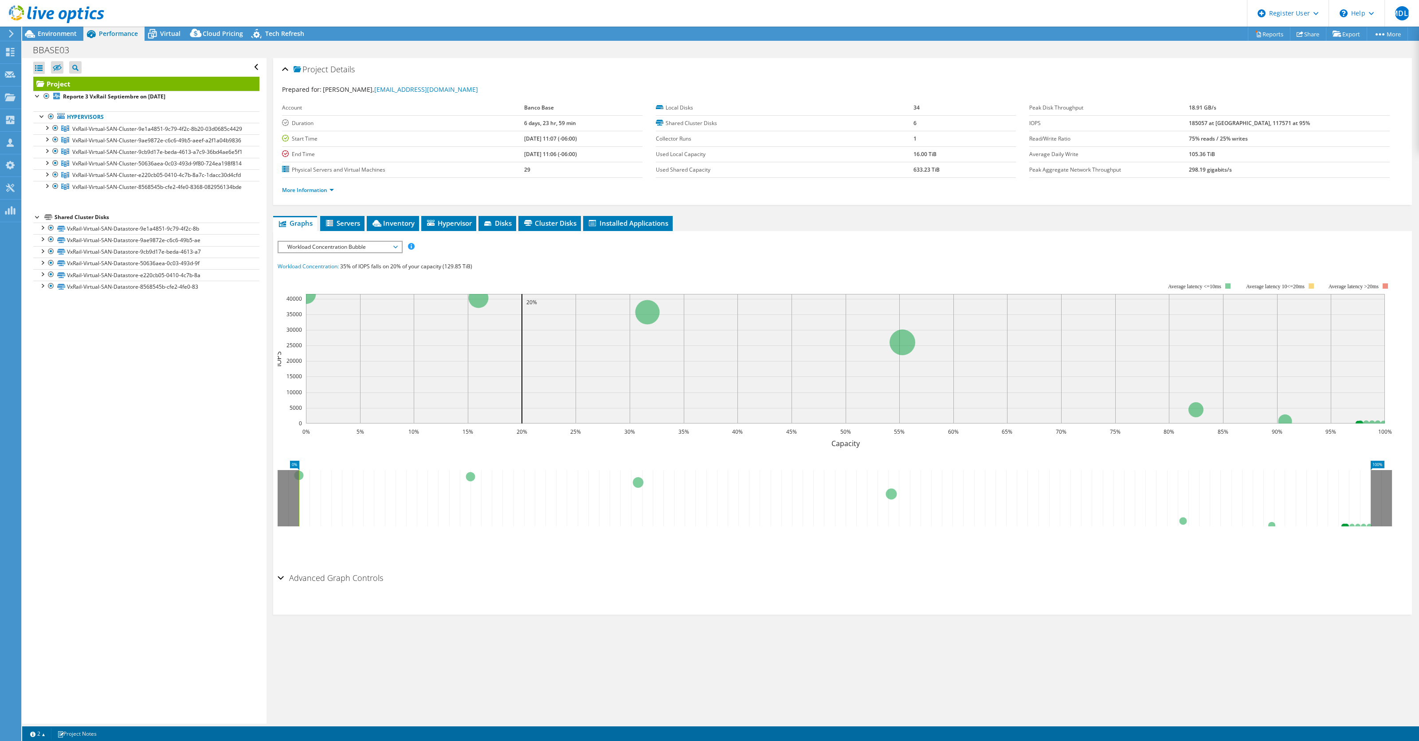
drag, startPoint x: 36, startPoint y: 225, endPoint x: 43, endPoint y: 214, distance: 12.5
click at [37, 221] on div at bounding box center [37, 216] width 9 height 9
click at [48, 190] on div at bounding box center [46, 185] width 9 height 9
click at [47, 178] on div at bounding box center [46, 173] width 9 height 9
click at [47, 167] on div at bounding box center [46, 162] width 9 height 9
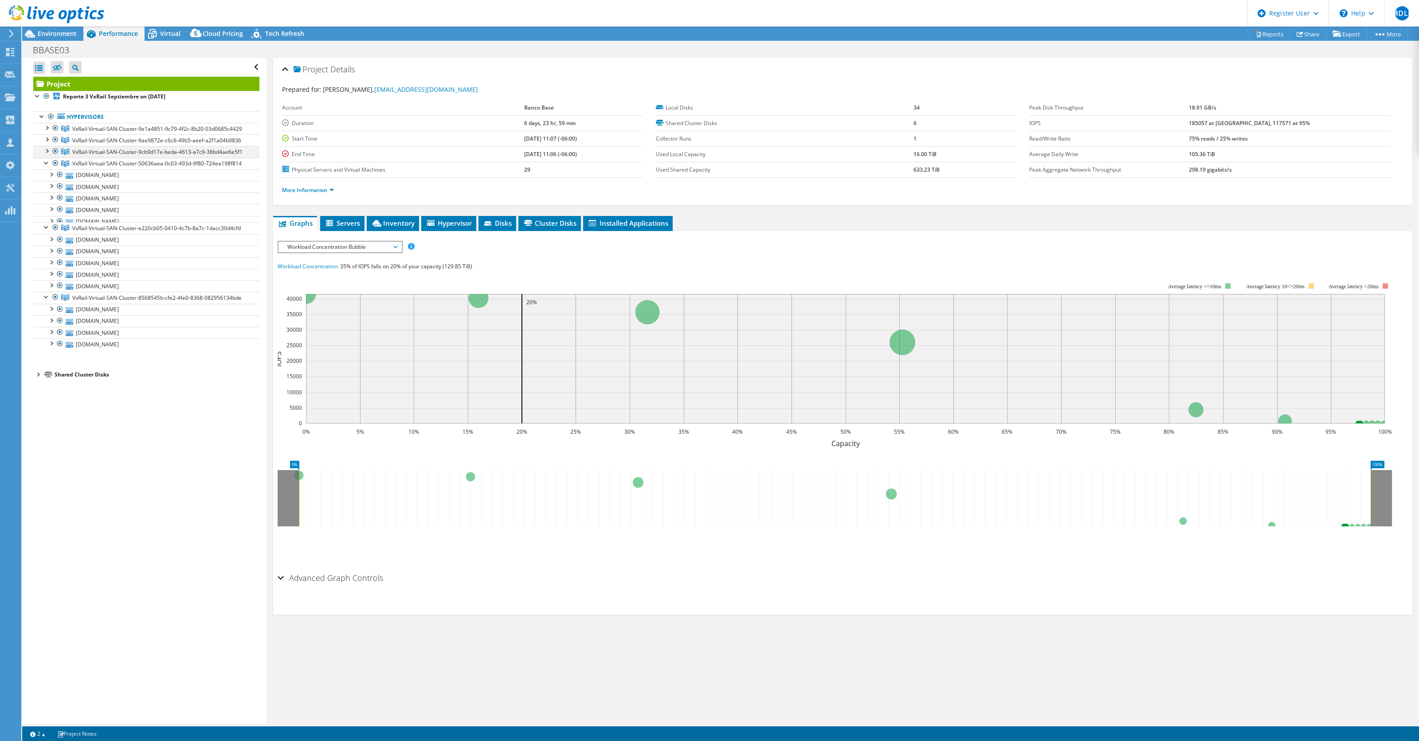
click at [46, 150] on div at bounding box center [46, 150] width 9 height 9
click at [46, 138] on div at bounding box center [46, 138] width 9 height 9
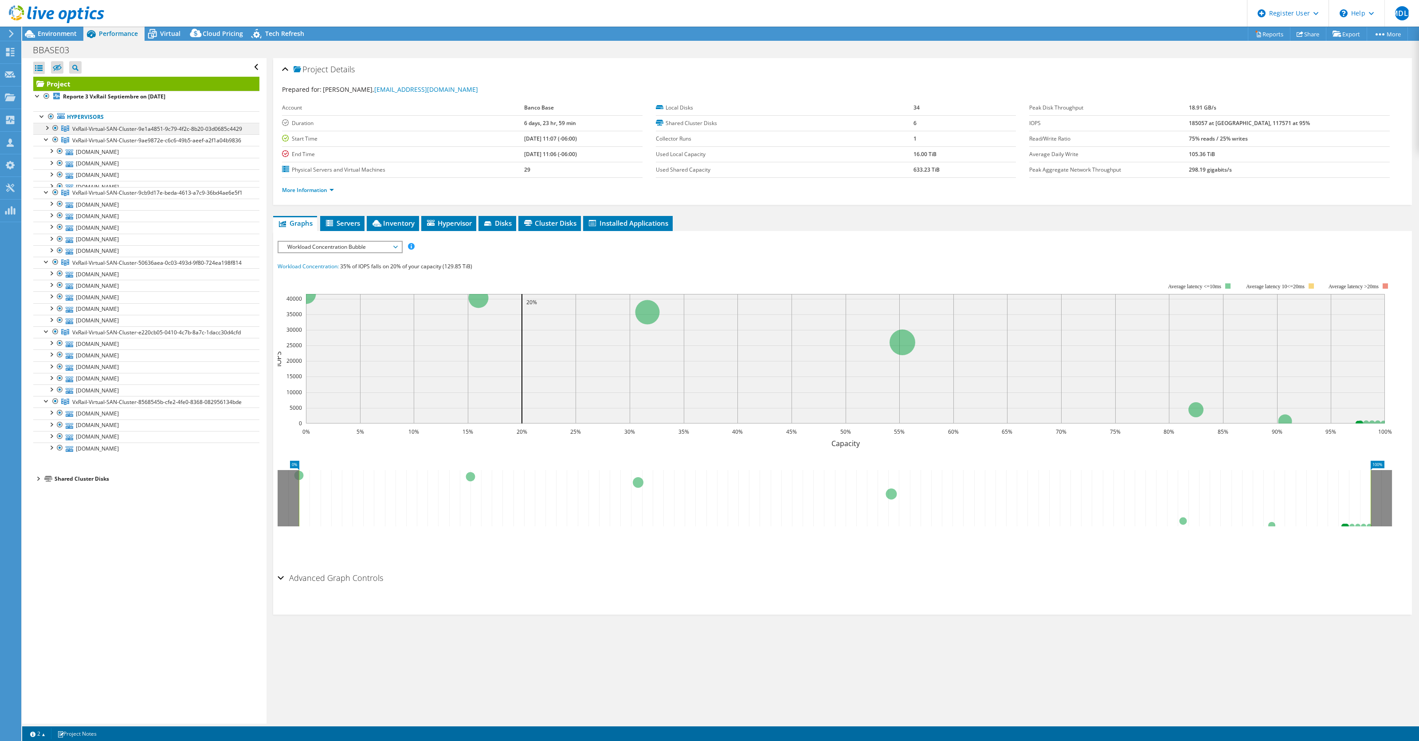
click at [46, 126] on div at bounding box center [46, 127] width 9 height 9
click at [1271, 29] on link "Reports" at bounding box center [1269, 34] width 43 height 14
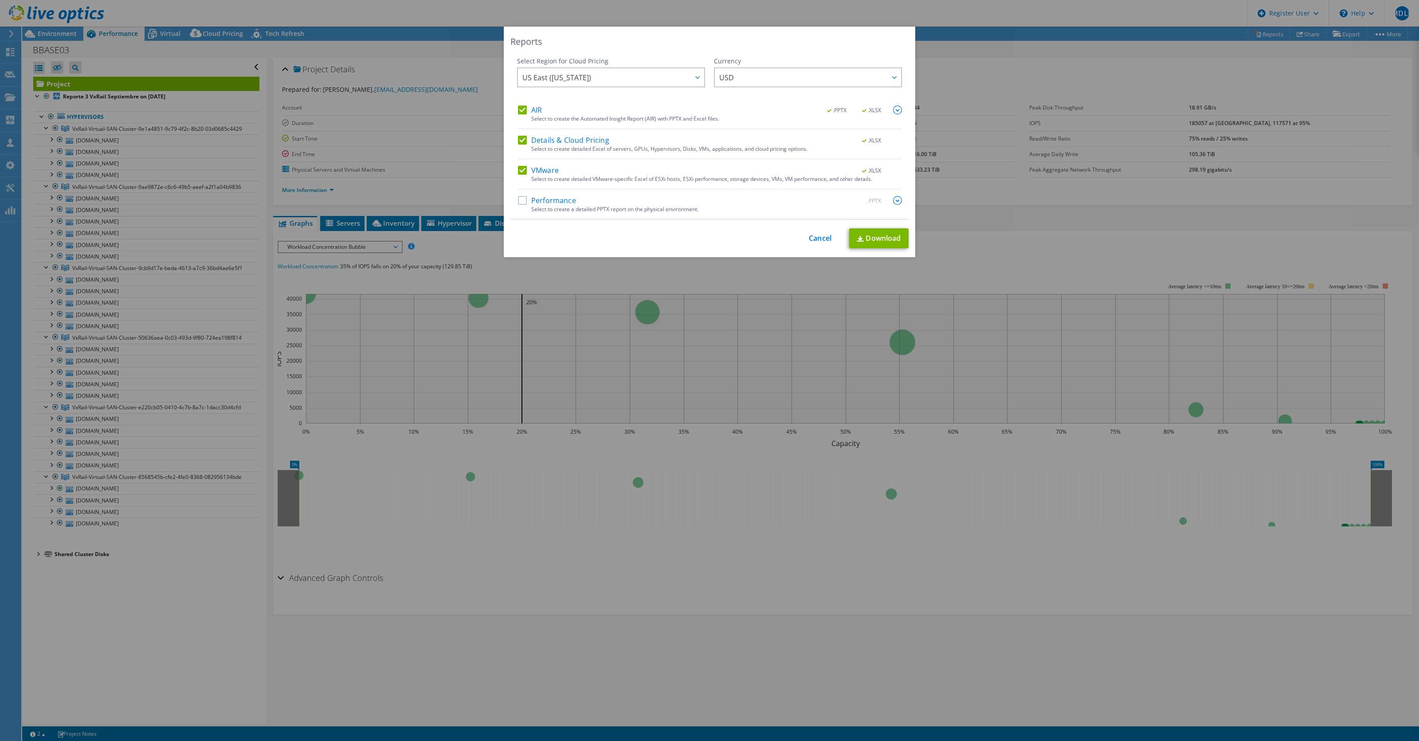
click at [819, 233] on div "This process may take a while, please wait... Cancel Download" at bounding box center [709, 238] width 398 height 20
click at [808, 230] on div "This process may take a while, please wait... Cancel Download" at bounding box center [709, 238] width 398 height 20
click at [814, 236] on link "Cancel" at bounding box center [820, 238] width 23 height 8
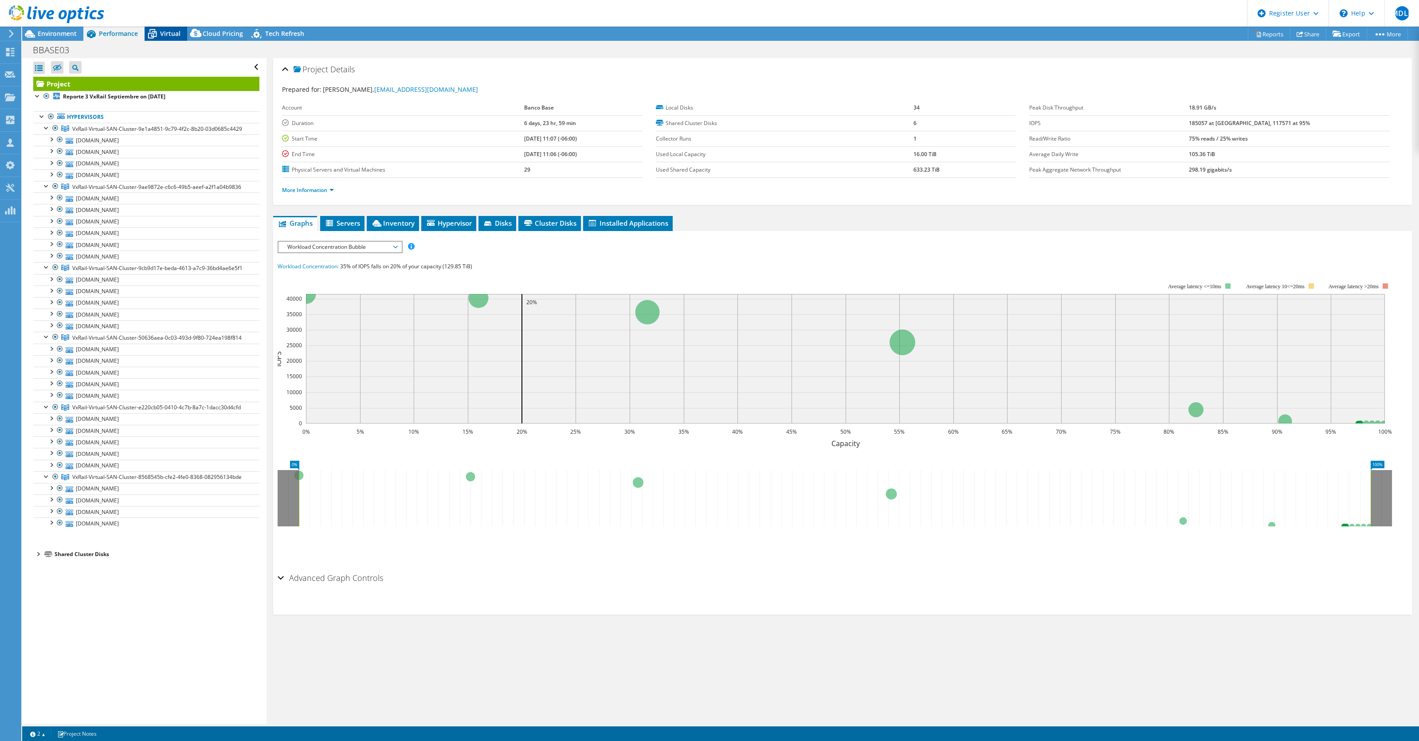
click at [161, 32] on span "Virtual" at bounding box center [170, 33] width 20 height 8
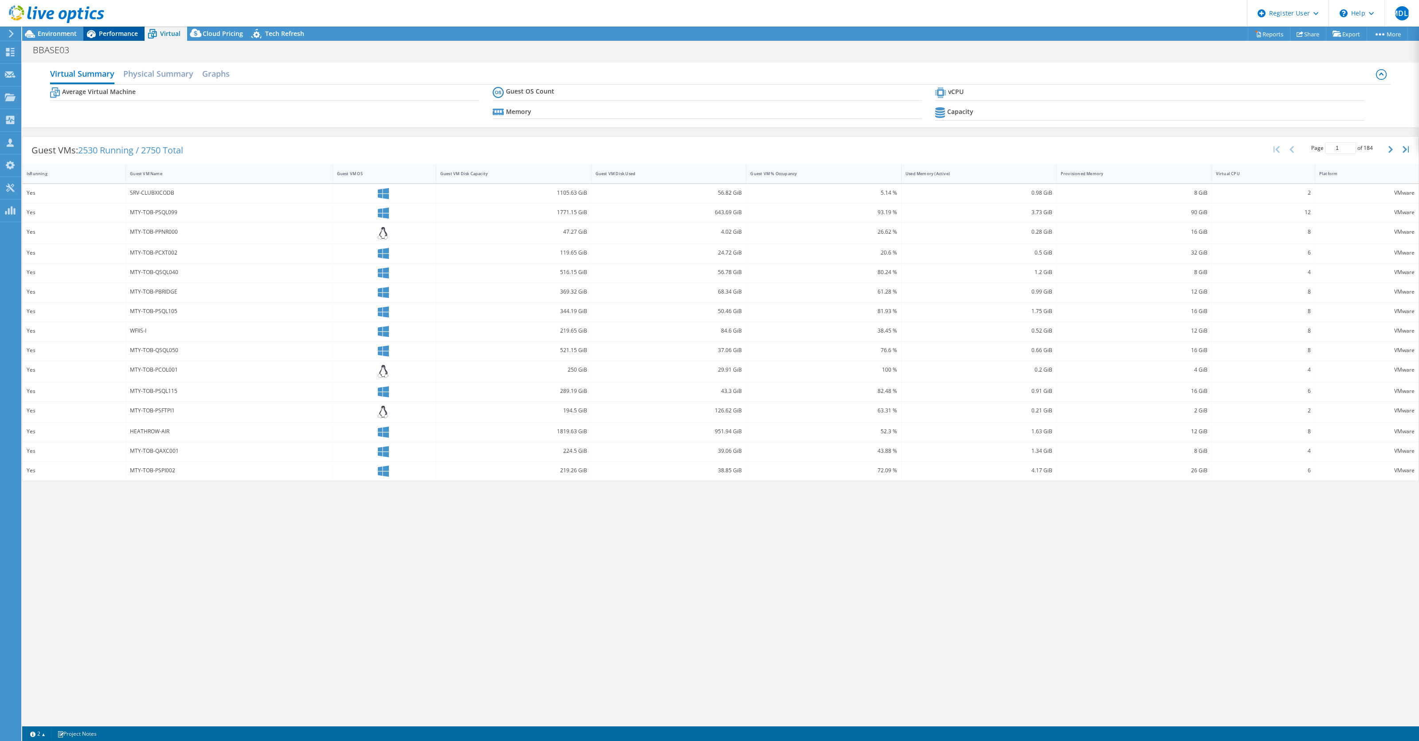
click at [112, 34] on span "Performance" at bounding box center [118, 33] width 39 height 8
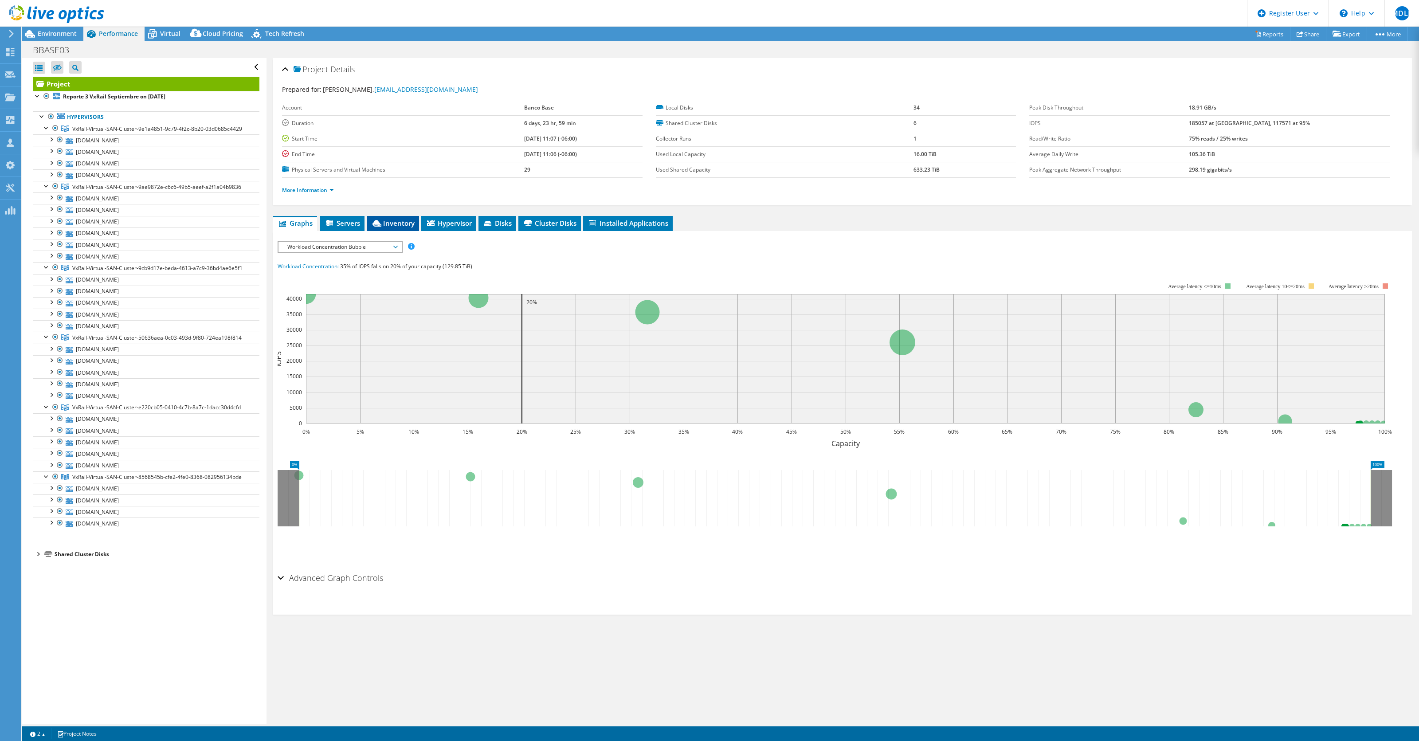
click at [409, 220] on span "Inventory" at bounding box center [392, 223] width 43 height 9
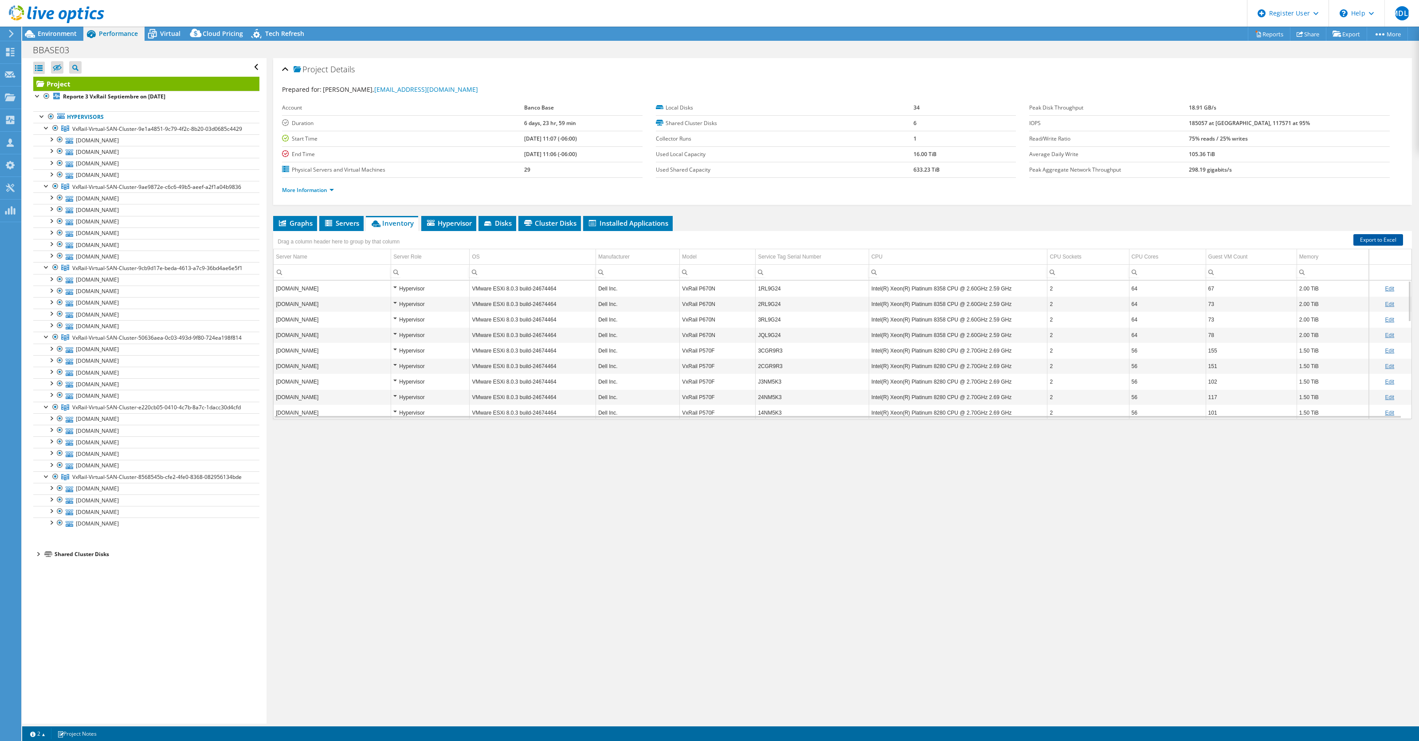
click at [1380, 239] on link "Export to Excel" at bounding box center [1378, 240] width 50 height 12
click at [64, 34] on span "Environment" at bounding box center [57, 33] width 39 height 8
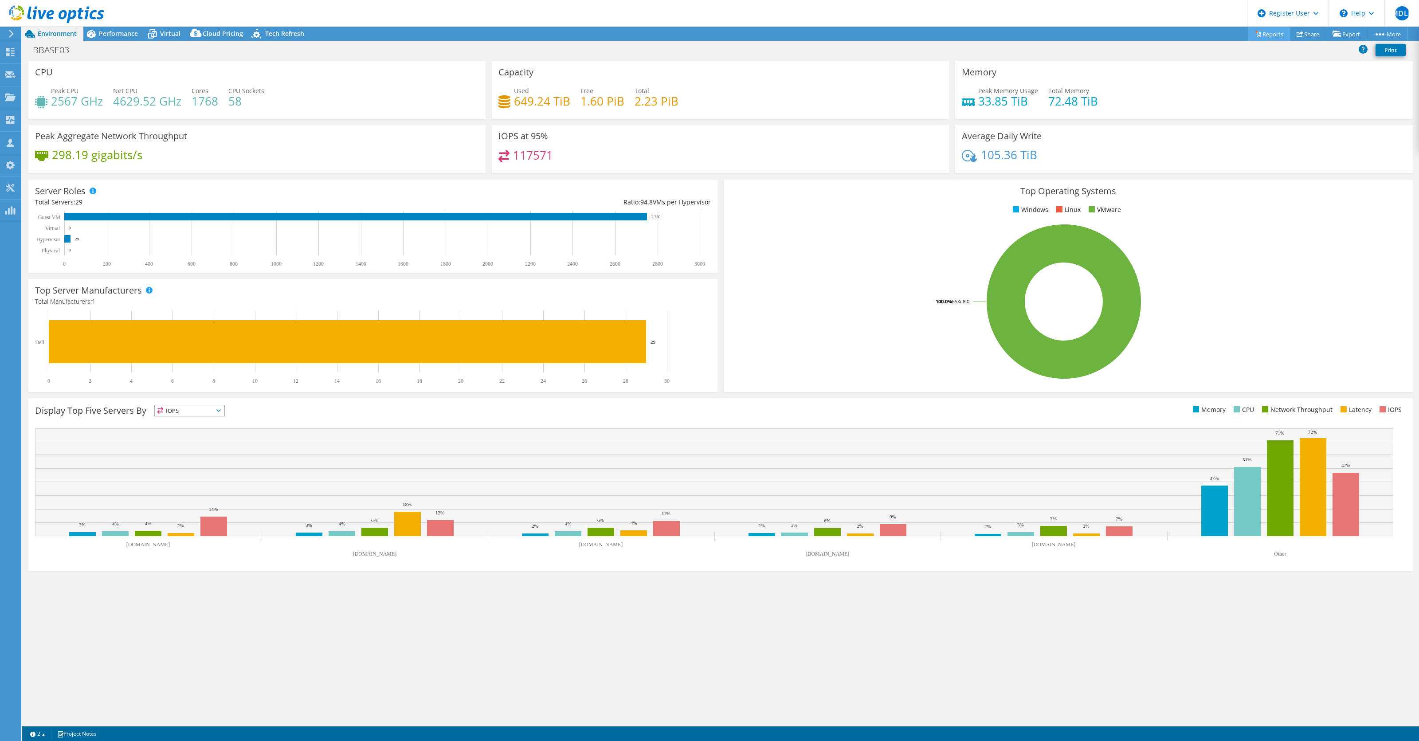
click at [1269, 34] on link "Reports" at bounding box center [1269, 34] width 43 height 14
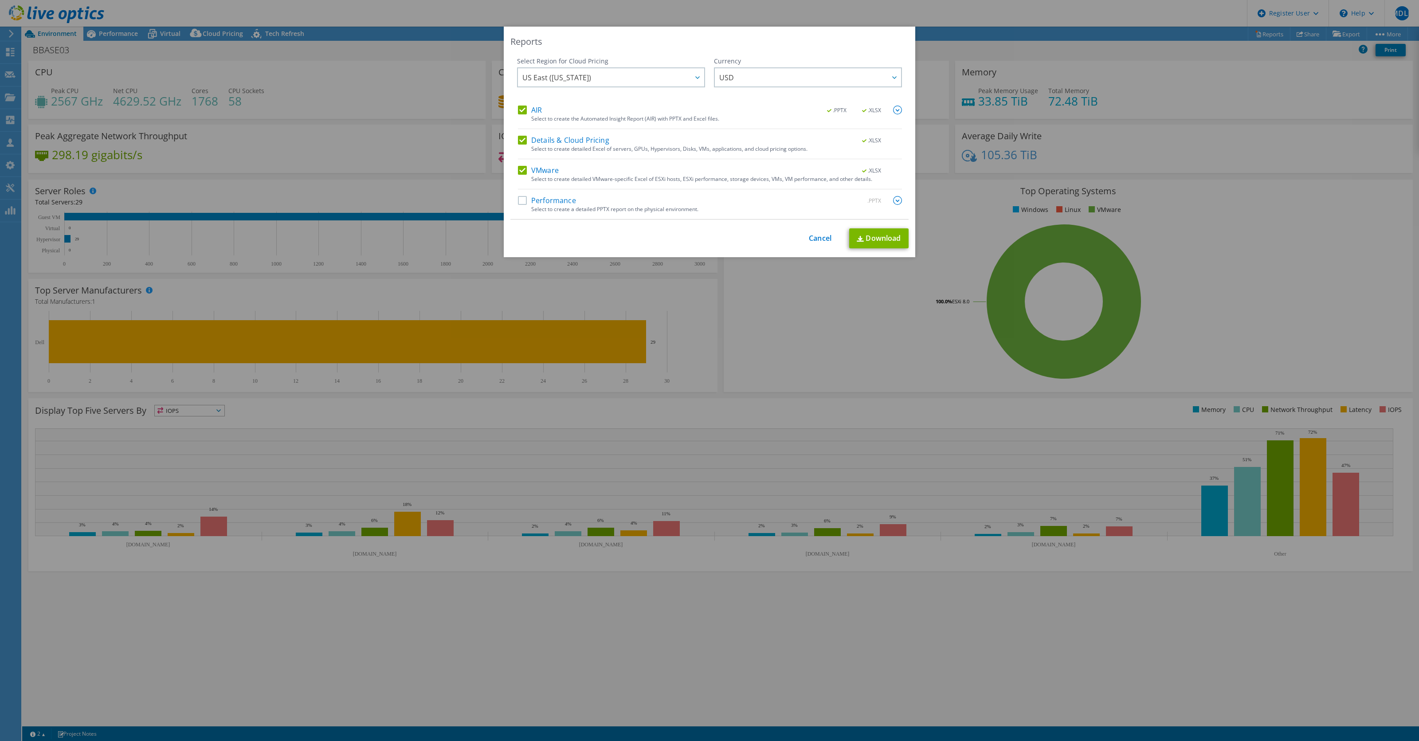
click at [548, 198] on label "Performance" at bounding box center [547, 200] width 58 height 9
click at [0, 0] on input "Performance" at bounding box center [0, 0] width 0 height 0
click at [869, 235] on link "Download" at bounding box center [878, 238] width 59 height 20
click at [761, 46] on div "Reports" at bounding box center [709, 41] width 398 height 12
click at [775, 245] on div "This process may take a while, please wait... Cancel Download" at bounding box center [709, 238] width 398 height 20
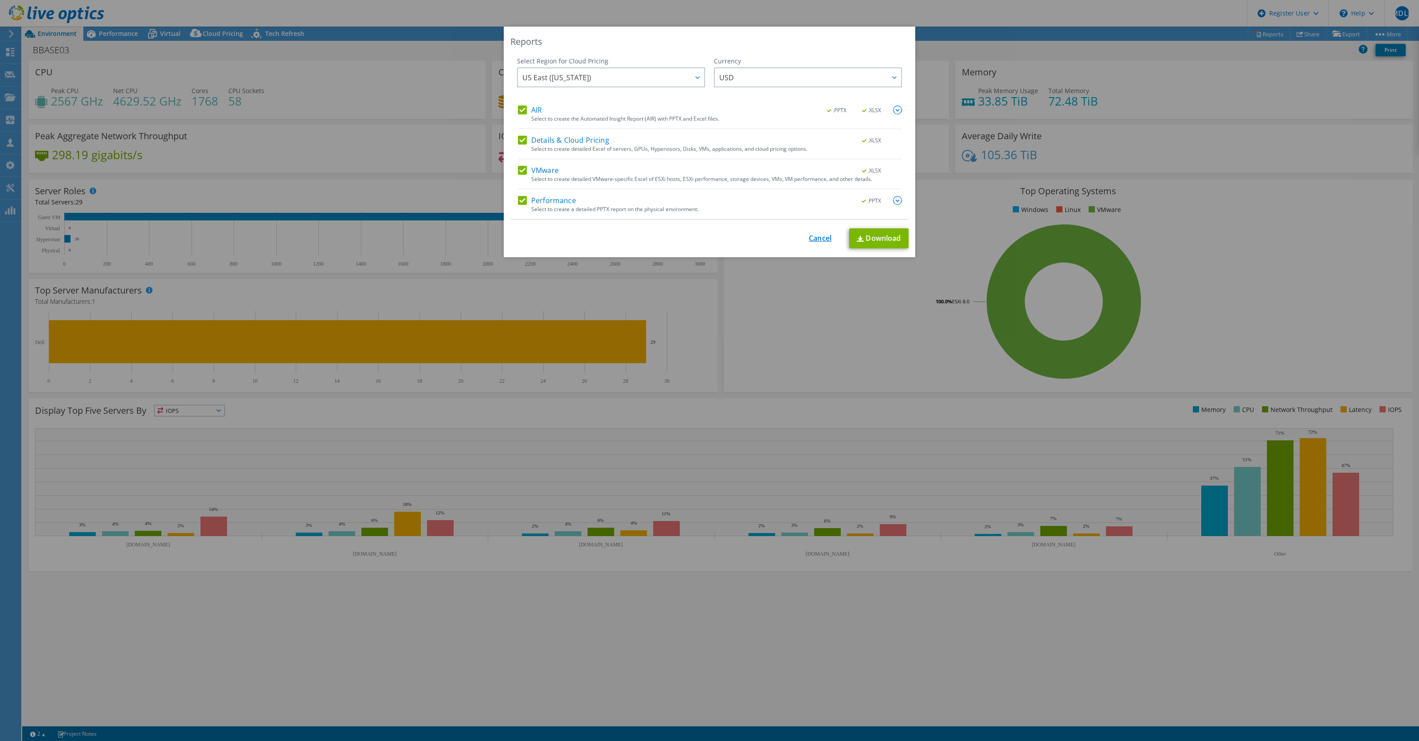
click at [811, 240] on link "Cancel" at bounding box center [820, 238] width 23 height 8
